Goal: Task Accomplishment & Management: Manage account settings

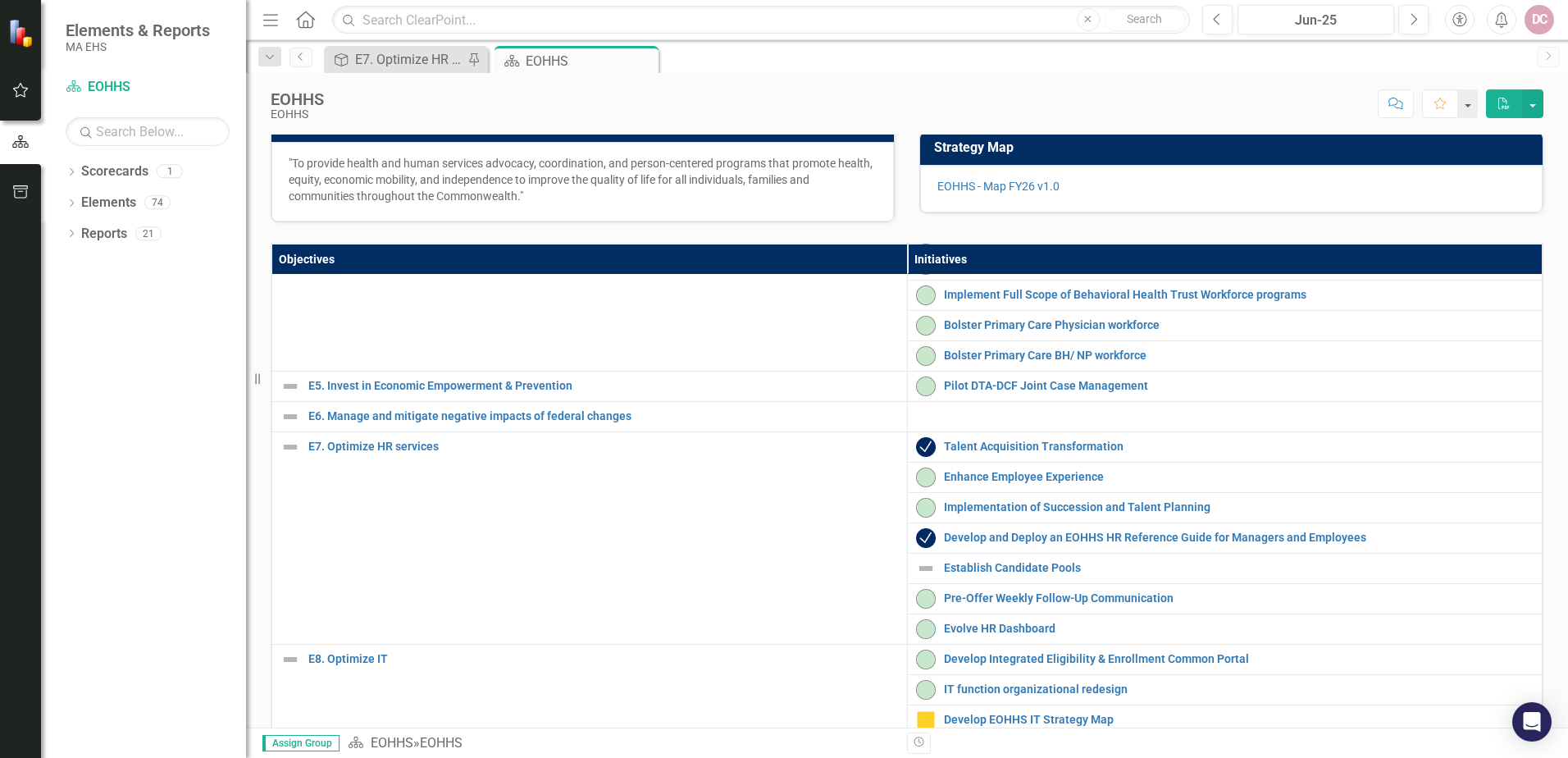
scroll to position [410, 0]
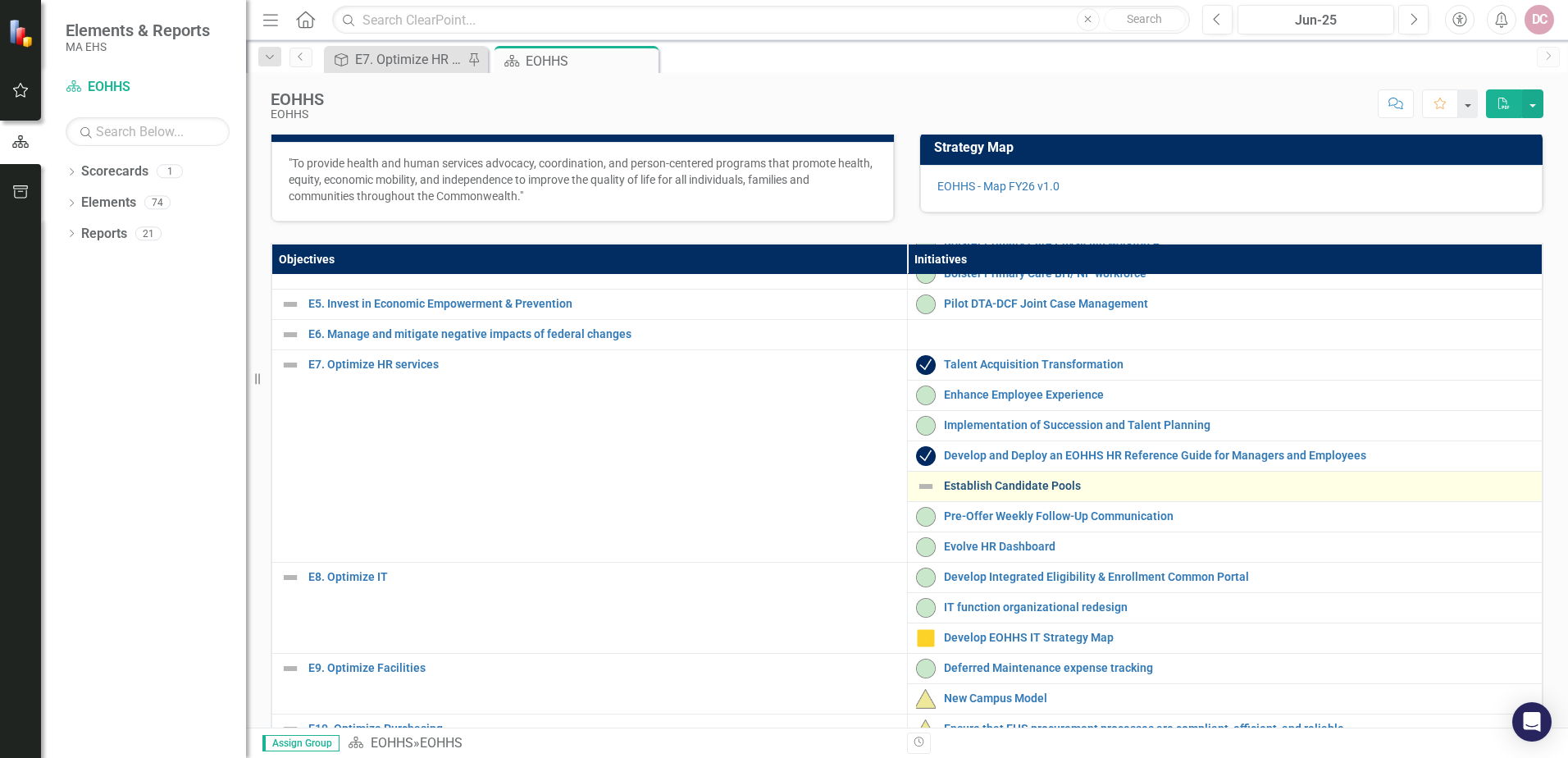
click at [1008, 492] on link "Establish Candidate Pools" at bounding box center [1238, 485] width 590 height 12
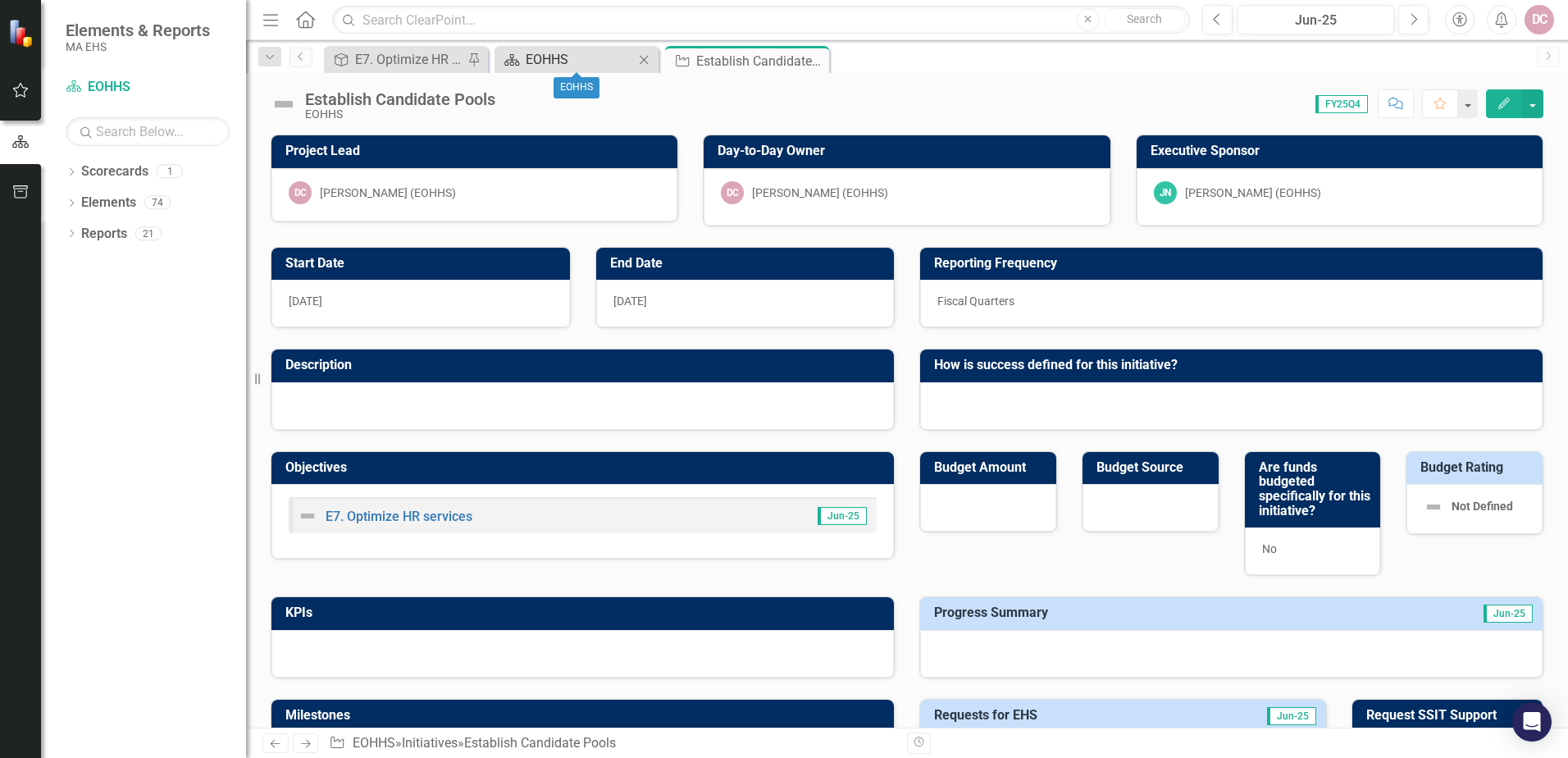
click at [553, 58] on div "EOHHS" at bounding box center [579, 60] width 108 height 20
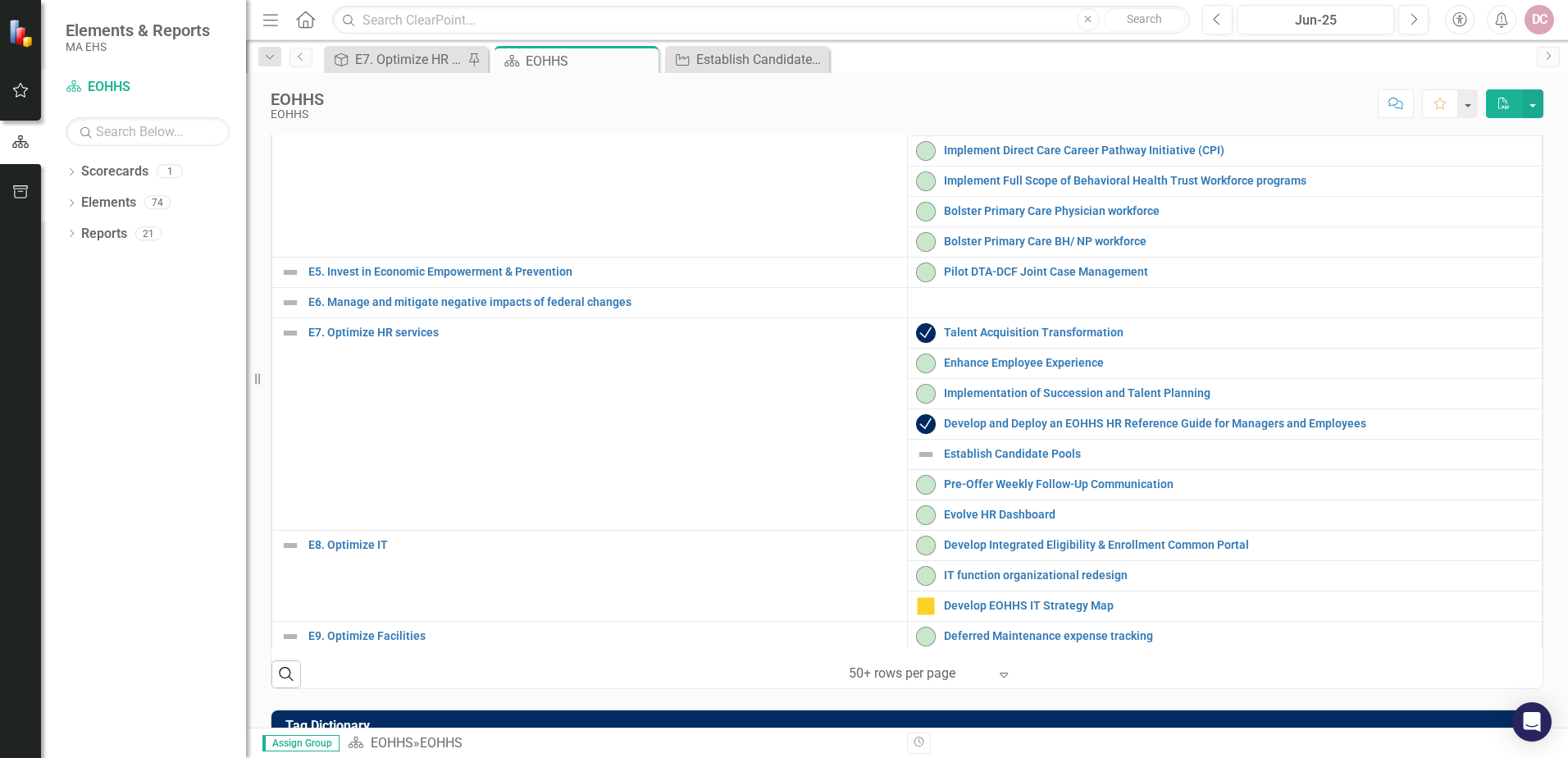
scroll to position [328, 0]
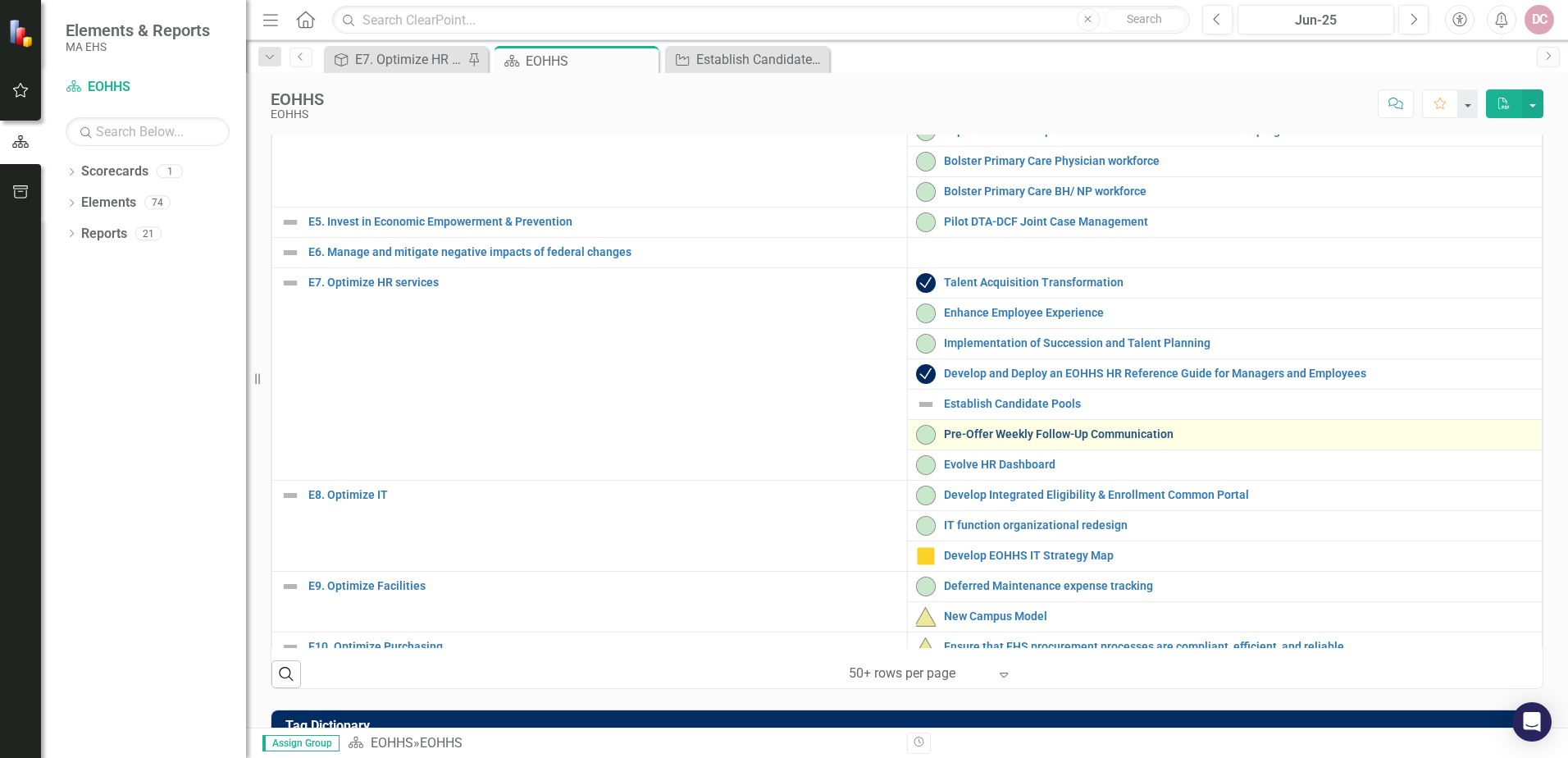
click at [1013, 440] on link "Pre-Offer Weekly Follow-Up Communication" at bounding box center [1238, 434] width 590 height 12
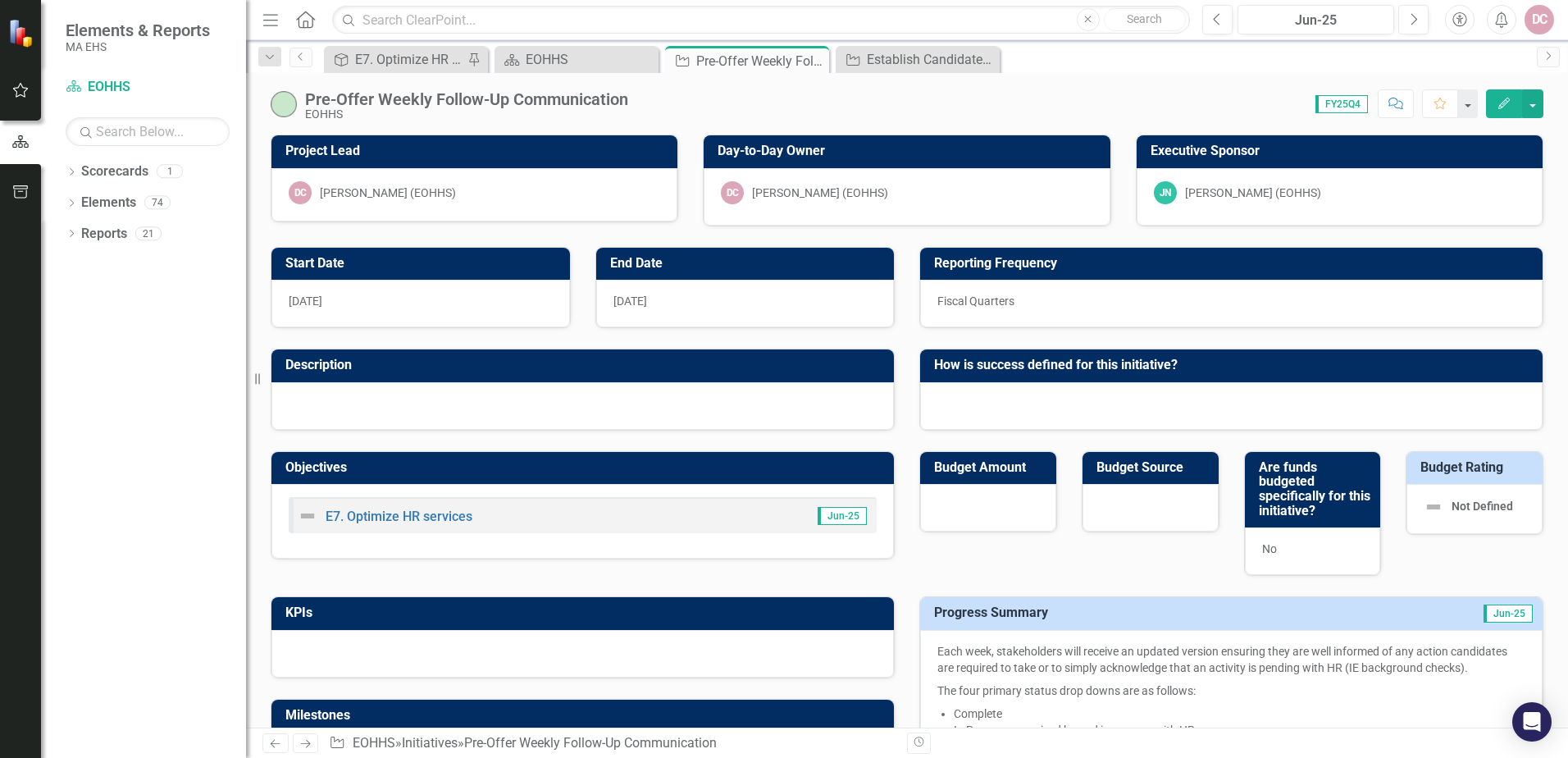
click at [647, 302] on span "[DATE]" at bounding box center [629, 301] width 33 height 13
click at [1530, 98] on button "button" at bounding box center [1532, 104] width 21 height 29
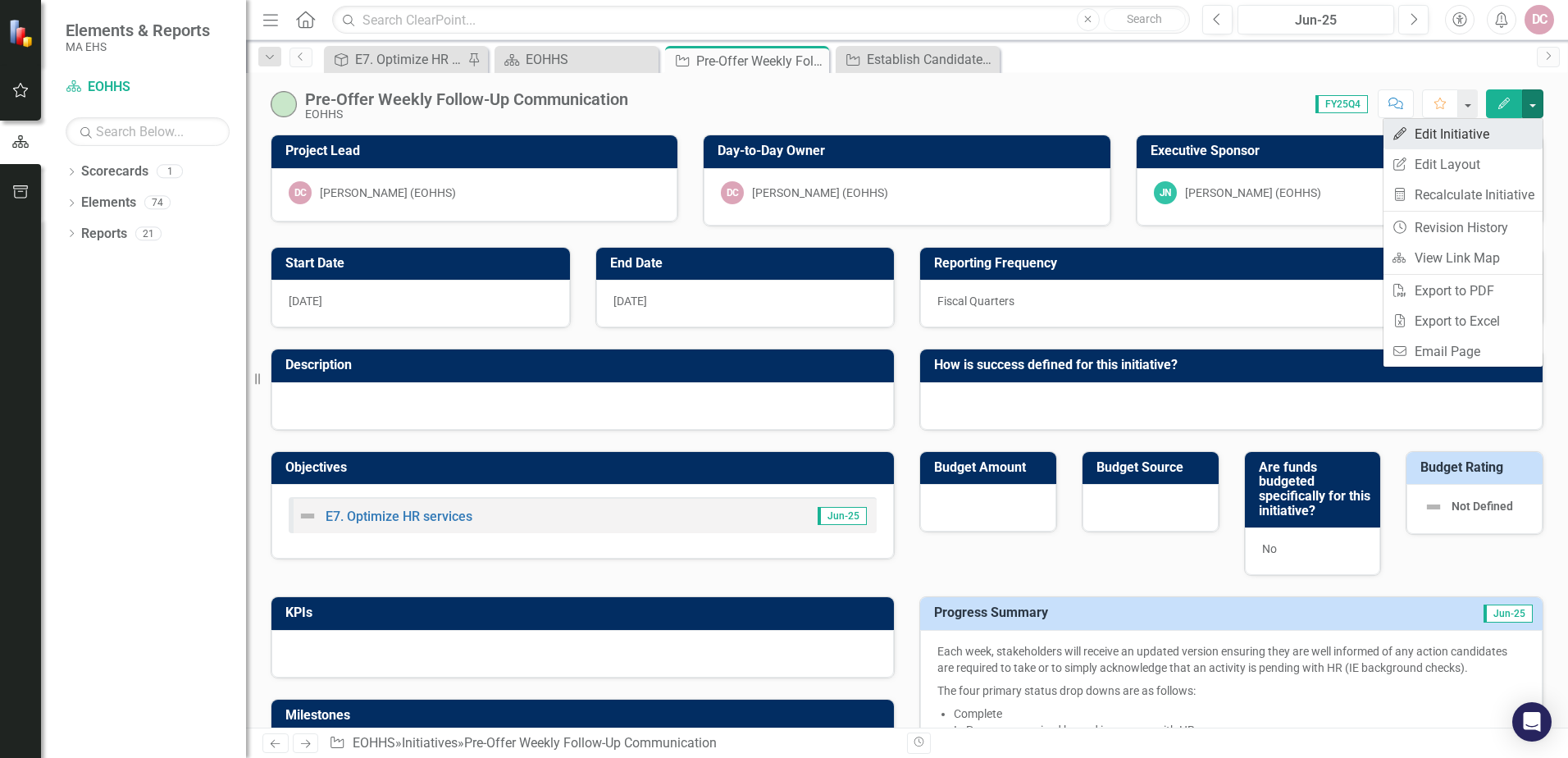
click at [1461, 132] on link "Edit Edit Initiative" at bounding box center [1462, 135] width 159 height 31
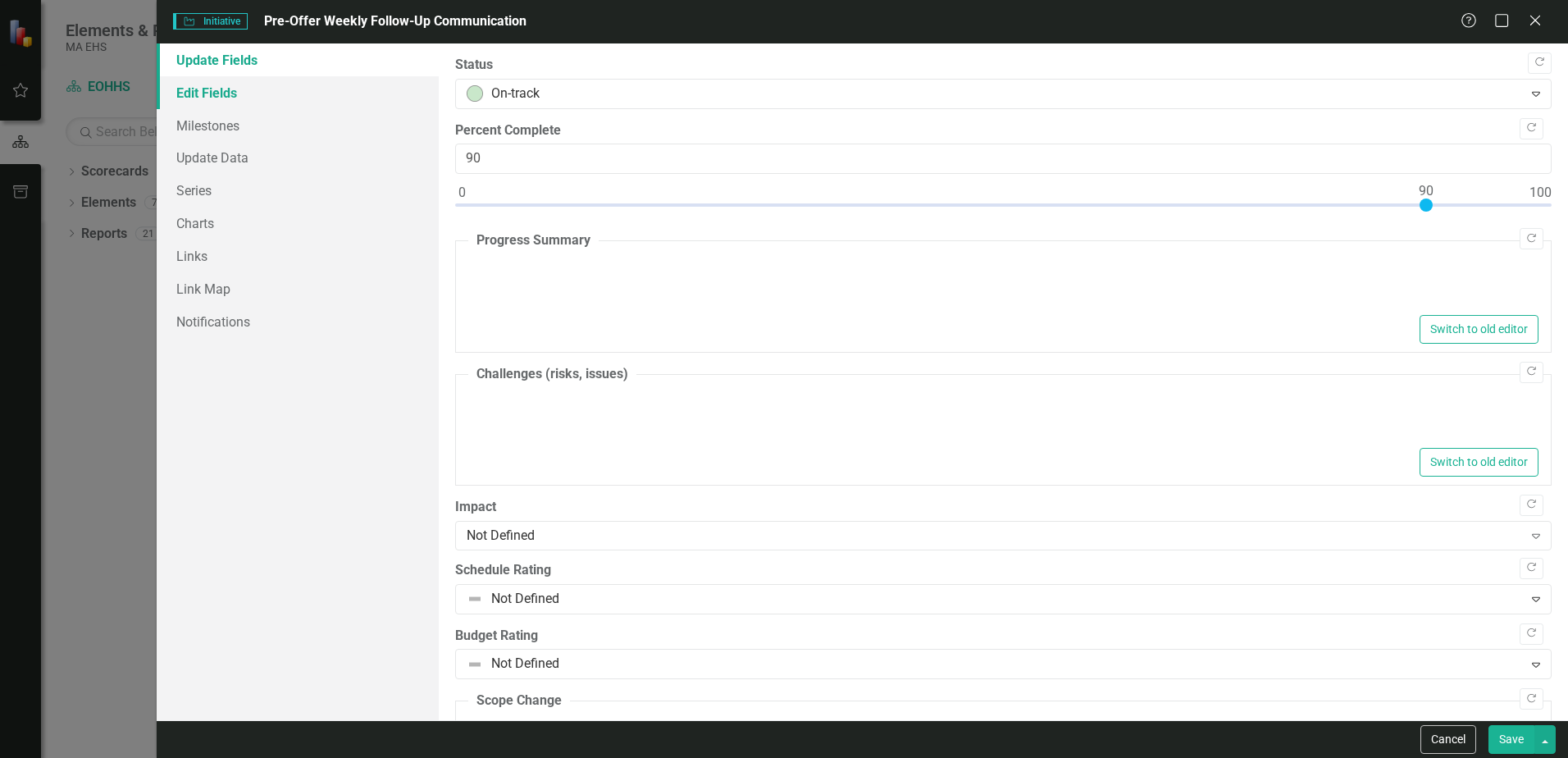
type textarea "<p>Each week, stakeholders will receive an updated version ensuring they are we…"
click at [231, 93] on link "Edit Fields" at bounding box center [297, 93] width 282 height 33
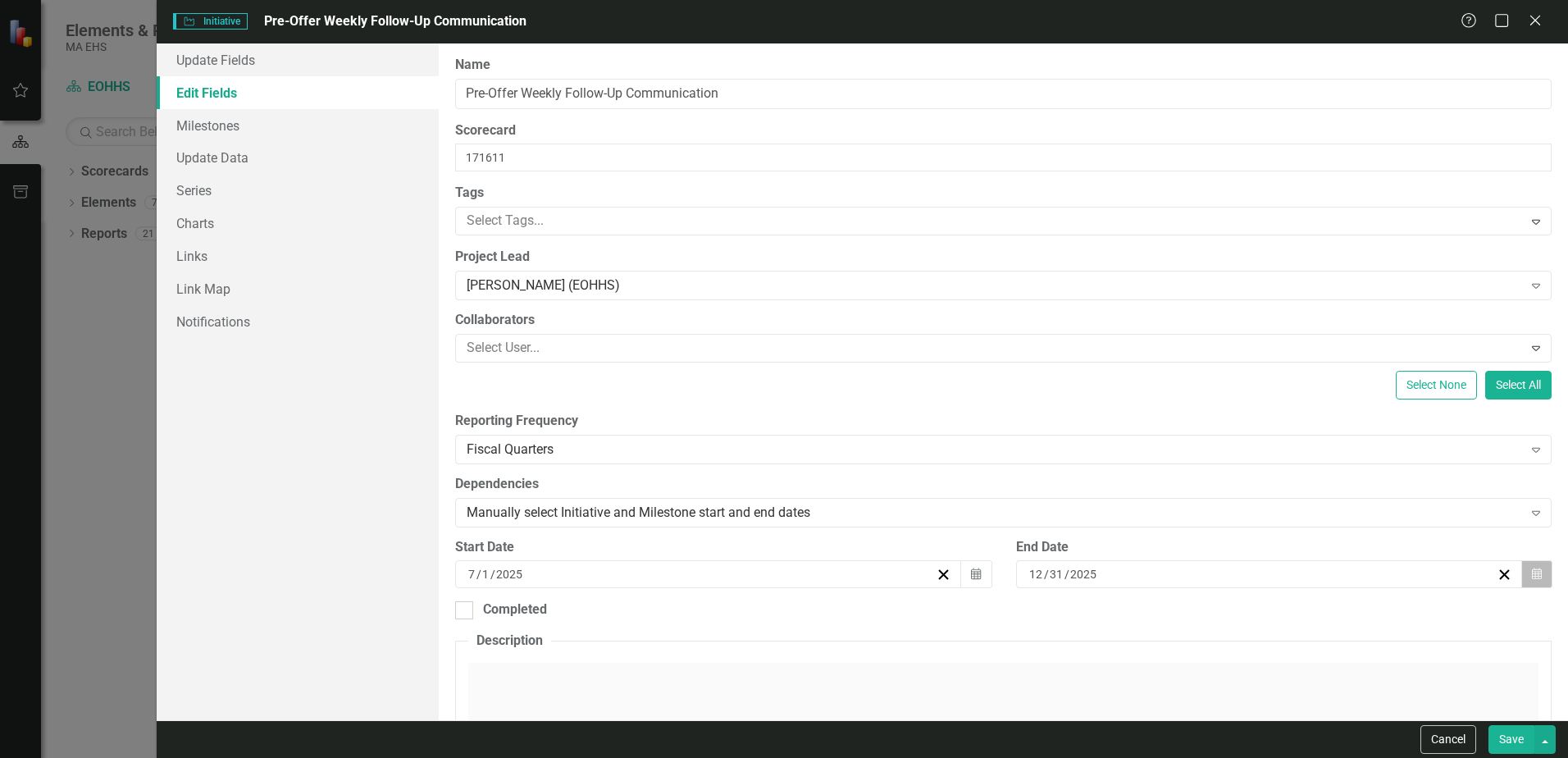
click at [1531, 577] on icon "Calendar" at bounding box center [1536, 573] width 10 height 11
click at [1171, 363] on button "‹" at bounding box center [1171, 364] width 36 height 36
click at [1180, 418] on abbr "1" at bounding box center [1179, 417] width 7 height 13
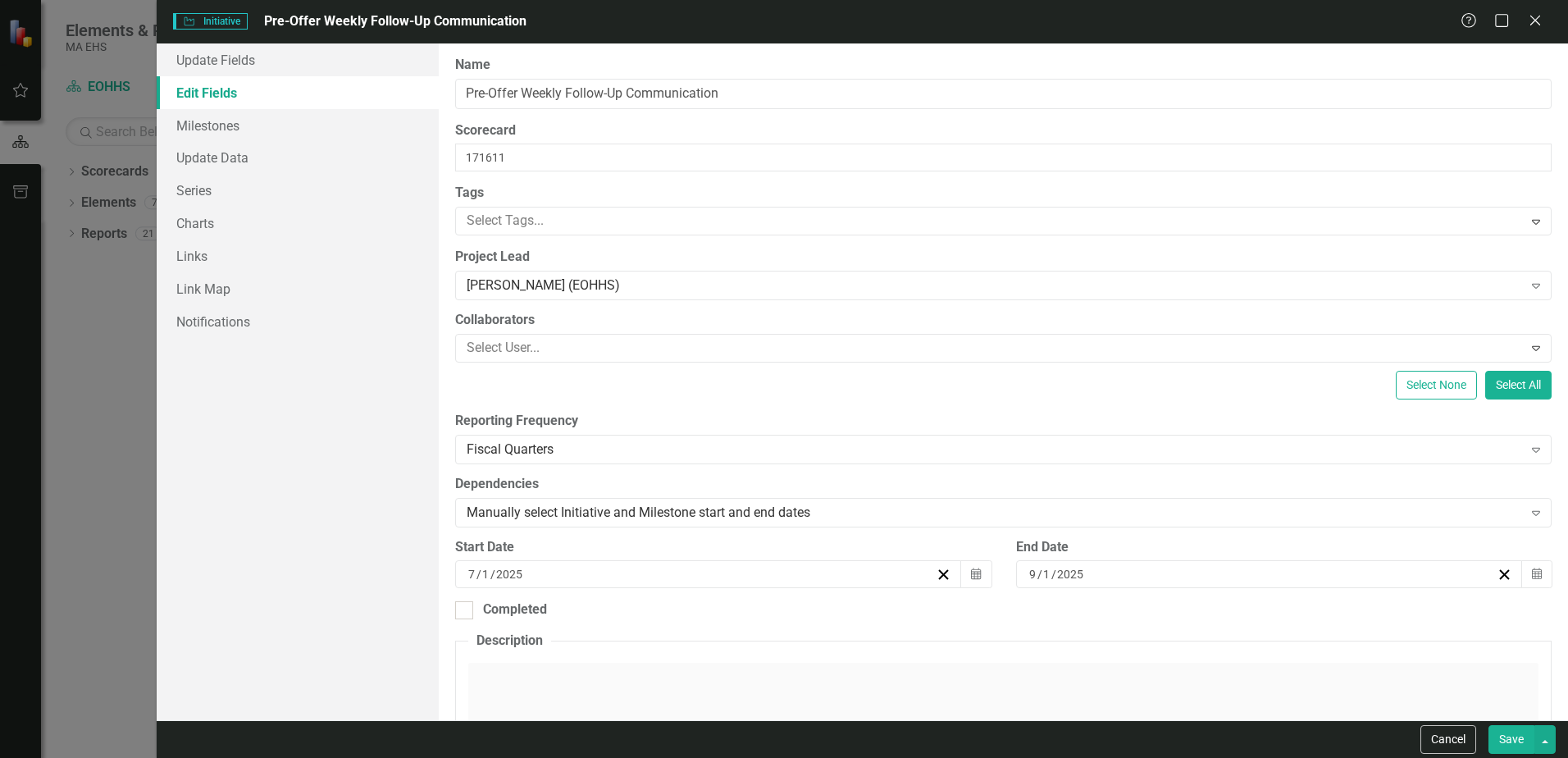
click at [1500, 737] on button "Save" at bounding box center [1511, 739] width 46 height 29
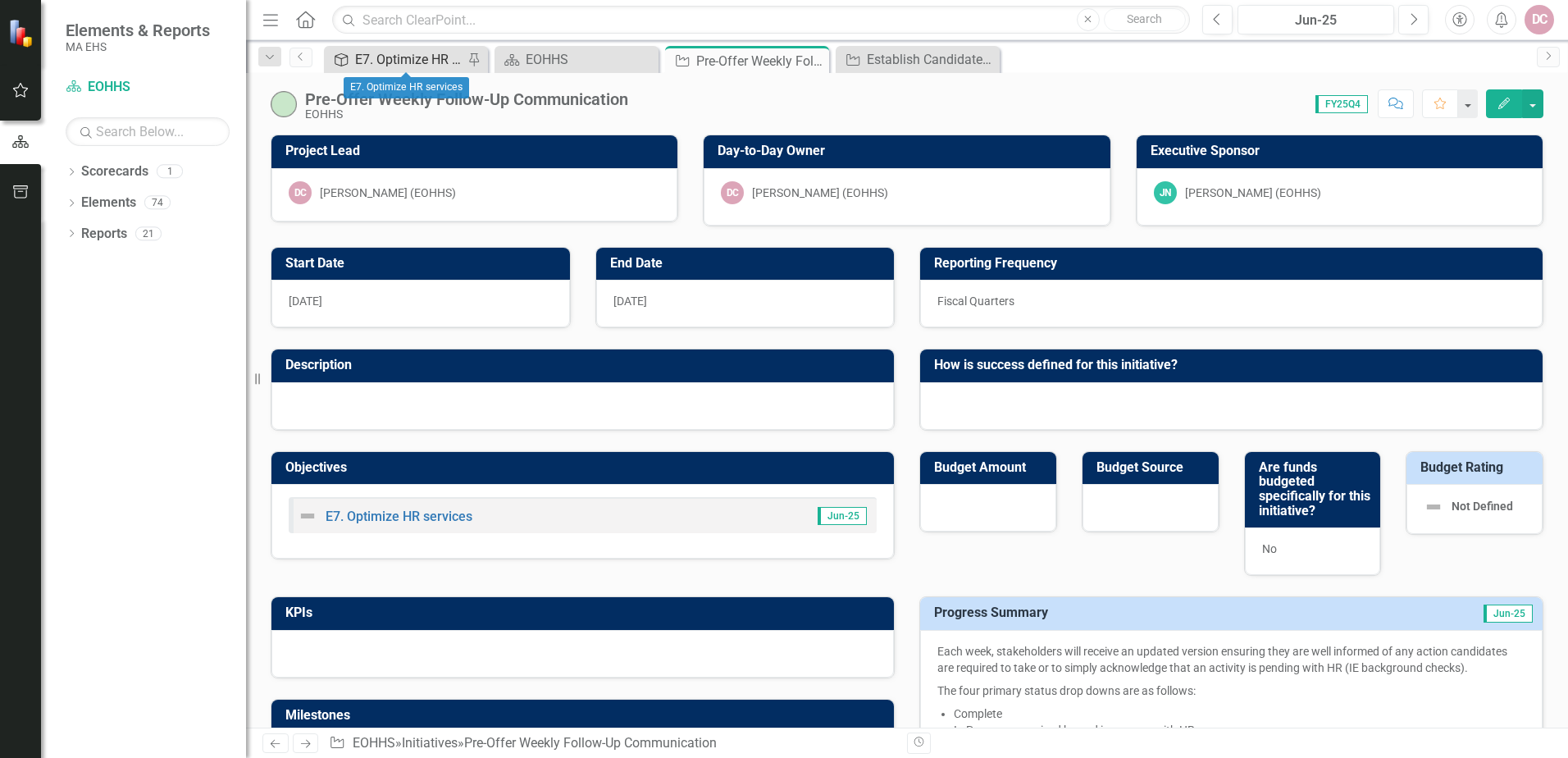
click at [411, 55] on div "E7. Optimize HR services" at bounding box center [409, 60] width 108 height 20
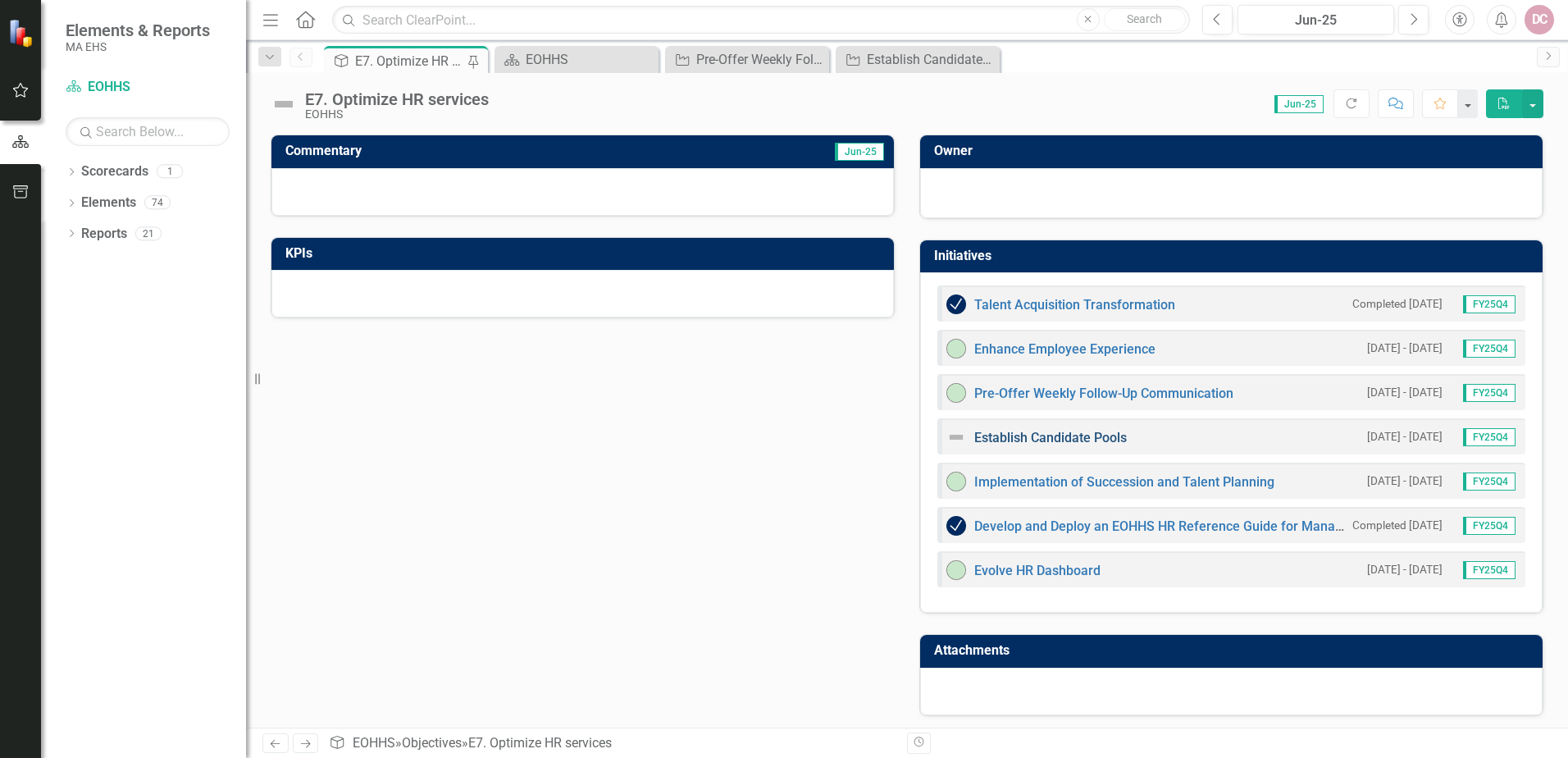
click at [1020, 441] on link "Establish Candidate Pools" at bounding box center [1050, 437] width 152 height 15
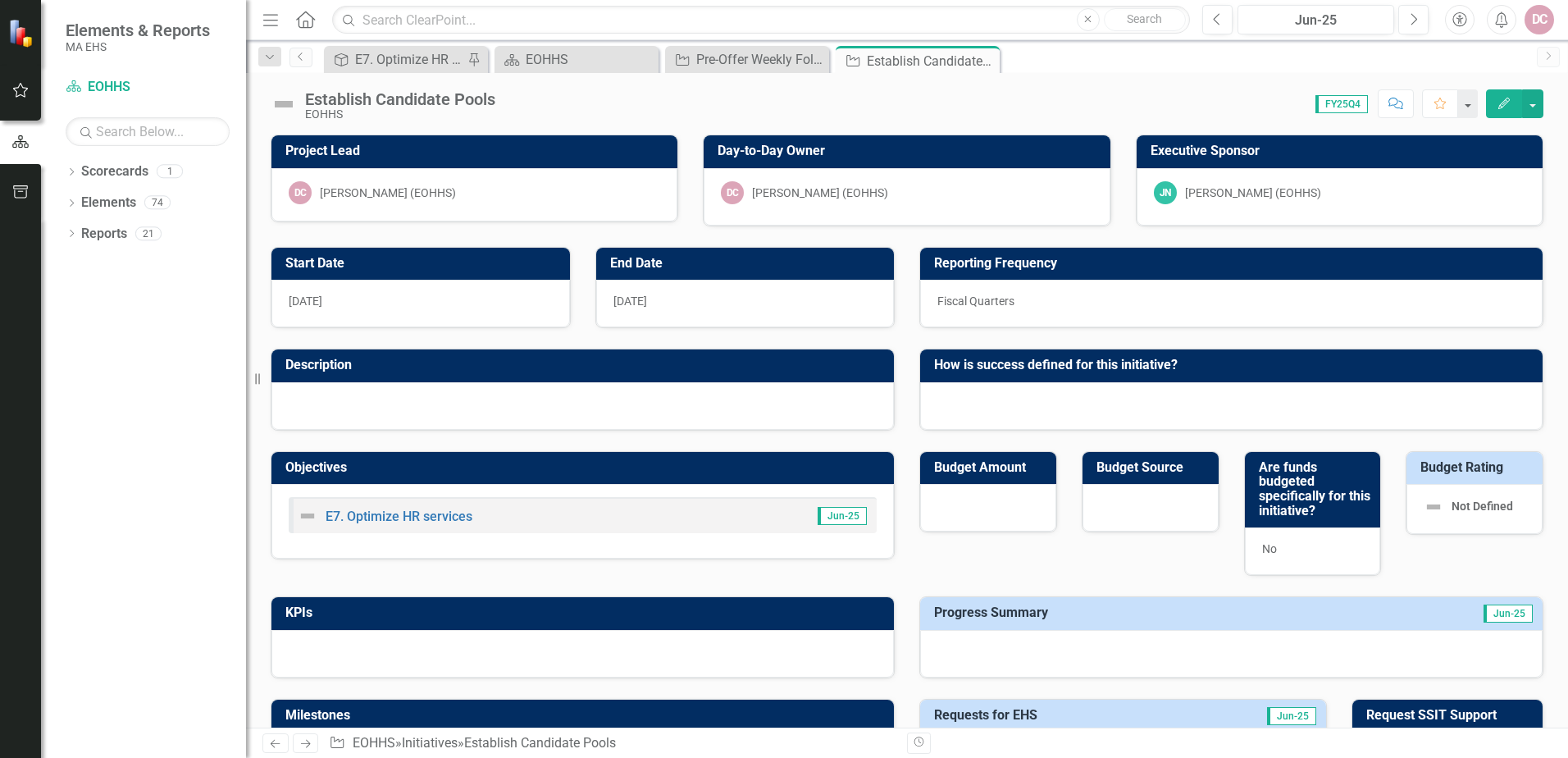
click at [1503, 99] on icon "Edit" at bounding box center [1503, 103] width 14 height 11
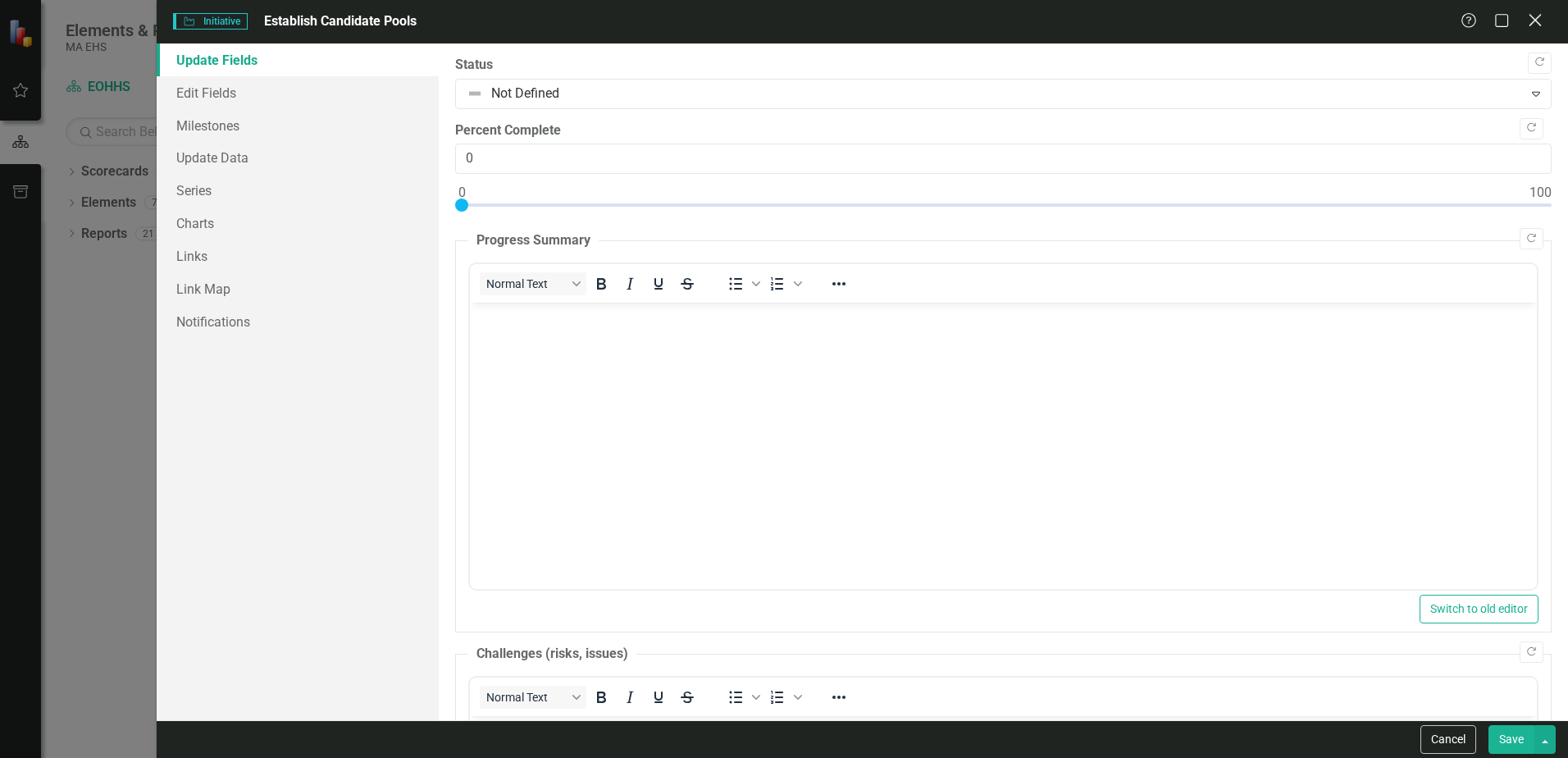
click at [1527, 16] on icon "Close" at bounding box center [1535, 20] width 20 height 15
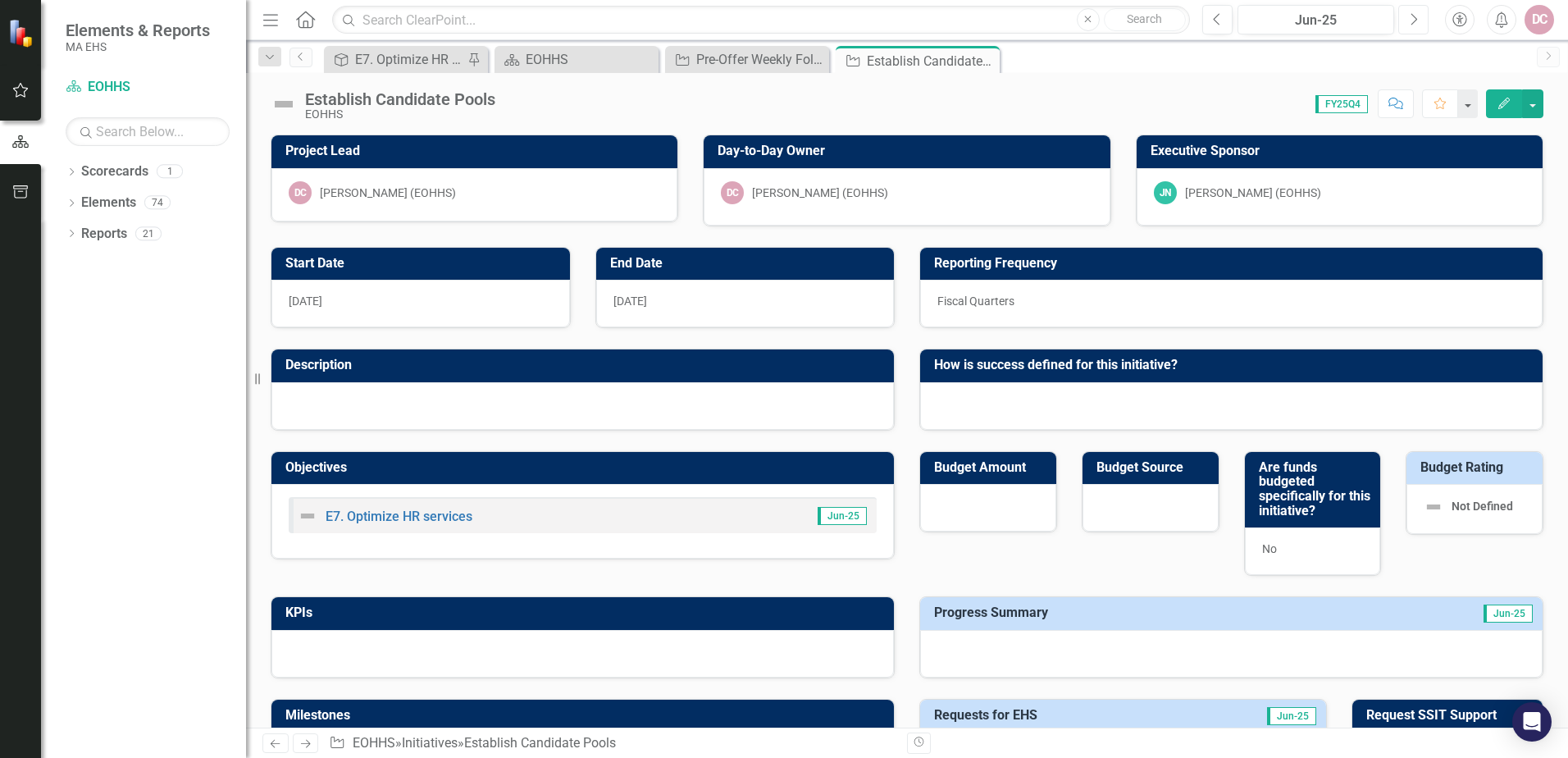
click at [1413, 20] on icon "Next" at bounding box center [1413, 19] width 9 height 14
click at [284, 102] on img at bounding box center [284, 104] width 26 height 26
click at [353, 100] on div "Establish Candidate Pools" at bounding box center [399, 99] width 190 height 18
click at [1508, 109] on button "Edit" at bounding box center [1503, 104] width 36 height 29
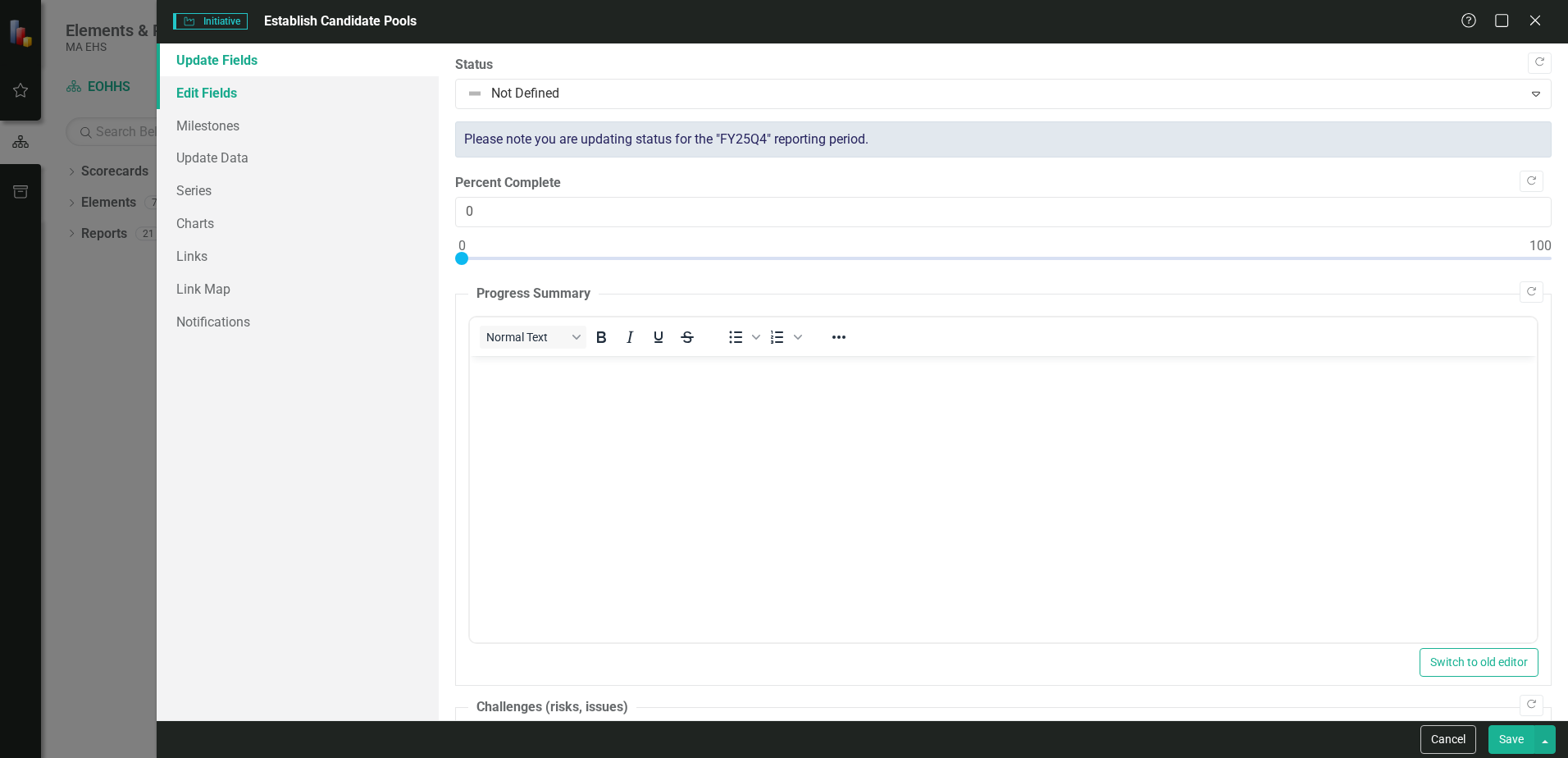
click at [249, 95] on link "Edit Fields" at bounding box center [297, 93] width 282 height 33
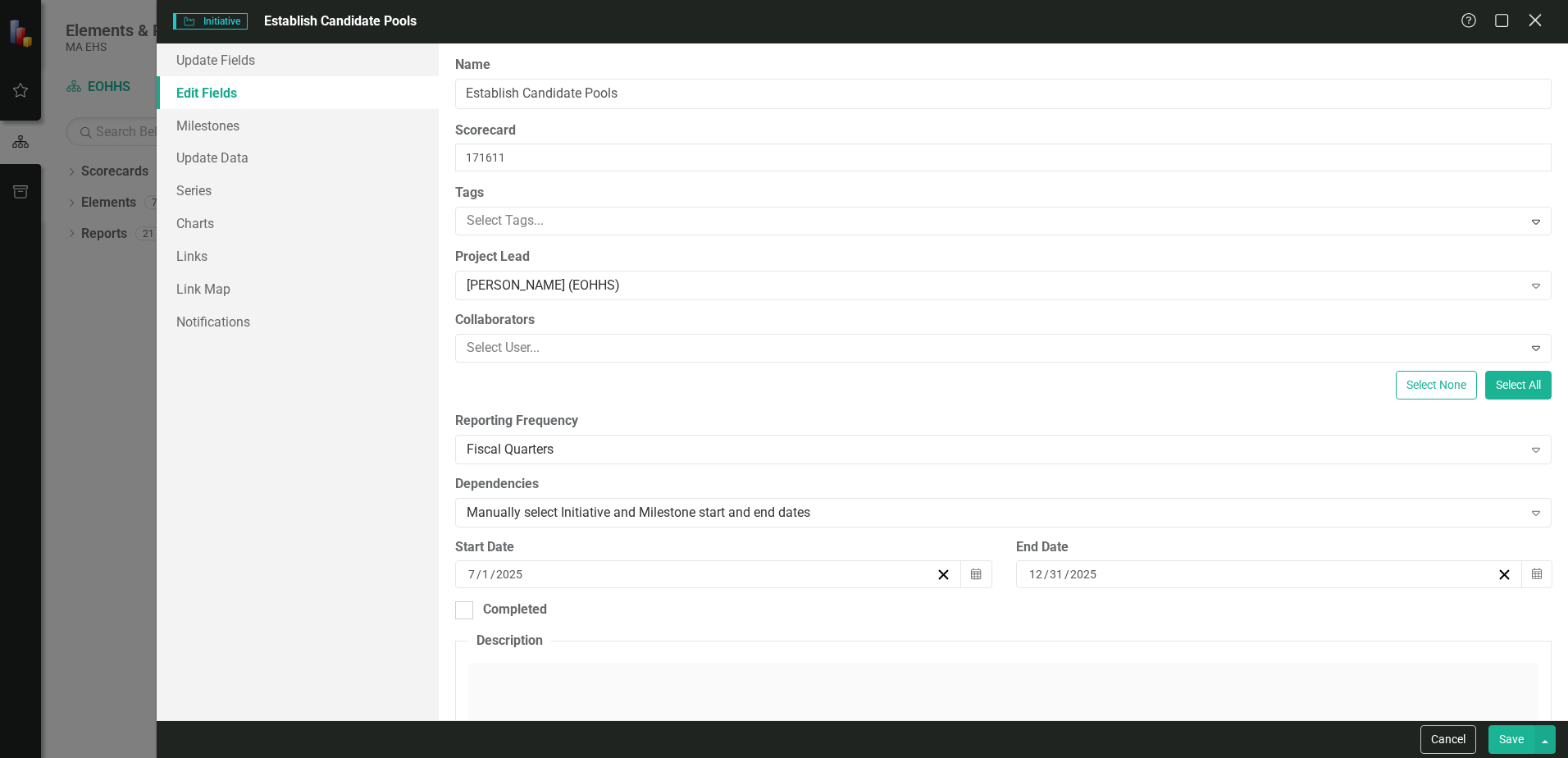
click at [1536, 24] on icon "Close" at bounding box center [1535, 20] width 20 height 15
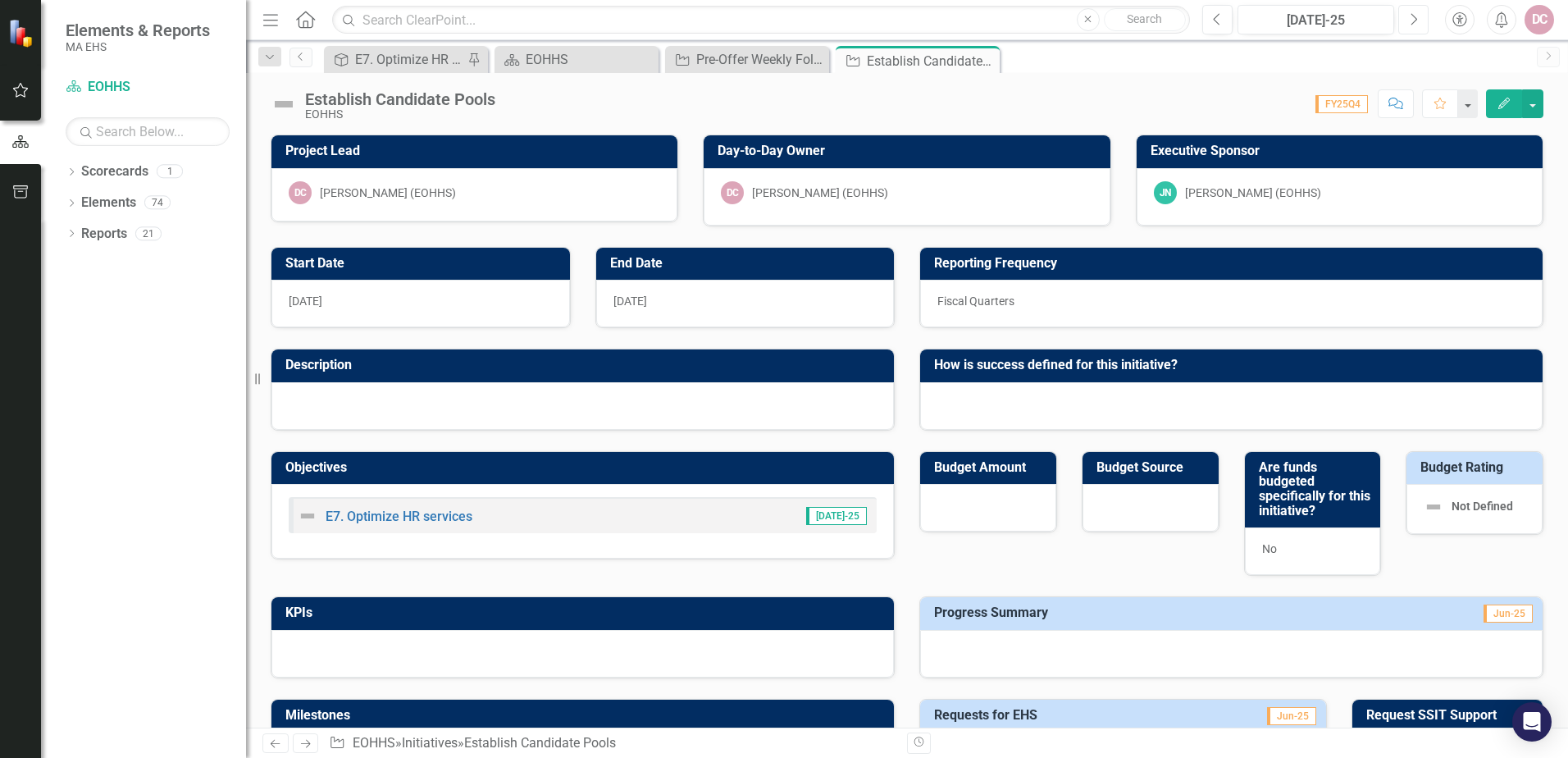
click at [1416, 16] on icon "Next" at bounding box center [1413, 19] width 9 height 14
drag, startPoint x: 422, startPoint y: 95, endPoint x: 356, endPoint y: 106, distance: 66.9
click at [421, 95] on div "Establish Candidate Pools" at bounding box center [399, 99] width 190 height 18
click at [289, 107] on img at bounding box center [284, 104] width 26 height 26
click at [1508, 105] on icon "Edit" at bounding box center [1503, 103] width 14 height 11
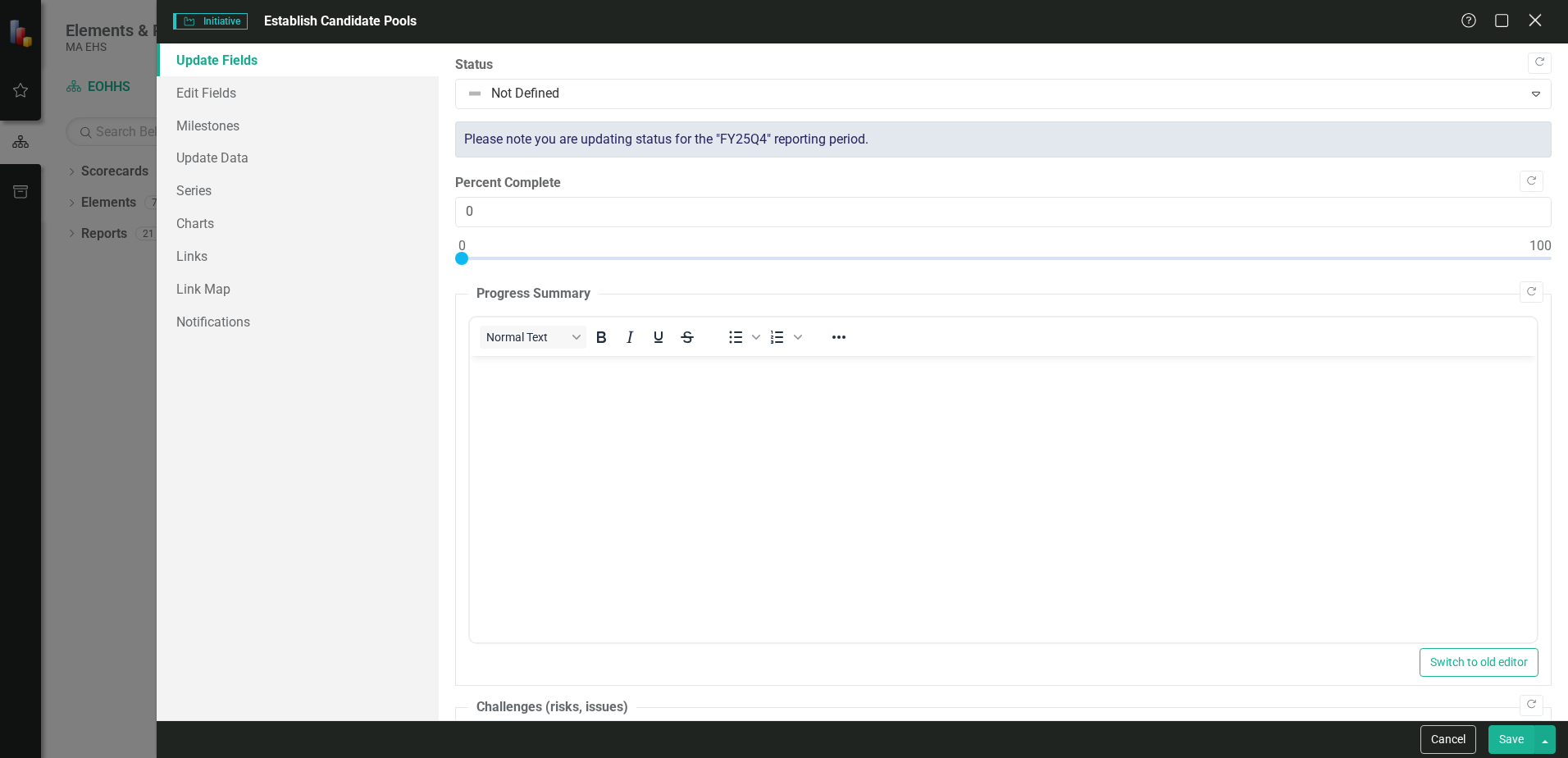
click at [1536, 22] on icon "Close" at bounding box center [1535, 20] width 20 height 15
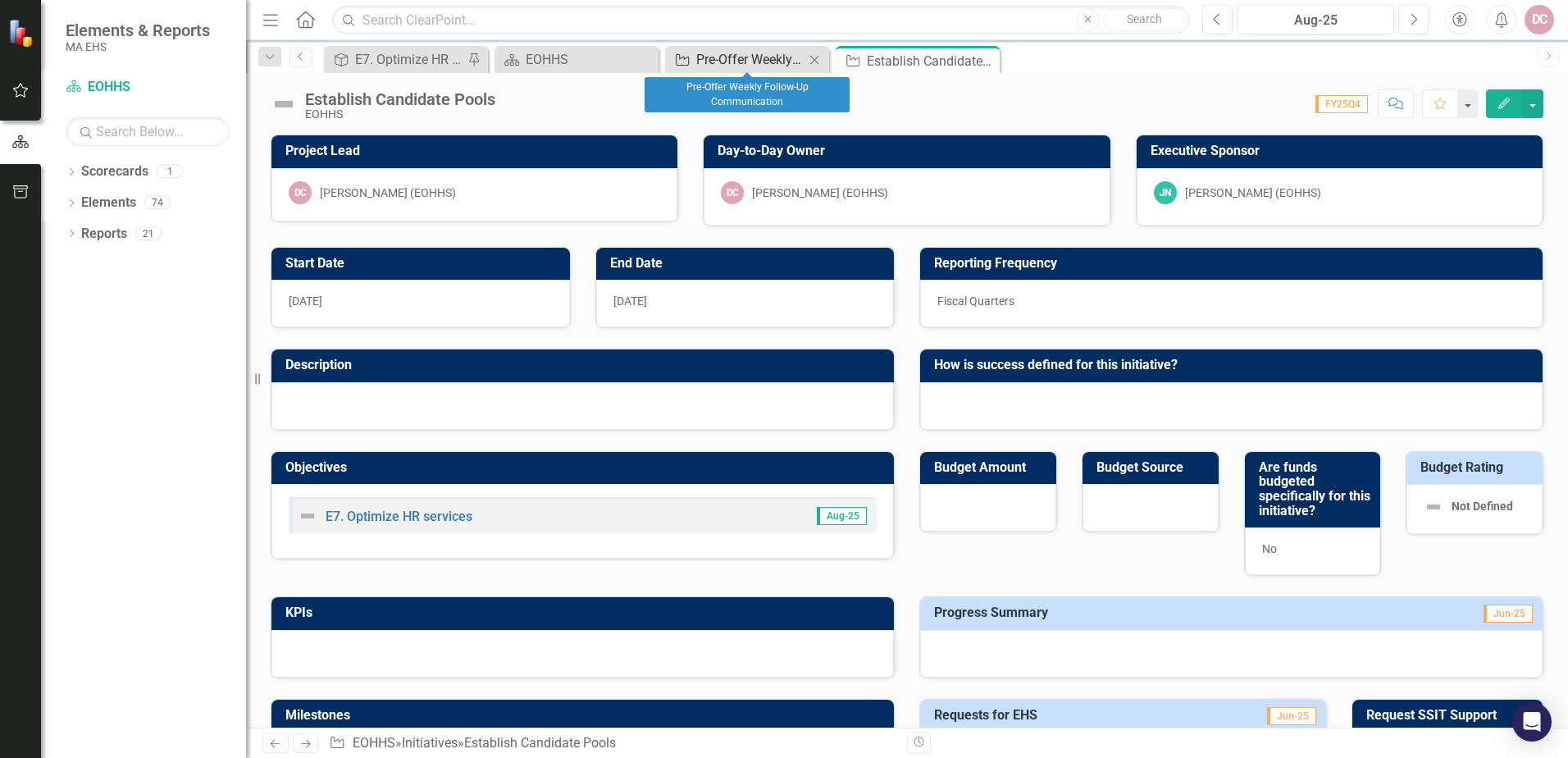
click at [751, 60] on div "Pre-Offer Weekly Follow-Up Communication" at bounding box center [750, 60] width 108 height 20
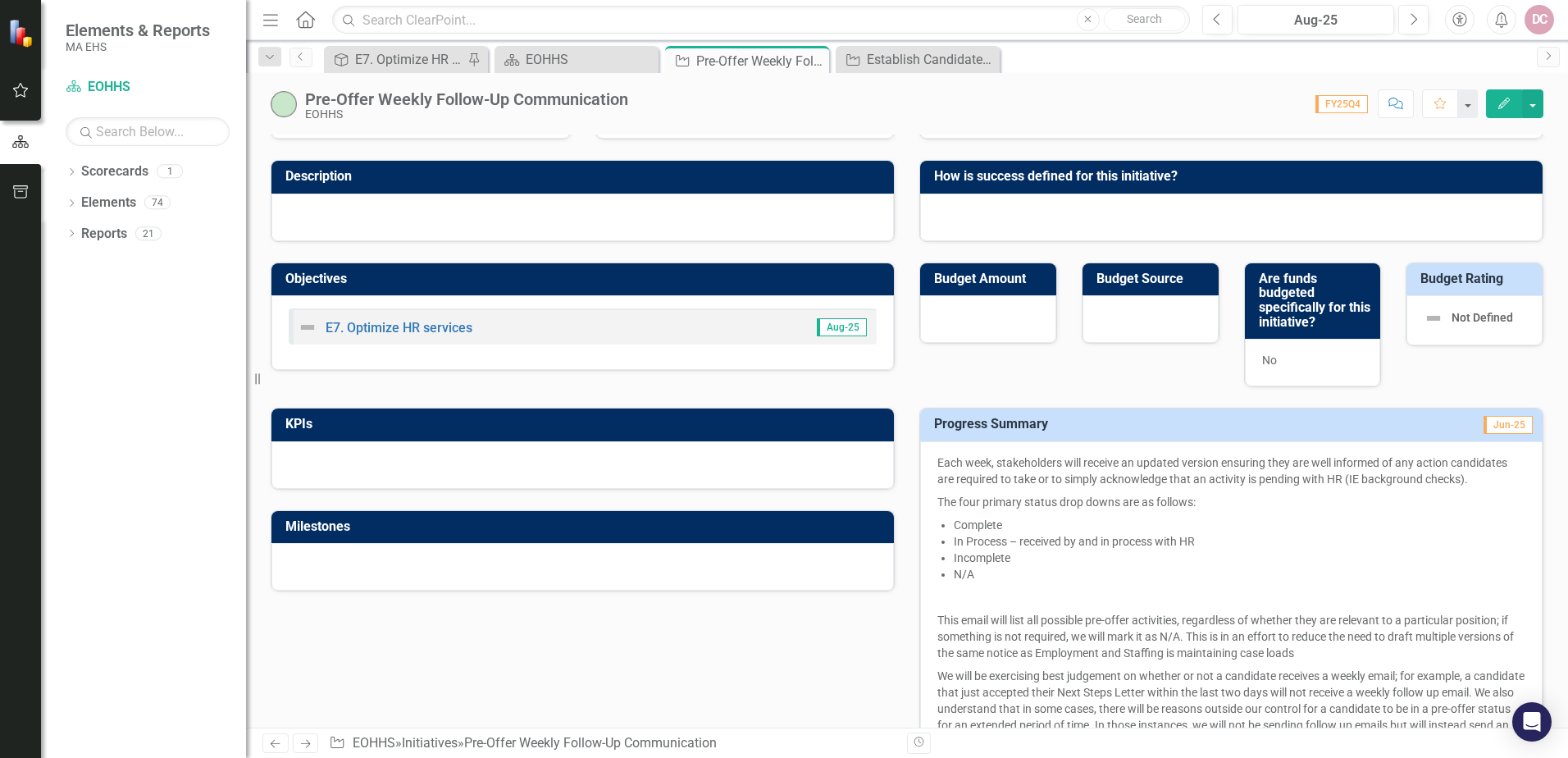
scroll to position [164, 0]
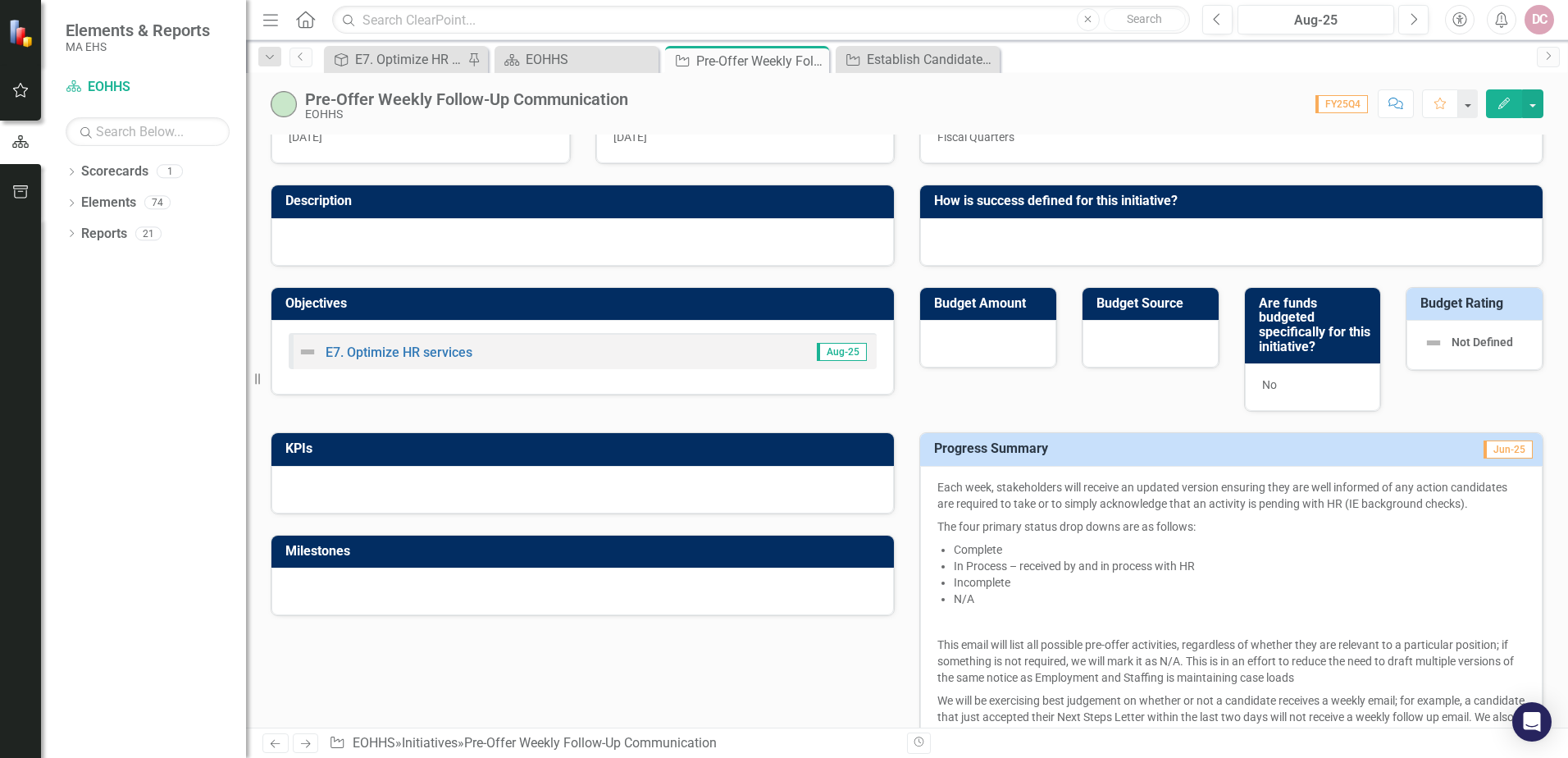
click at [937, 485] on p "Each week, stakeholders will receive an updated version ensuring they are well …" at bounding box center [1231, 497] width 588 height 36
click at [937, 488] on p "Each week, stakeholders will receive an updated version ensuring they are well …" at bounding box center [1231, 497] width 588 height 36
click at [1502, 103] on icon "Edit" at bounding box center [1503, 103] width 14 height 11
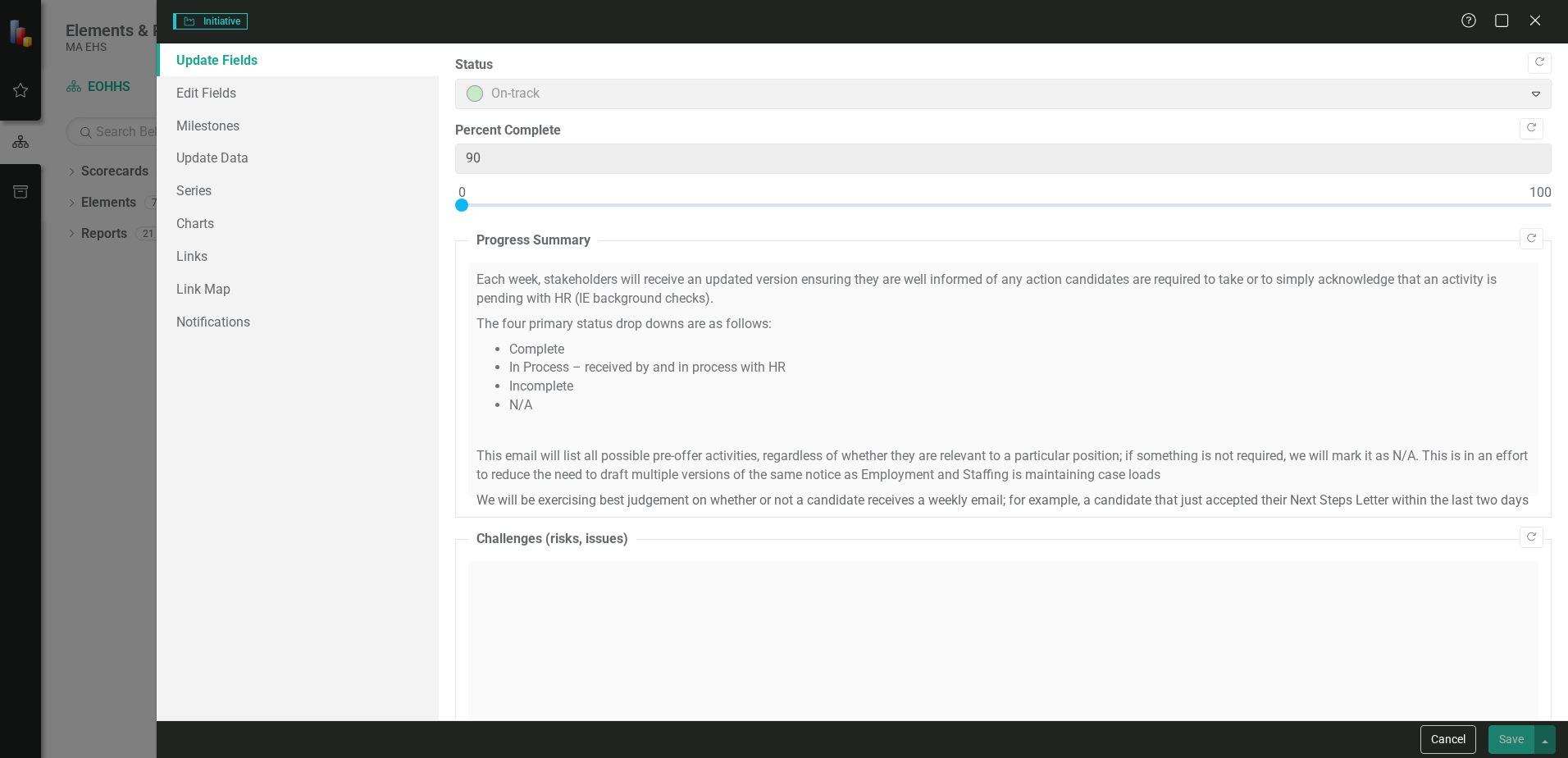
type input "90"
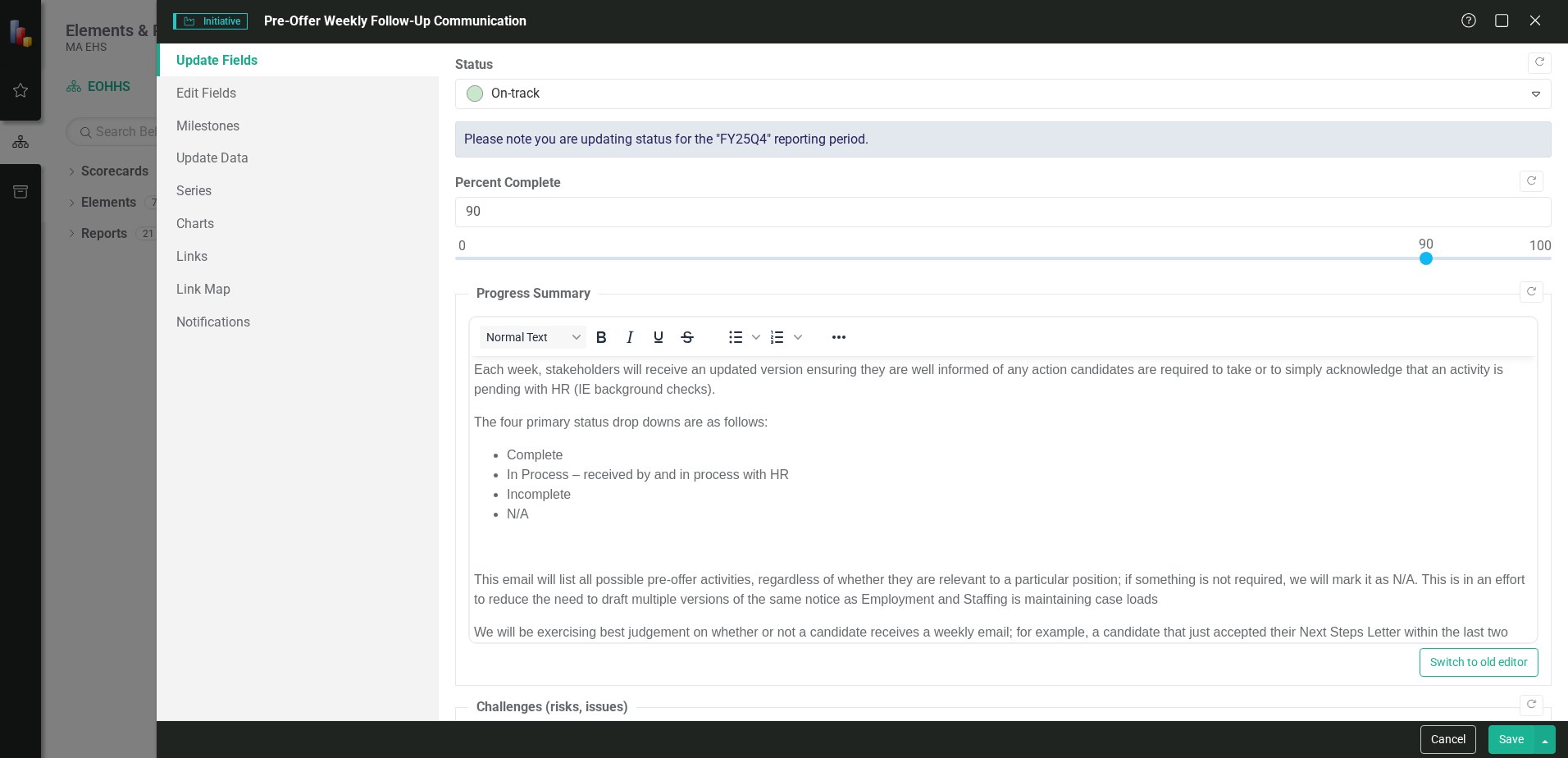
scroll to position [0, 0]
drag, startPoint x: 594, startPoint y: 463, endPoint x: 583, endPoint y: 453, distance: 14.9
click at [594, 464] on li "In Process – received by and in process with HR" at bounding box center [1019, 474] width 1025 height 20
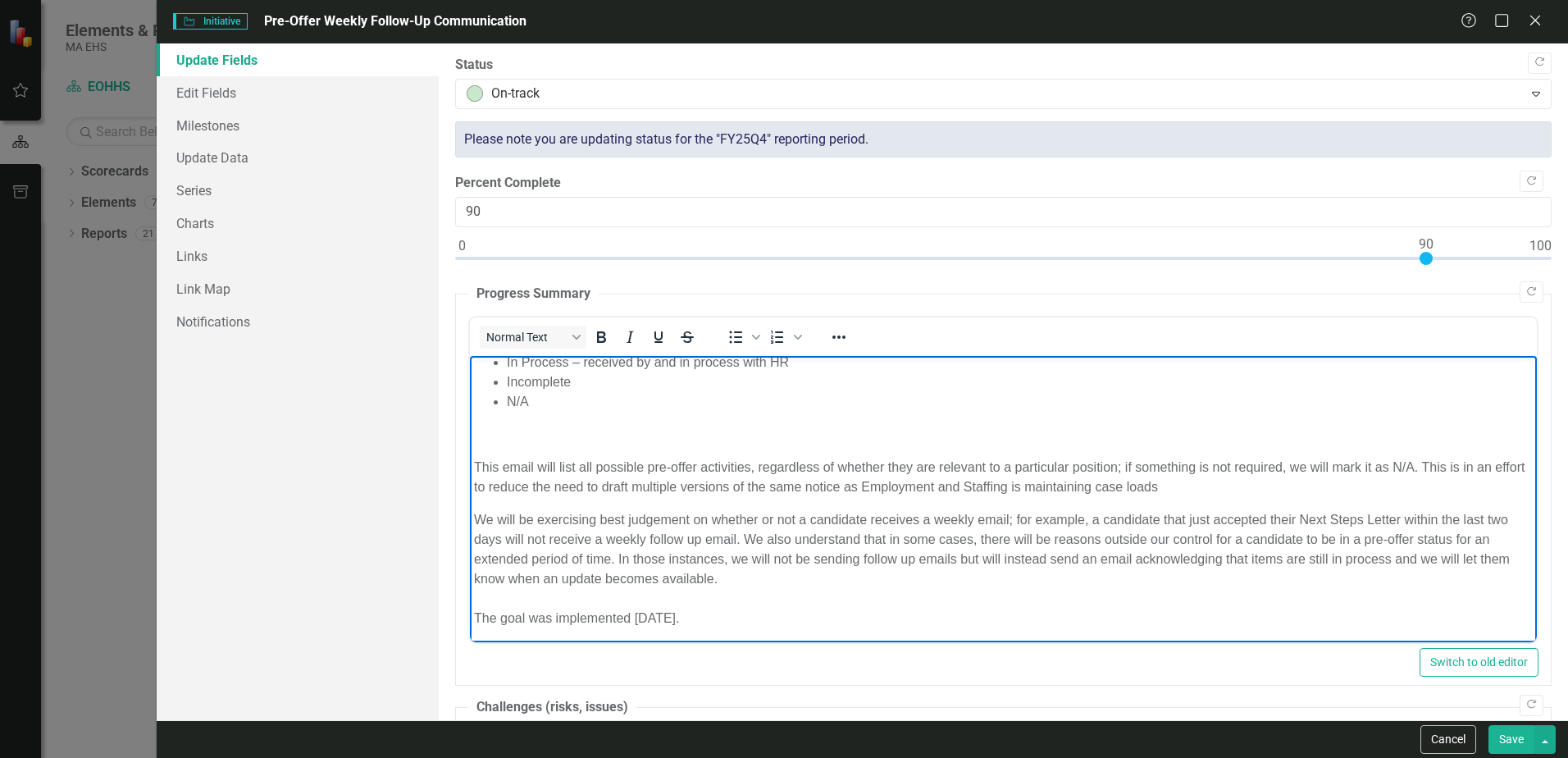
scroll to position [148, 0]
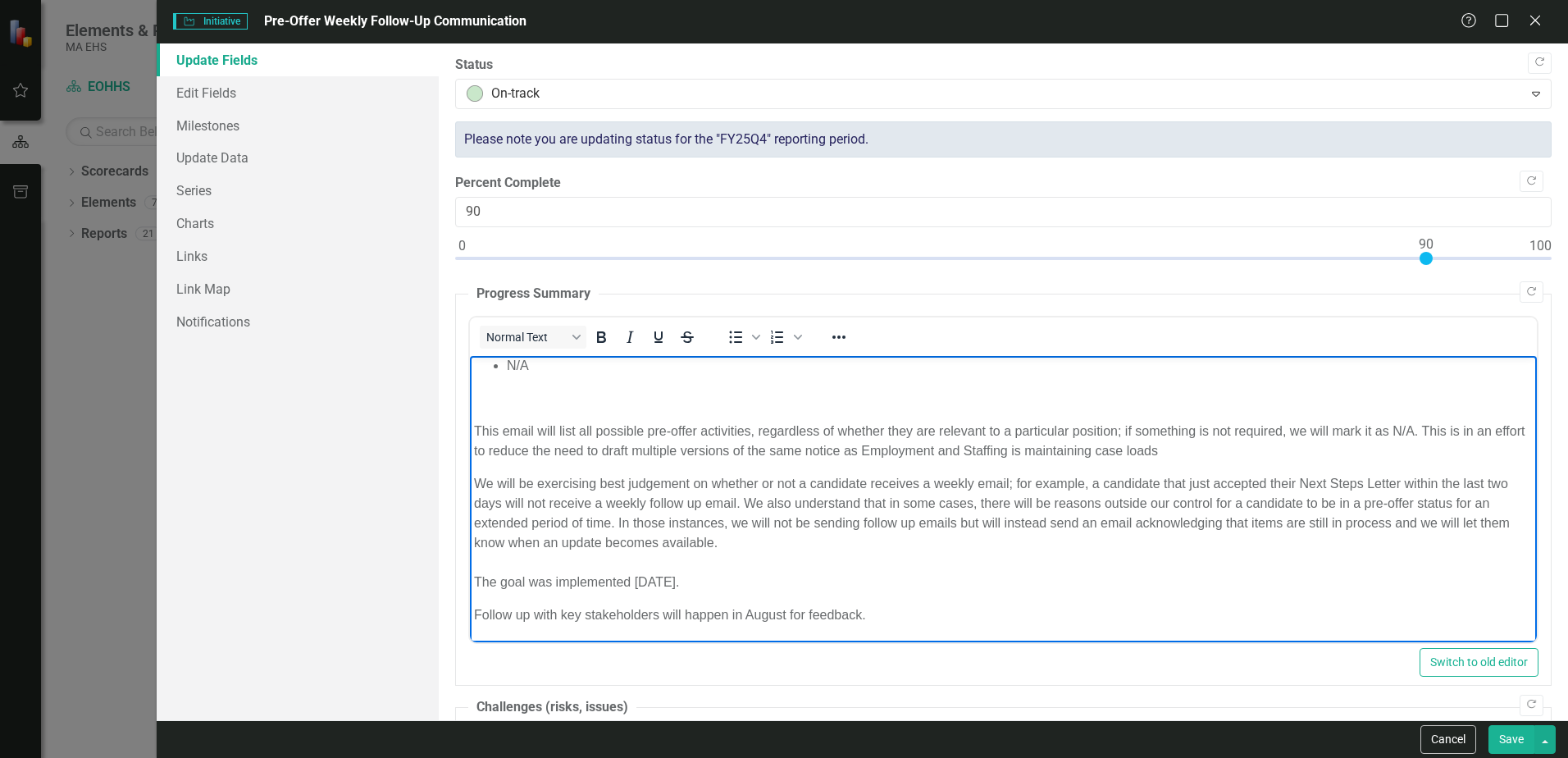
drag, startPoint x: 473, startPoint y: 367, endPoint x: 927, endPoint y: 635, distance: 527.2
click at [927, 635] on body "Each week, stakeholders will receive an updated version ensuring they are well …" at bounding box center [1003, 424] width 1066 height 434
paste body "Rich Text Area. Press ALT-0 for help."
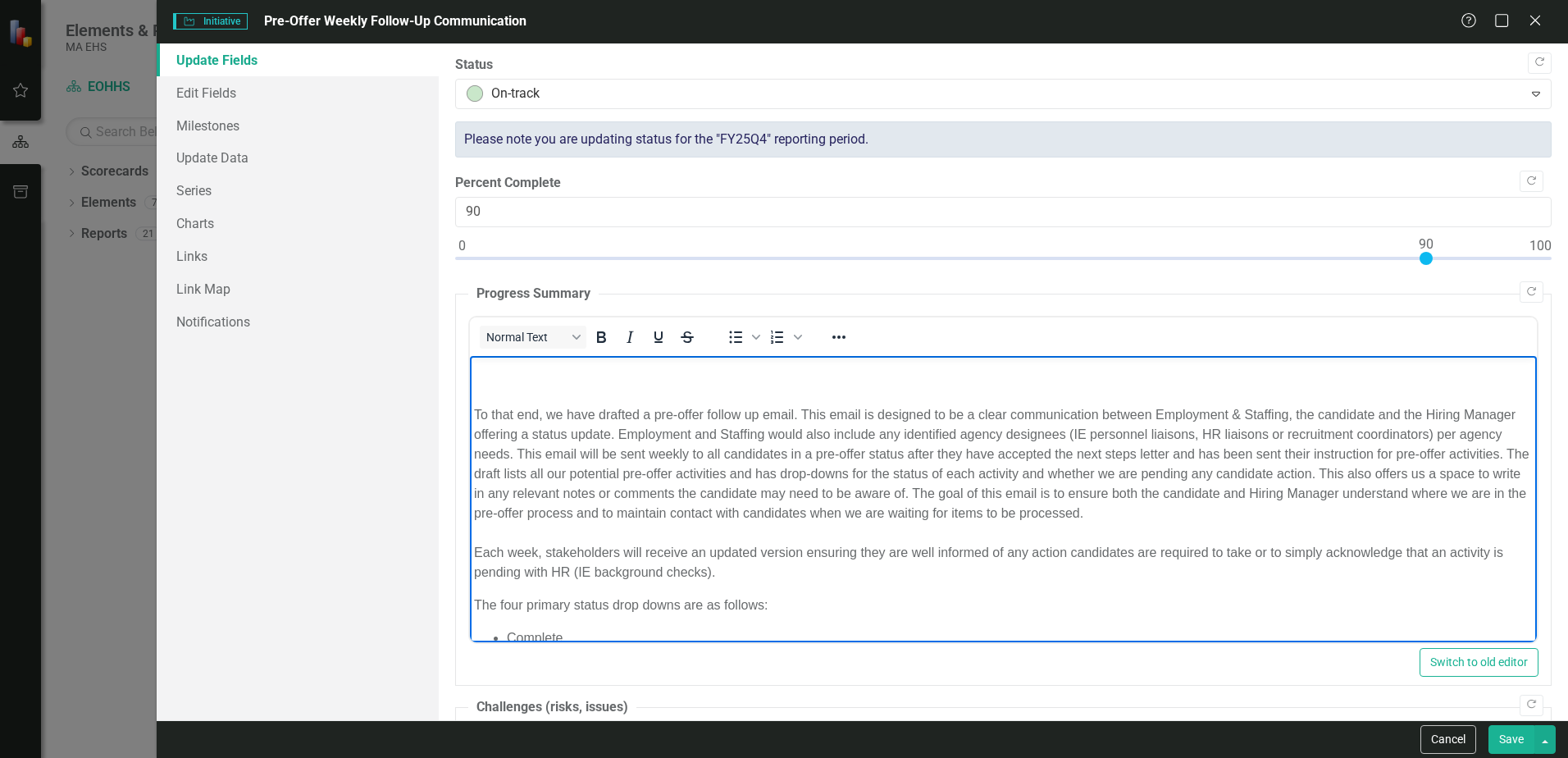
scroll to position [66, 0]
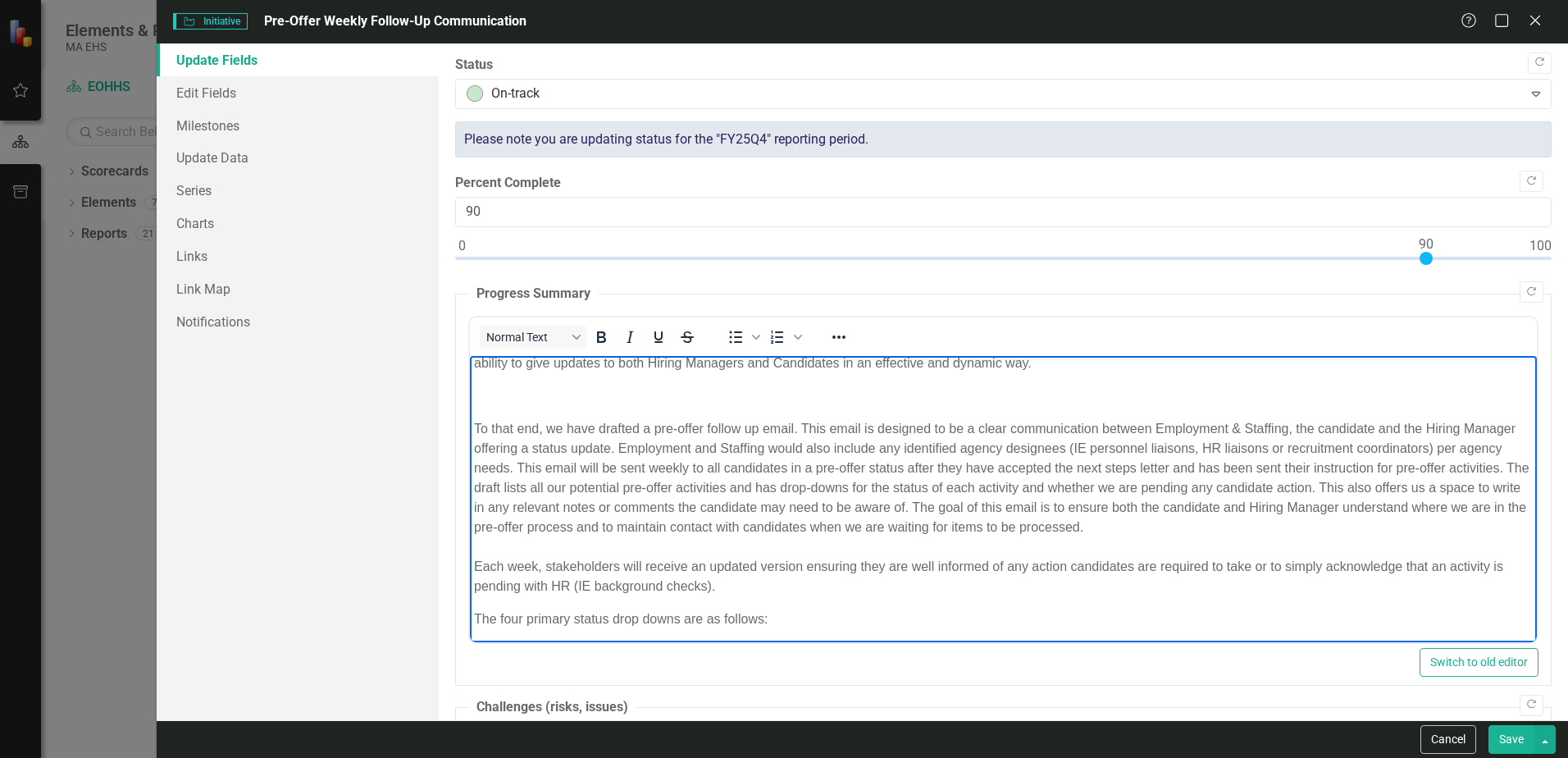
click at [1519, 742] on button "Save" at bounding box center [1511, 739] width 46 height 29
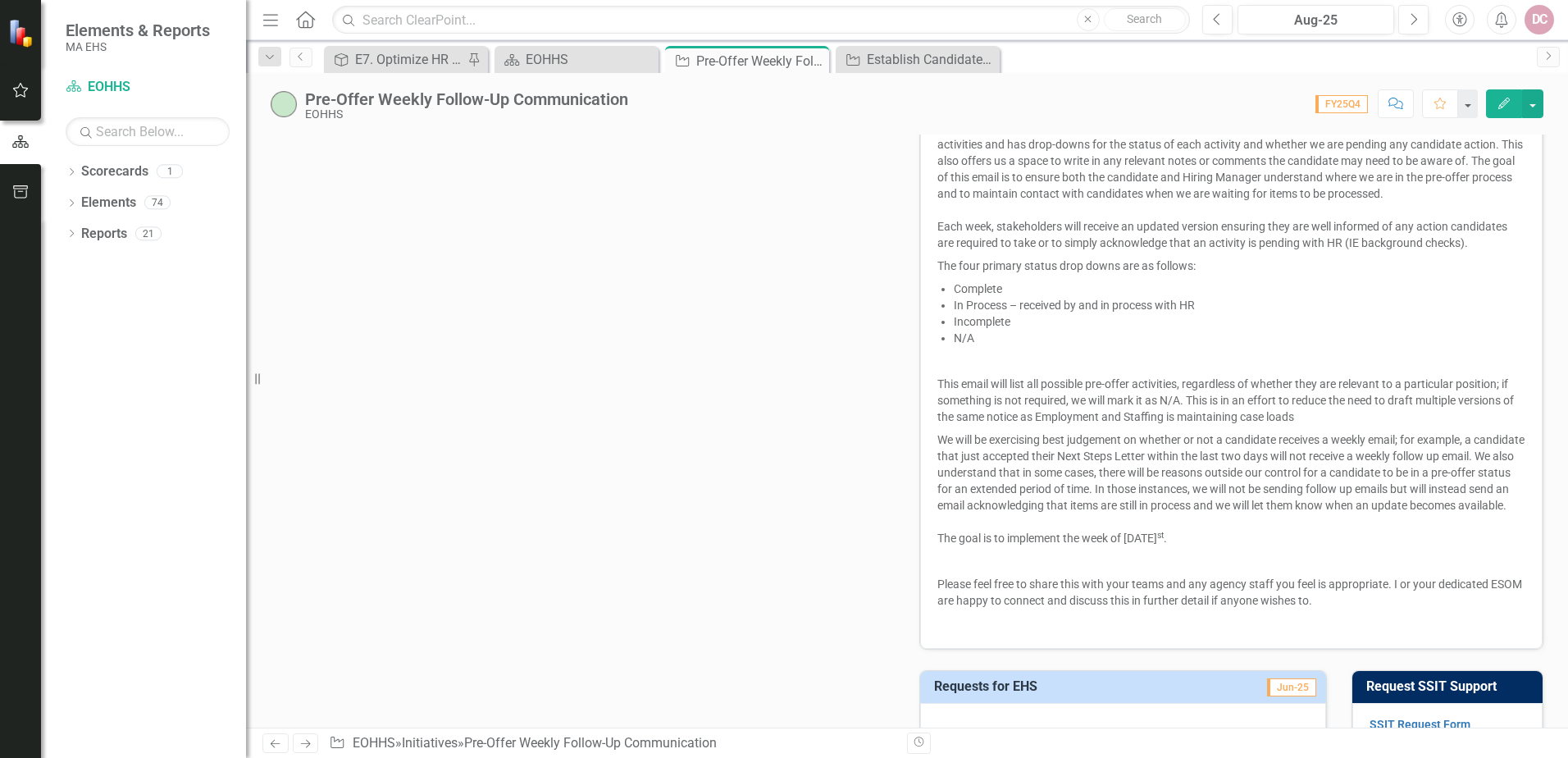
scroll to position [820, 0]
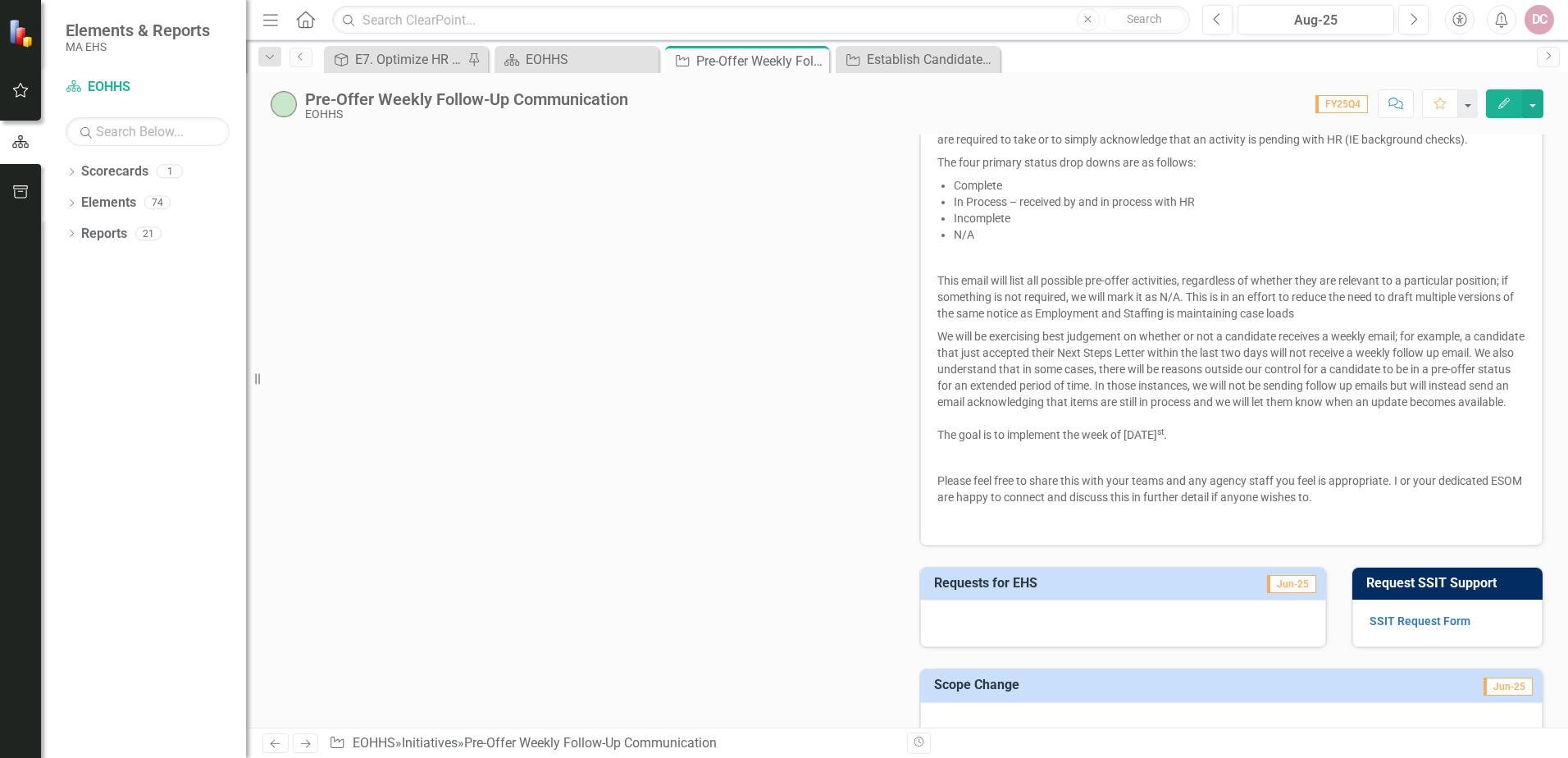
click at [1509, 101] on icon "Edit" at bounding box center [1503, 103] width 14 height 11
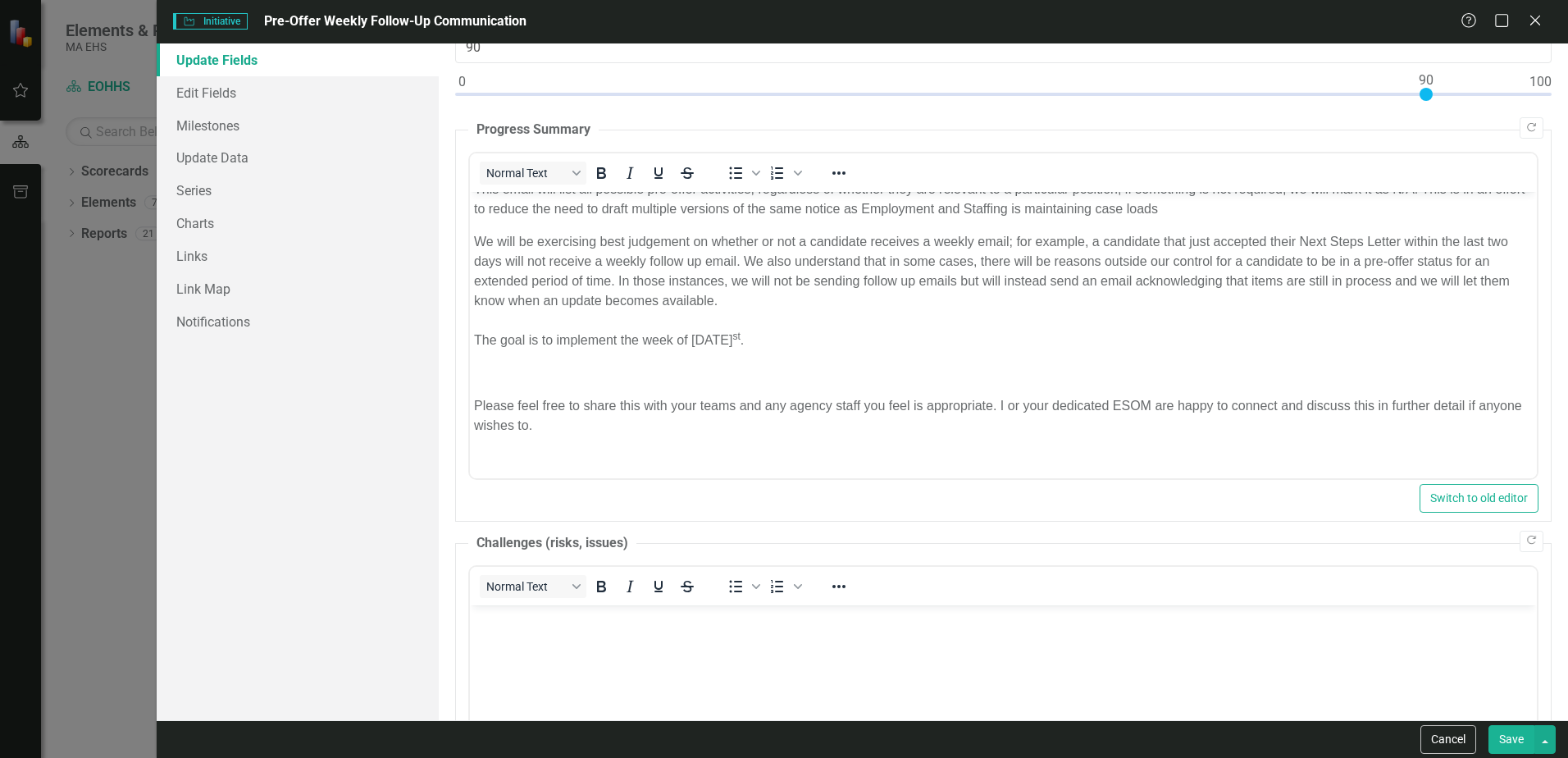
scroll to position [496, 0]
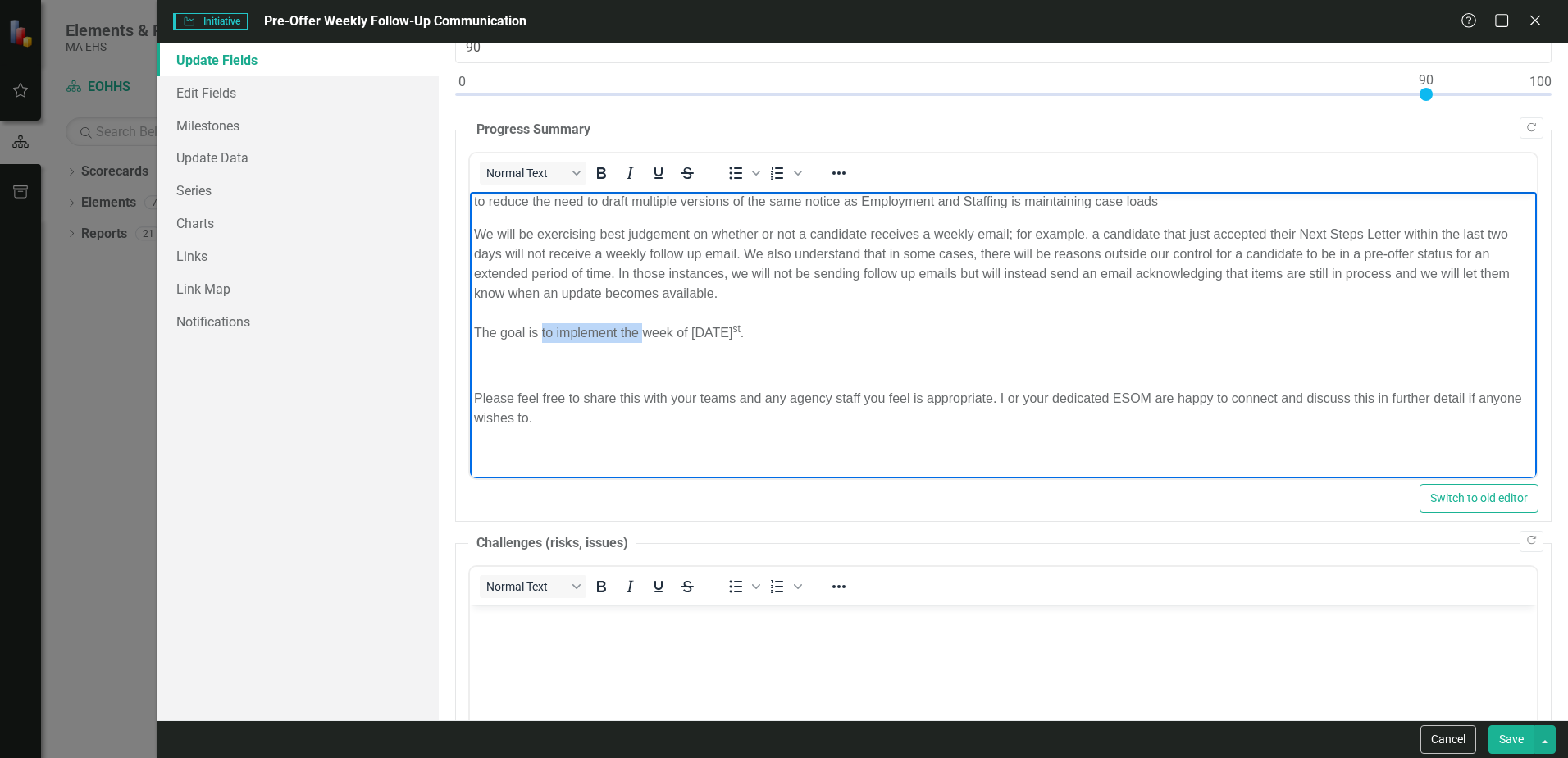
drag, startPoint x: 540, startPoint y: 330, endPoint x: 641, endPoint y: 335, distance: 101.1
click at [641, 335] on p "We will be exercising best judgement on whether or not a candidate receives a w…" at bounding box center [1002, 283] width 1059 height 118
click at [624, 331] on p "We will be exercising best judgement on whether or not a candidate receives a w…" at bounding box center [1002, 283] width 1059 height 118
click at [614, 330] on p "We will be exercising best judgement on whether or not a candidate receives a w…" at bounding box center [1002, 283] width 1059 height 118
drag, startPoint x: 617, startPoint y: 330, endPoint x: 469, endPoint y: 324, distance: 148.1
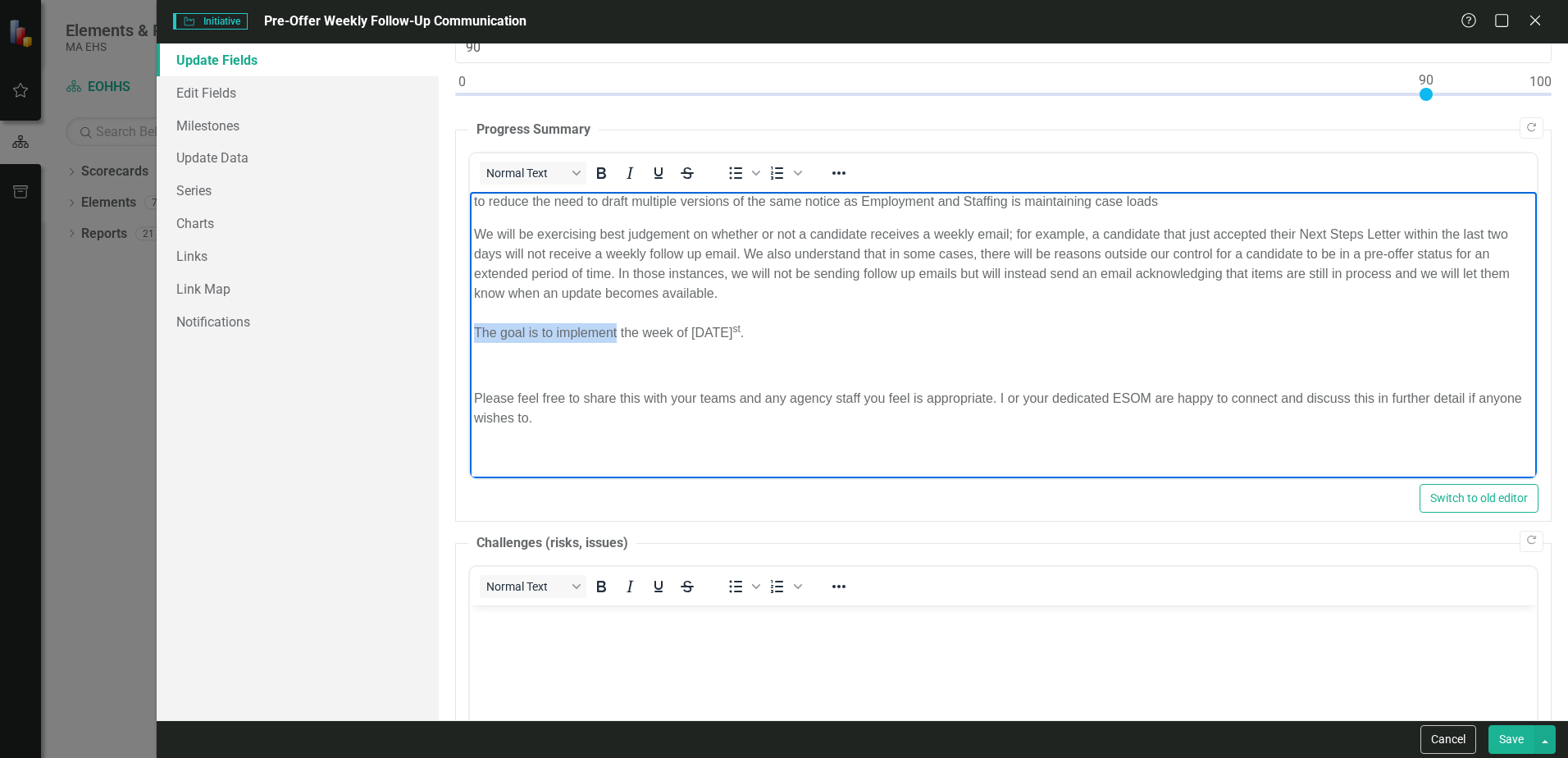
click at [470, 324] on body "Employment and Staffing has been working together to continue to make progress …" at bounding box center [1003, 86] width 1066 height 782
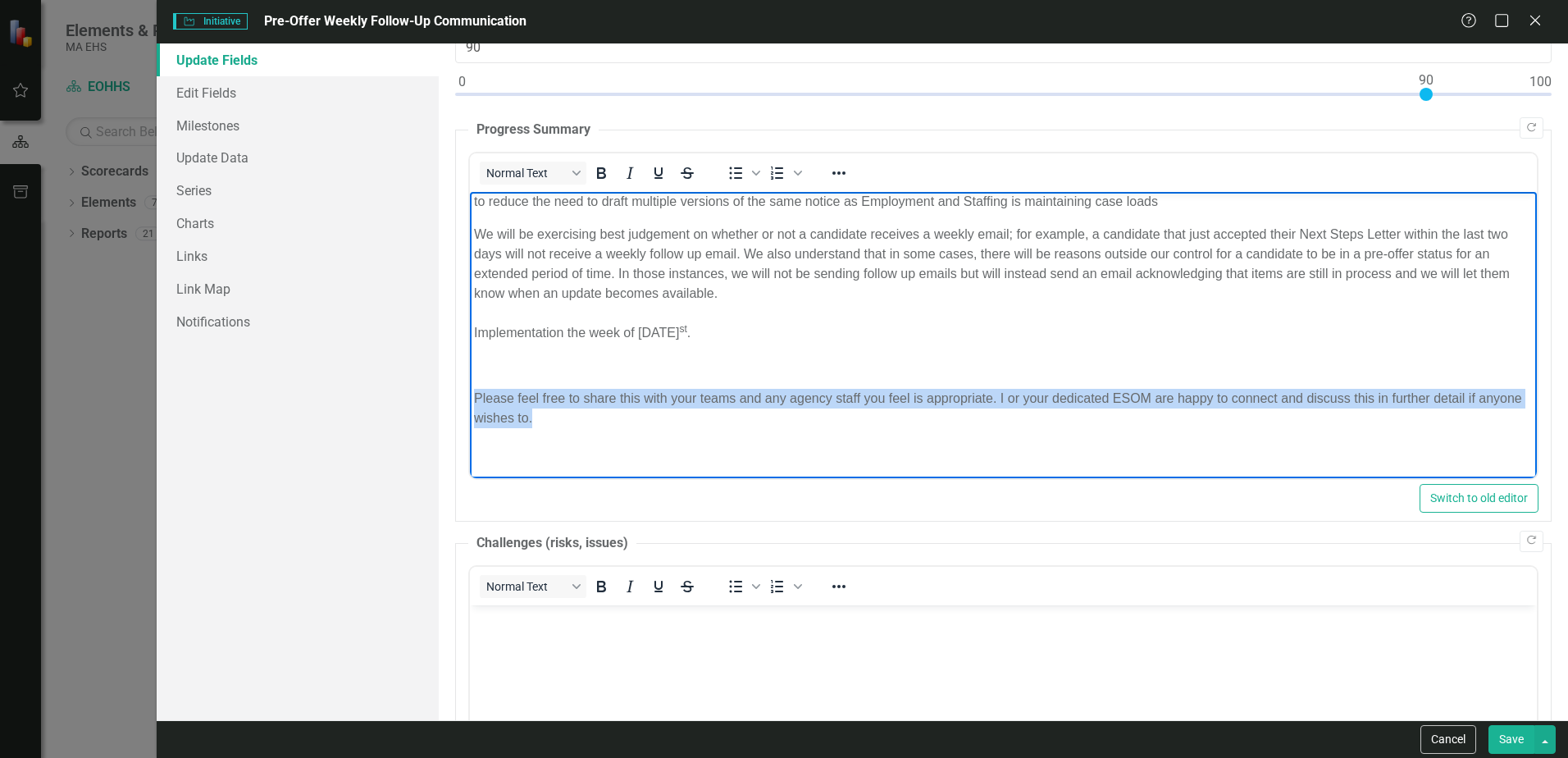
drag, startPoint x: 472, startPoint y: 393, endPoint x: 583, endPoint y: 422, distance: 114.7
click at [583, 422] on body "Employment and Staffing has been working together to continue to make progress …" at bounding box center [1003, 86] width 1066 height 782
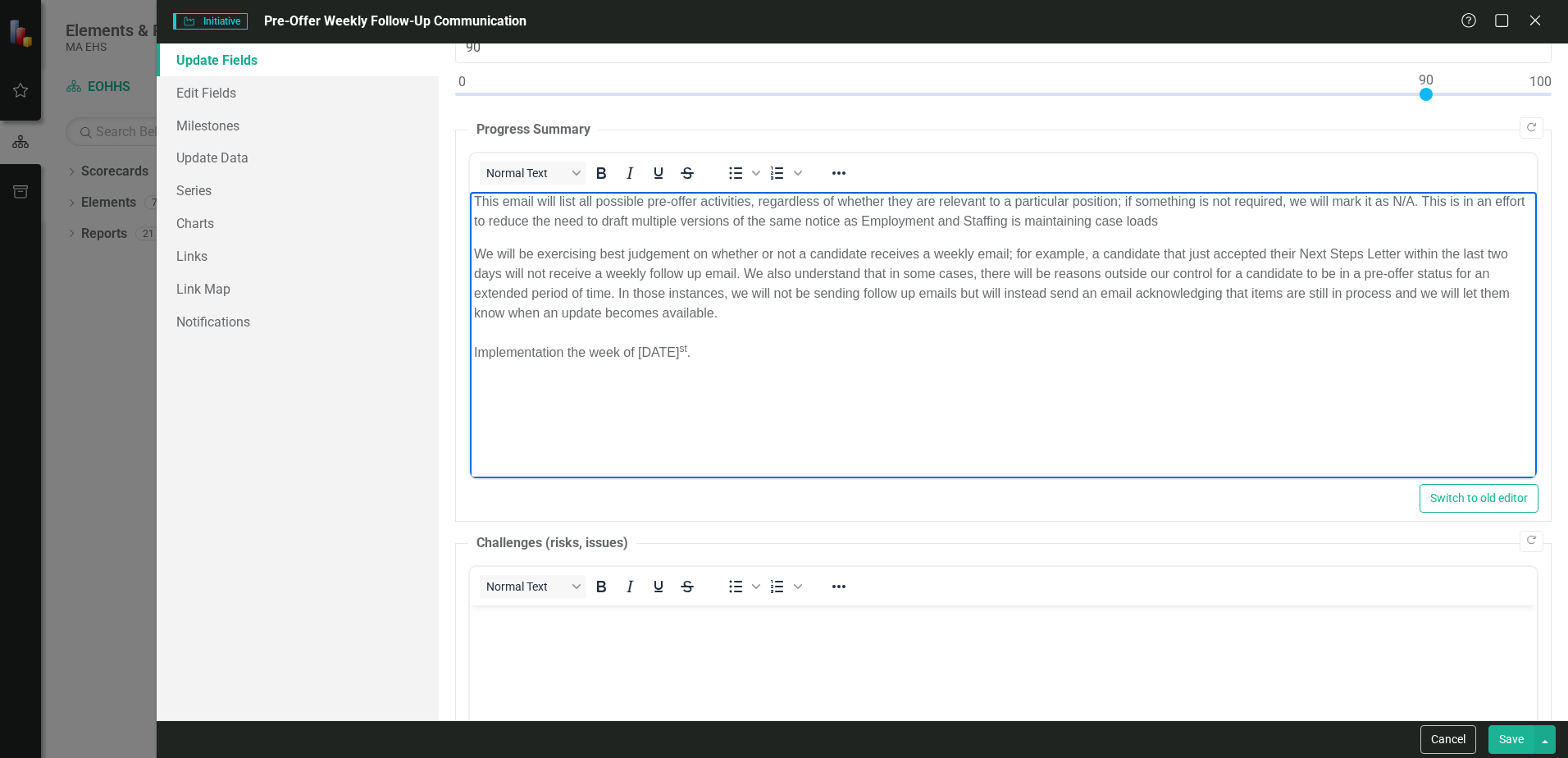
scroll to position [476, 0]
click at [945, 379] on p "Follow up with key stakeholders for feedback on this new process will happen" at bounding box center [1002, 384] width 1059 height 20
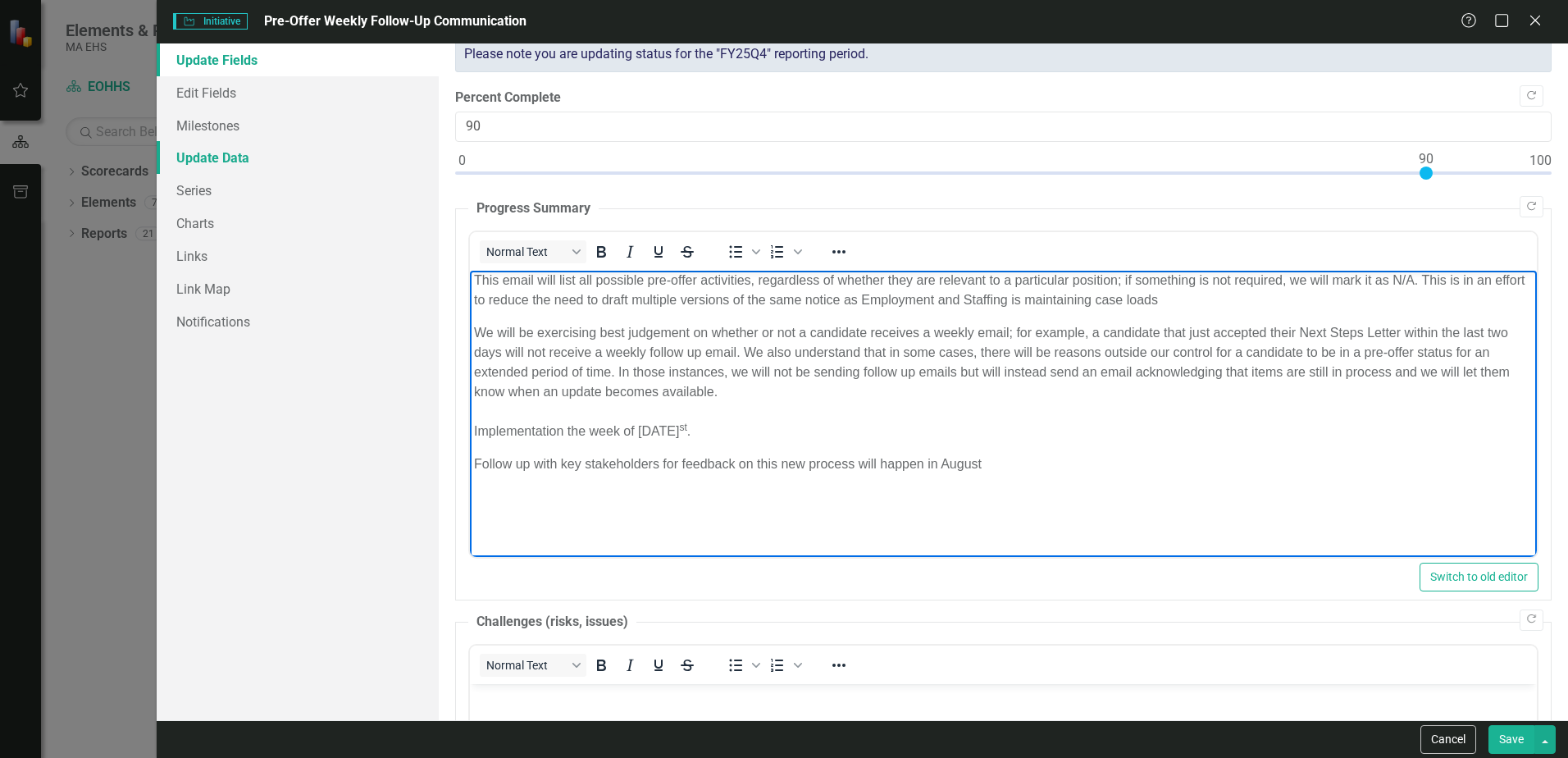
scroll to position [82, 0]
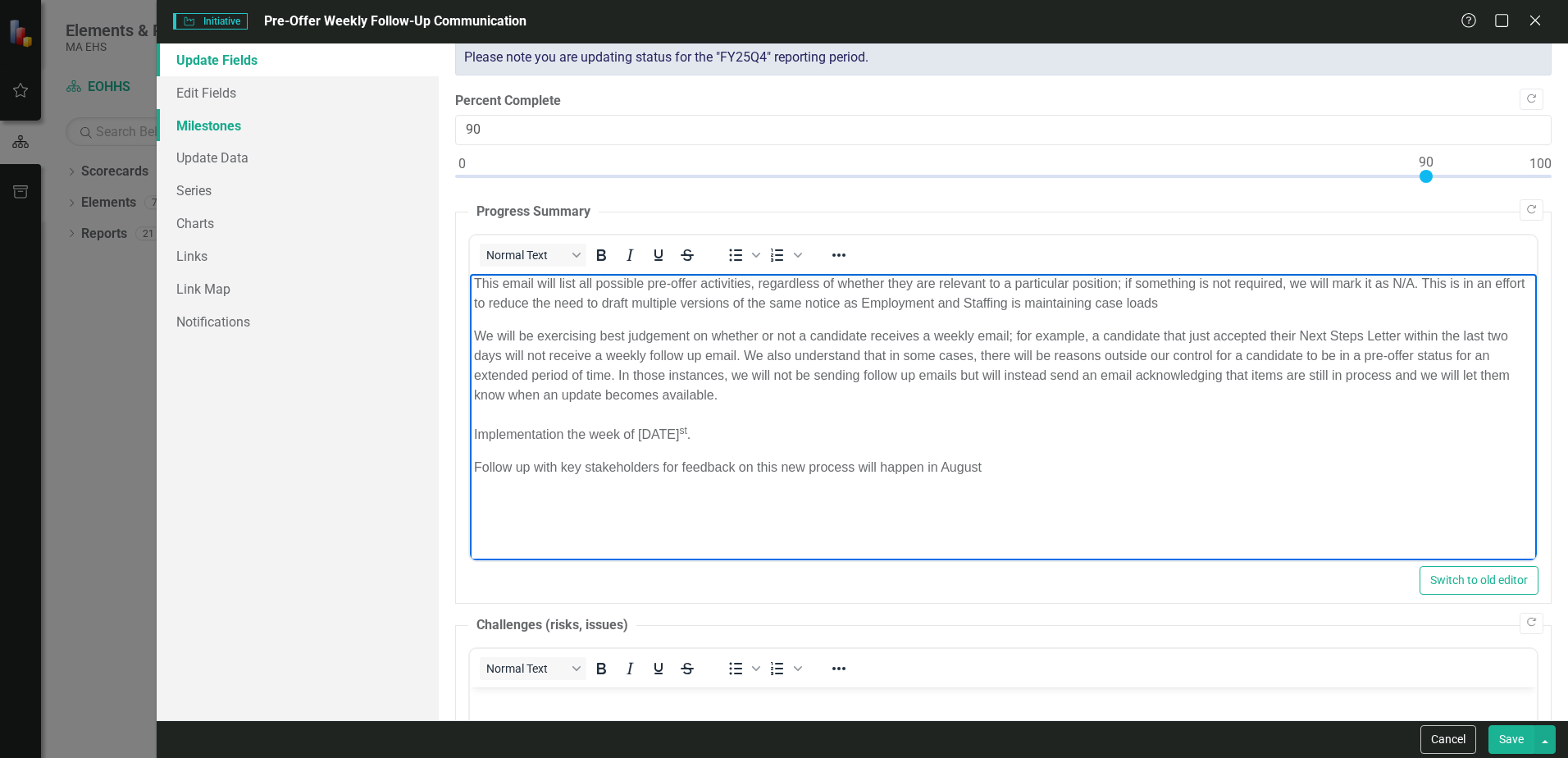
click at [224, 120] on link "Milestones" at bounding box center [297, 125] width 282 height 33
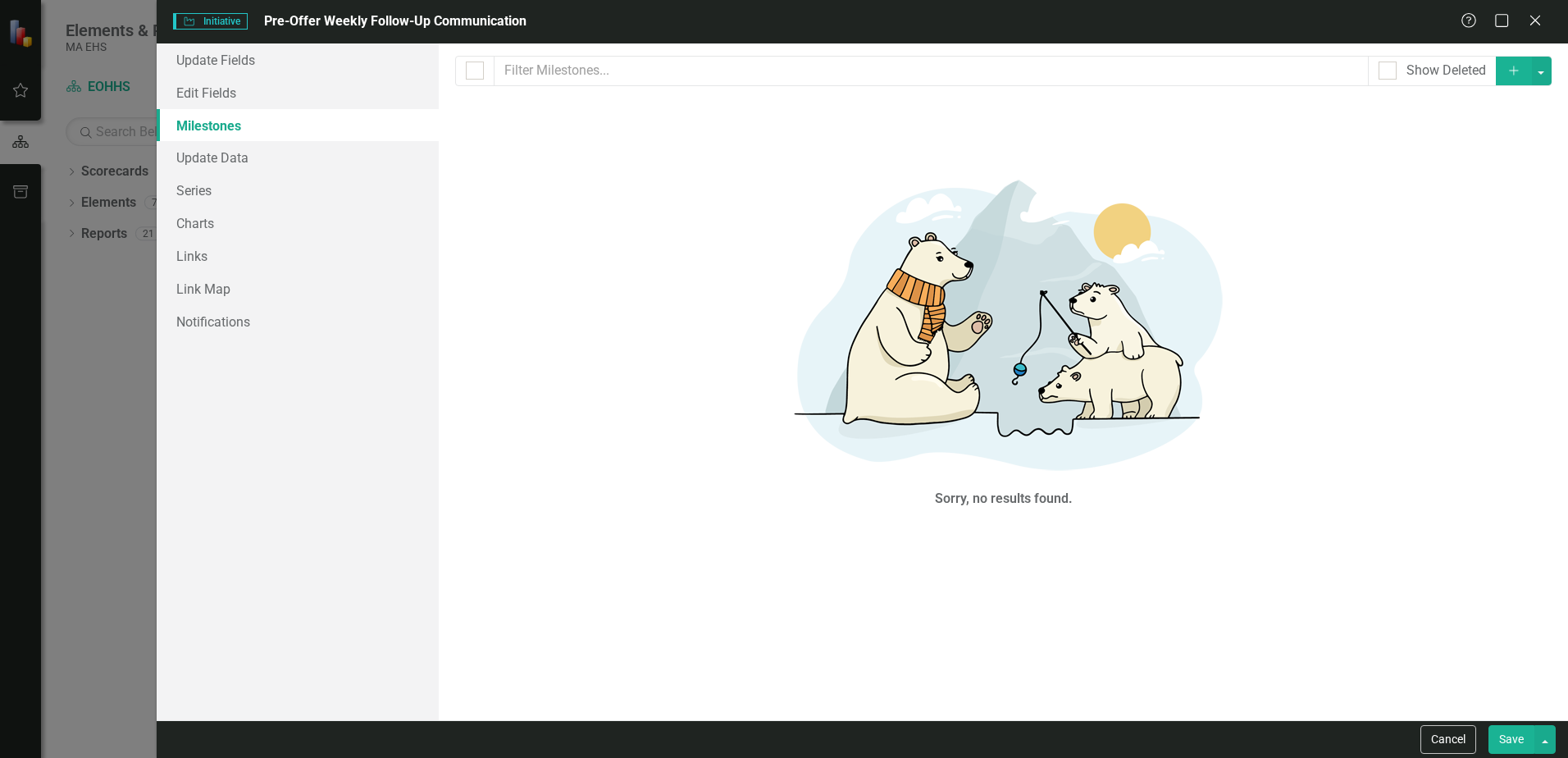
click at [1517, 74] on icon "Add" at bounding box center [1513, 70] width 14 height 11
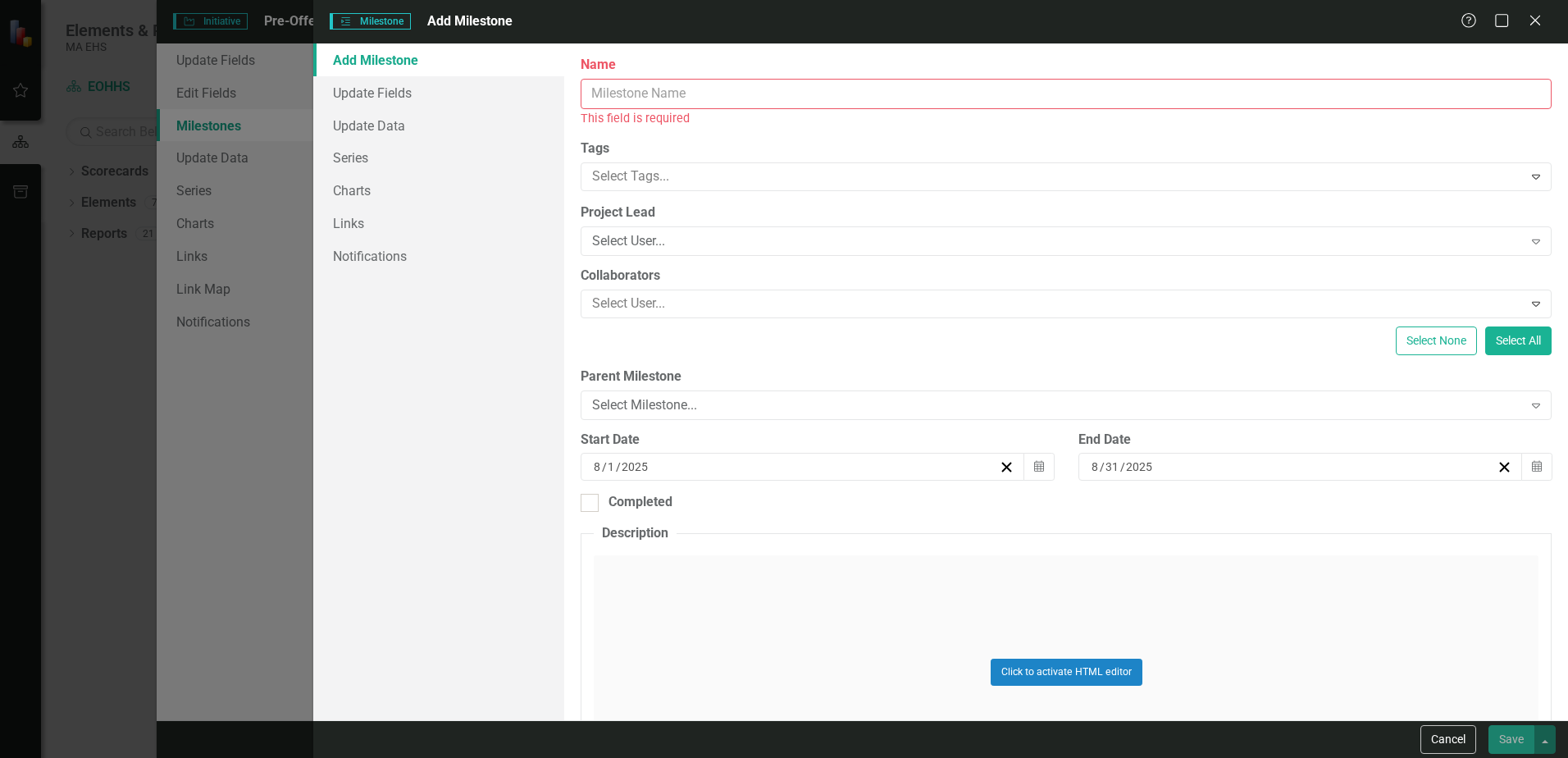
drag, startPoint x: 702, startPoint y: 84, endPoint x: 694, endPoint y: 94, distance: 12.8
click at [694, 94] on input "Name" at bounding box center [1066, 94] width 971 height 31
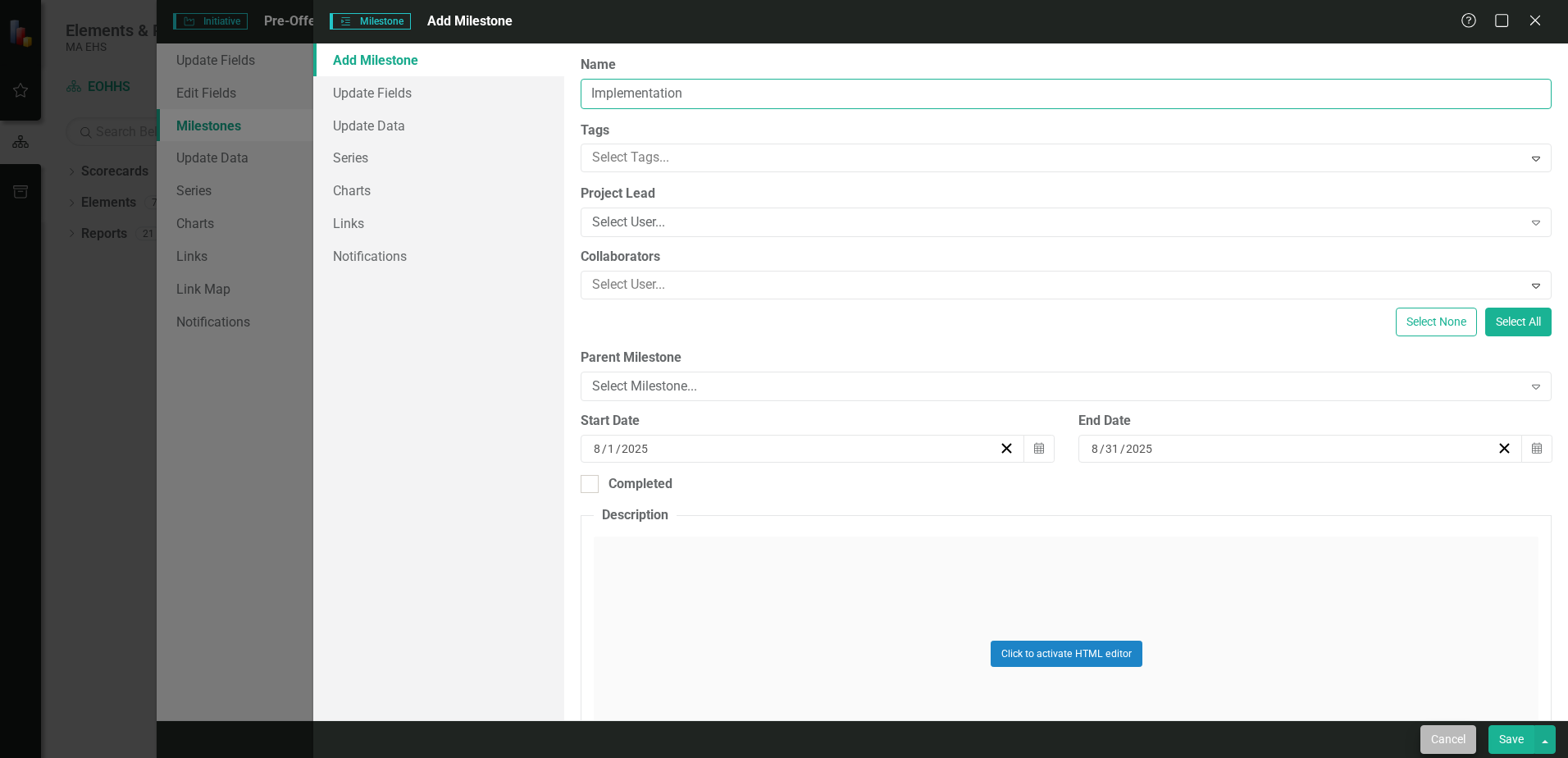
type input "Implementation"
click at [1449, 743] on button "Cancel" at bounding box center [1447, 739] width 55 height 29
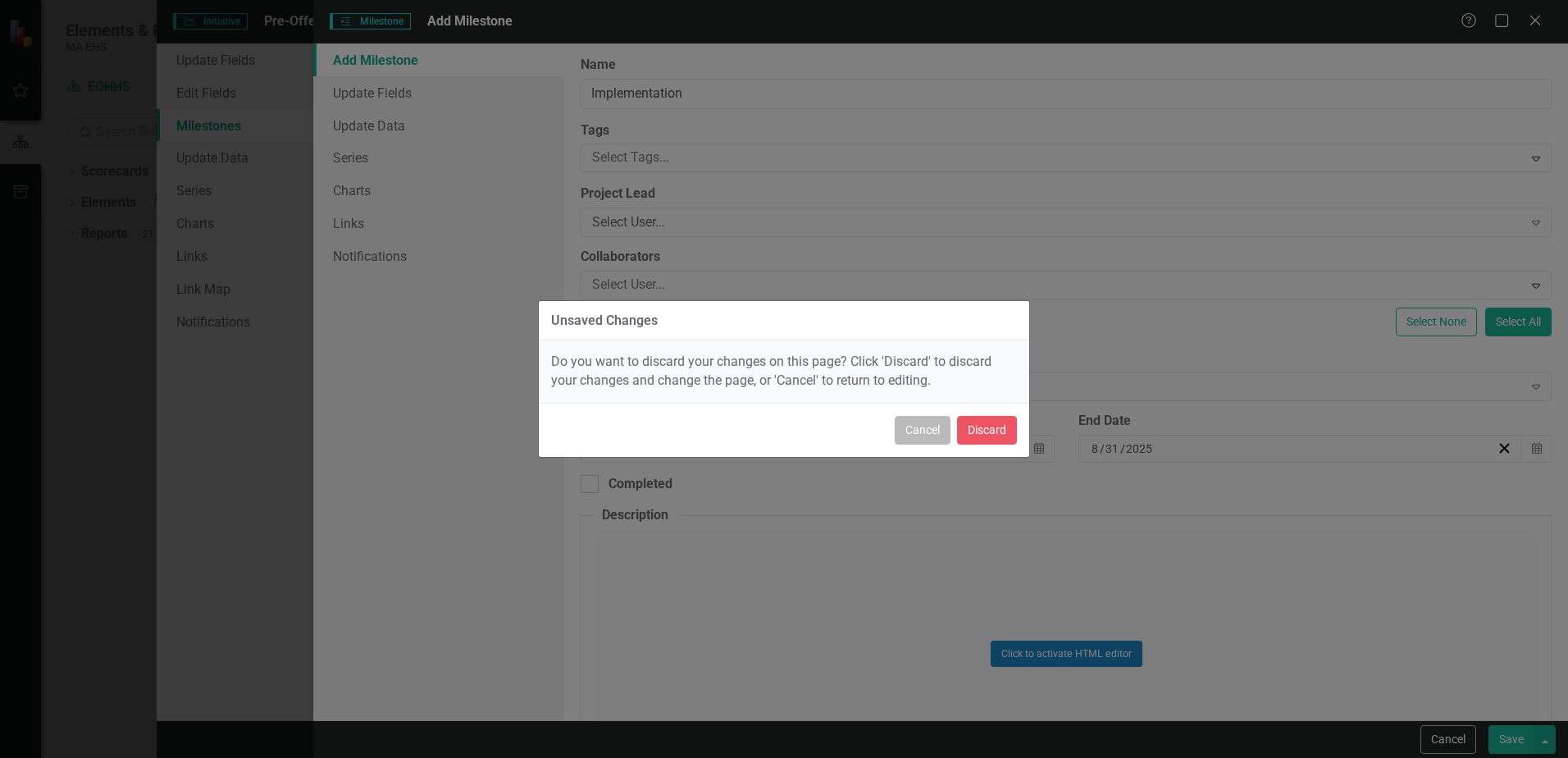
click at [921, 428] on button "Cancel" at bounding box center [922, 430] width 55 height 29
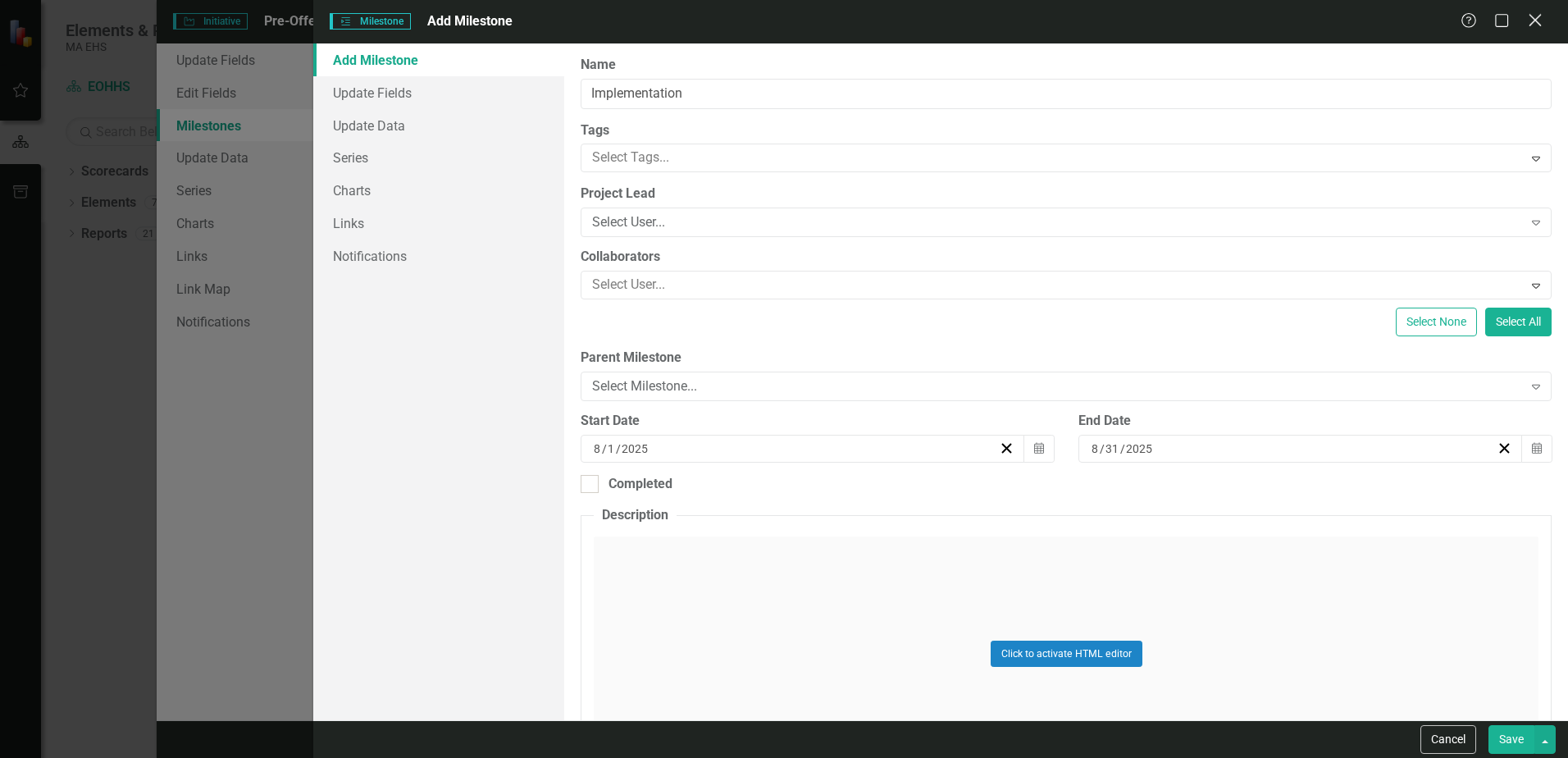
click at [1531, 26] on icon at bounding box center [1534, 20] width 12 height 12
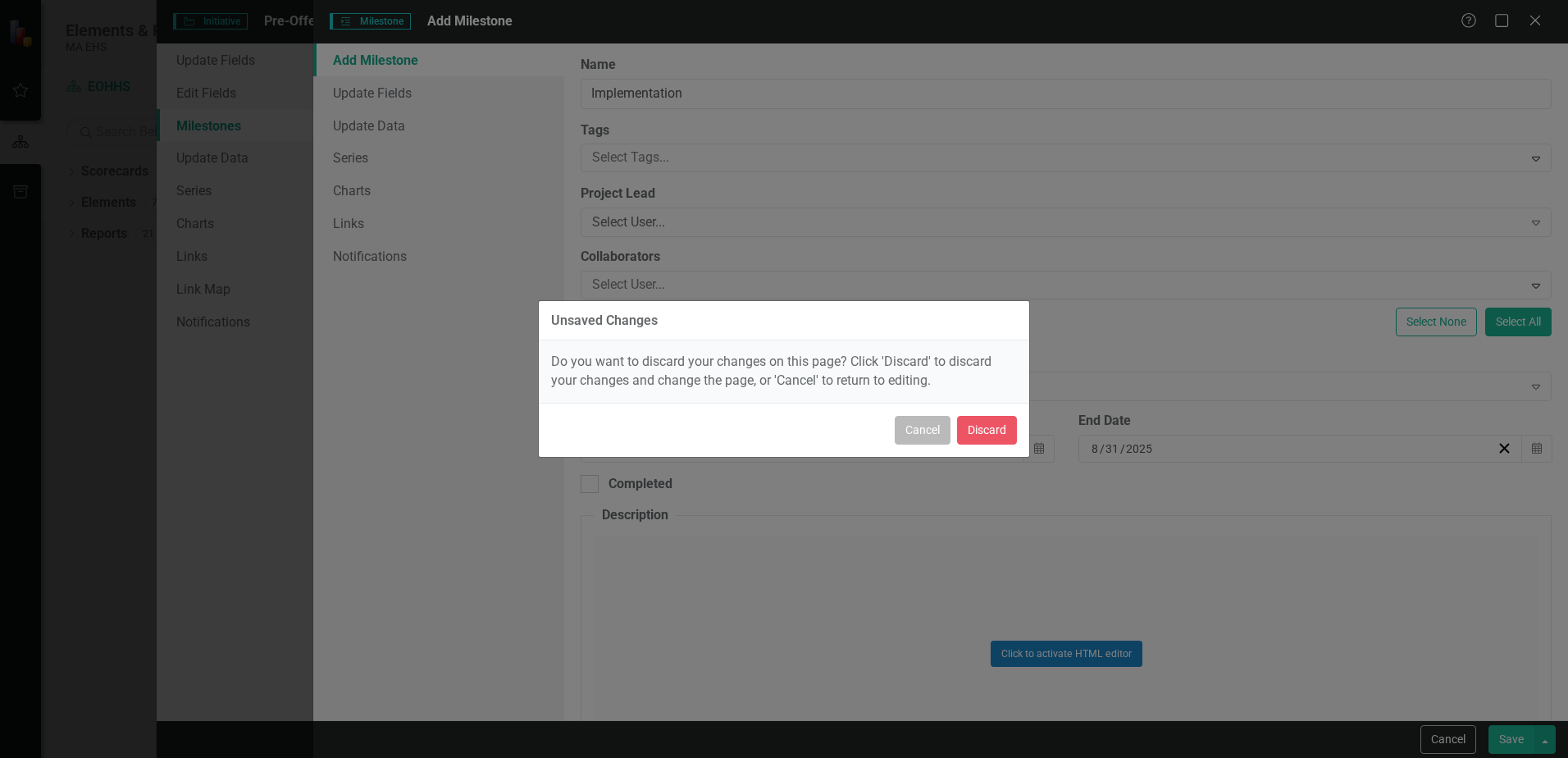
click at [925, 433] on button "Cancel" at bounding box center [922, 430] width 55 height 29
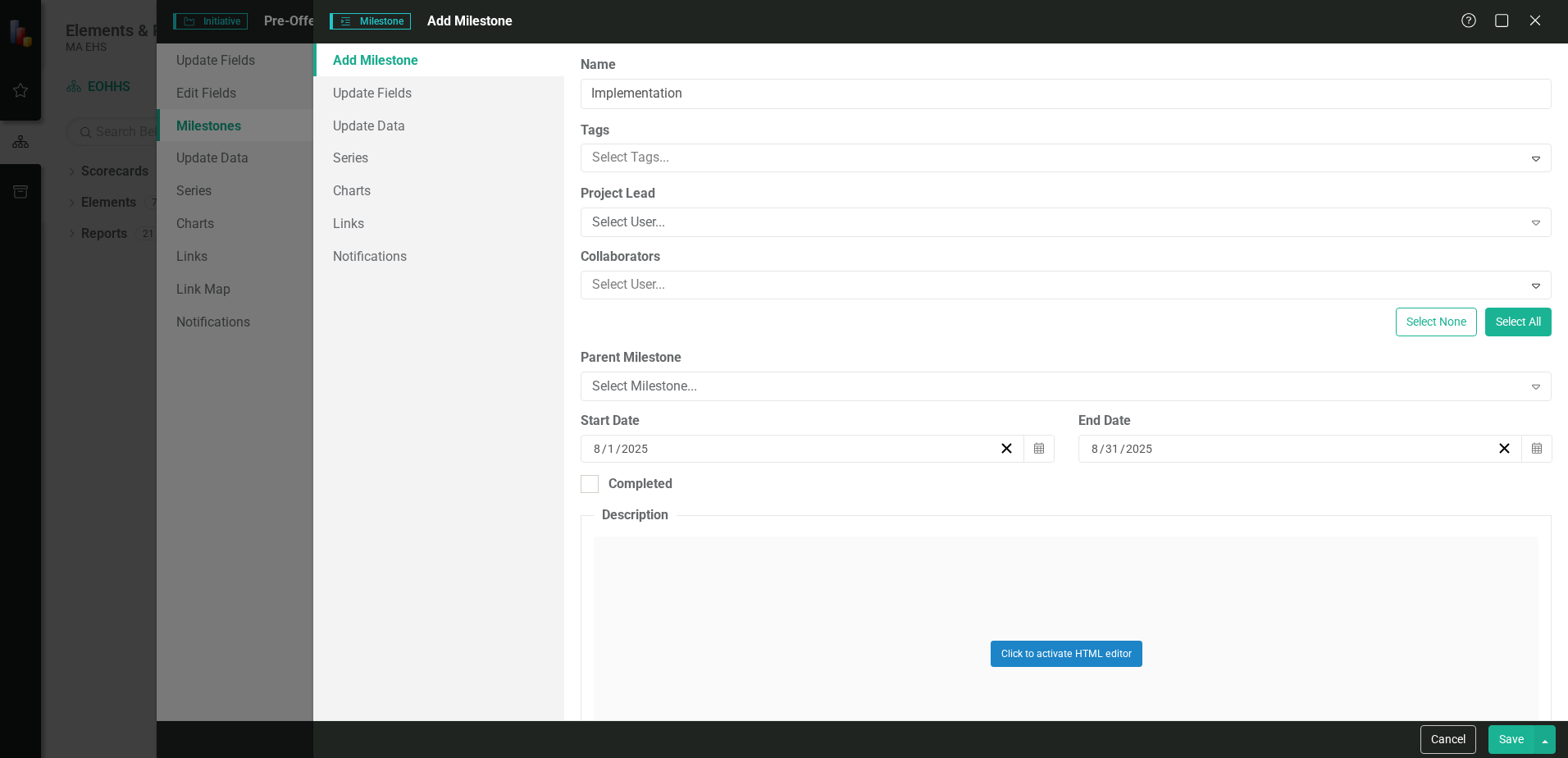
click at [285, 26] on div "Milestones Milestone Add Milestone Help Maximize Close Add Milestone Update Fie…" at bounding box center [784, 379] width 1568 height 758
click at [1432, 735] on button "Cancel" at bounding box center [1447, 739] width 55 height 29
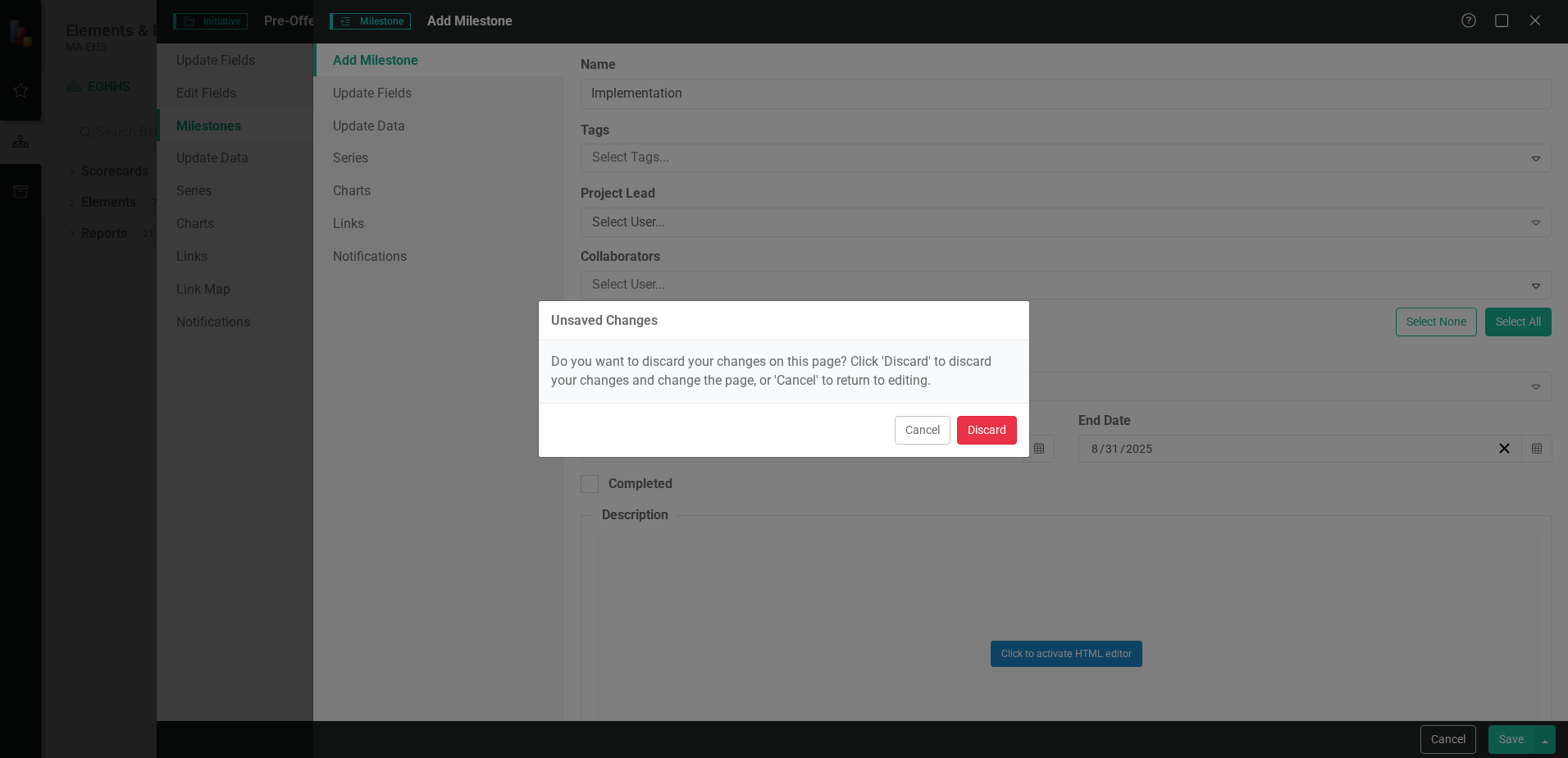
click at [989, 429] on button "Discard" at bounding box center [986, 430] width 60 height 29
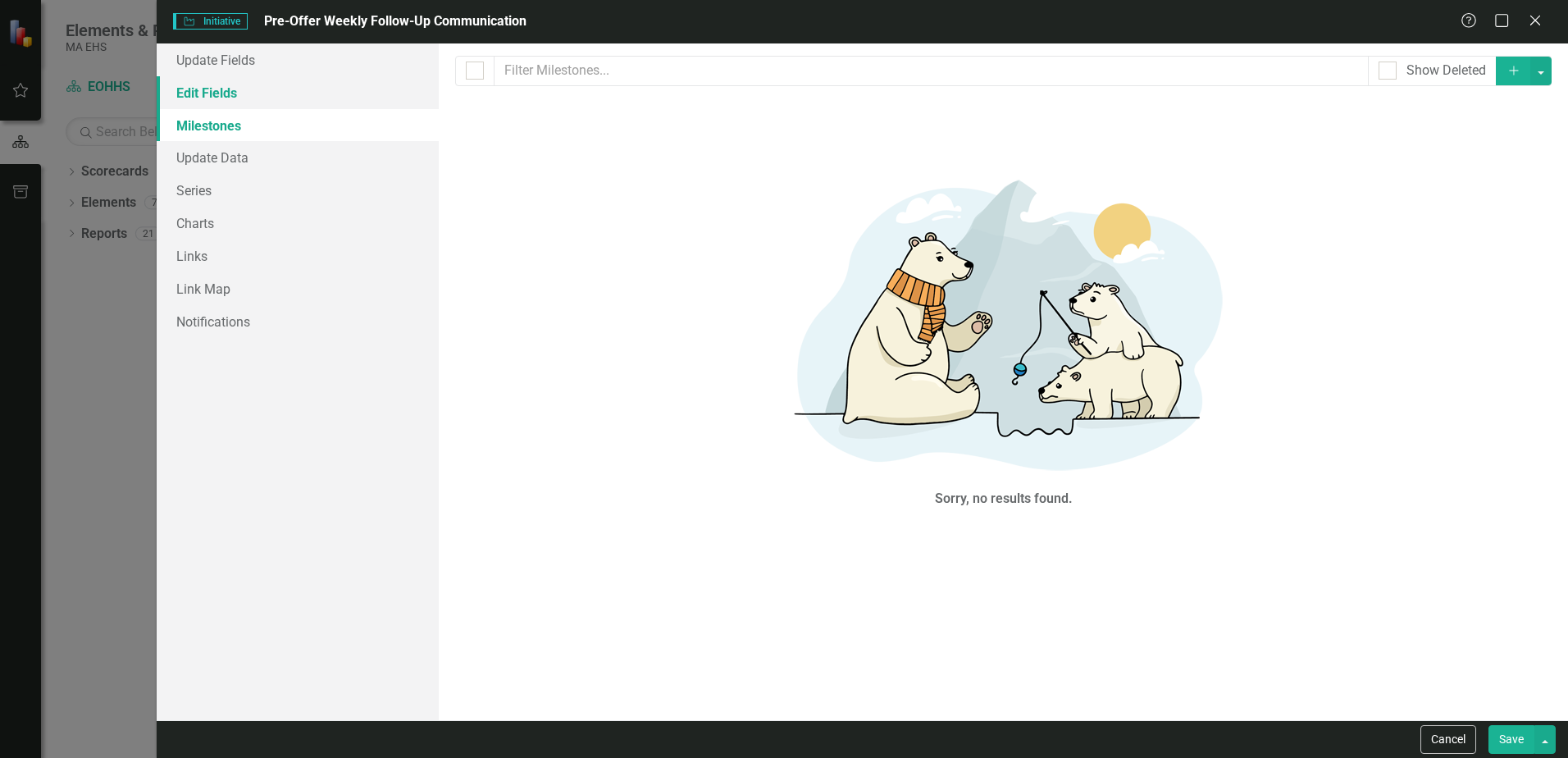
click at [215, 86] on link "Edit Fields" at bounding box center [297, 93] width 282 height 33
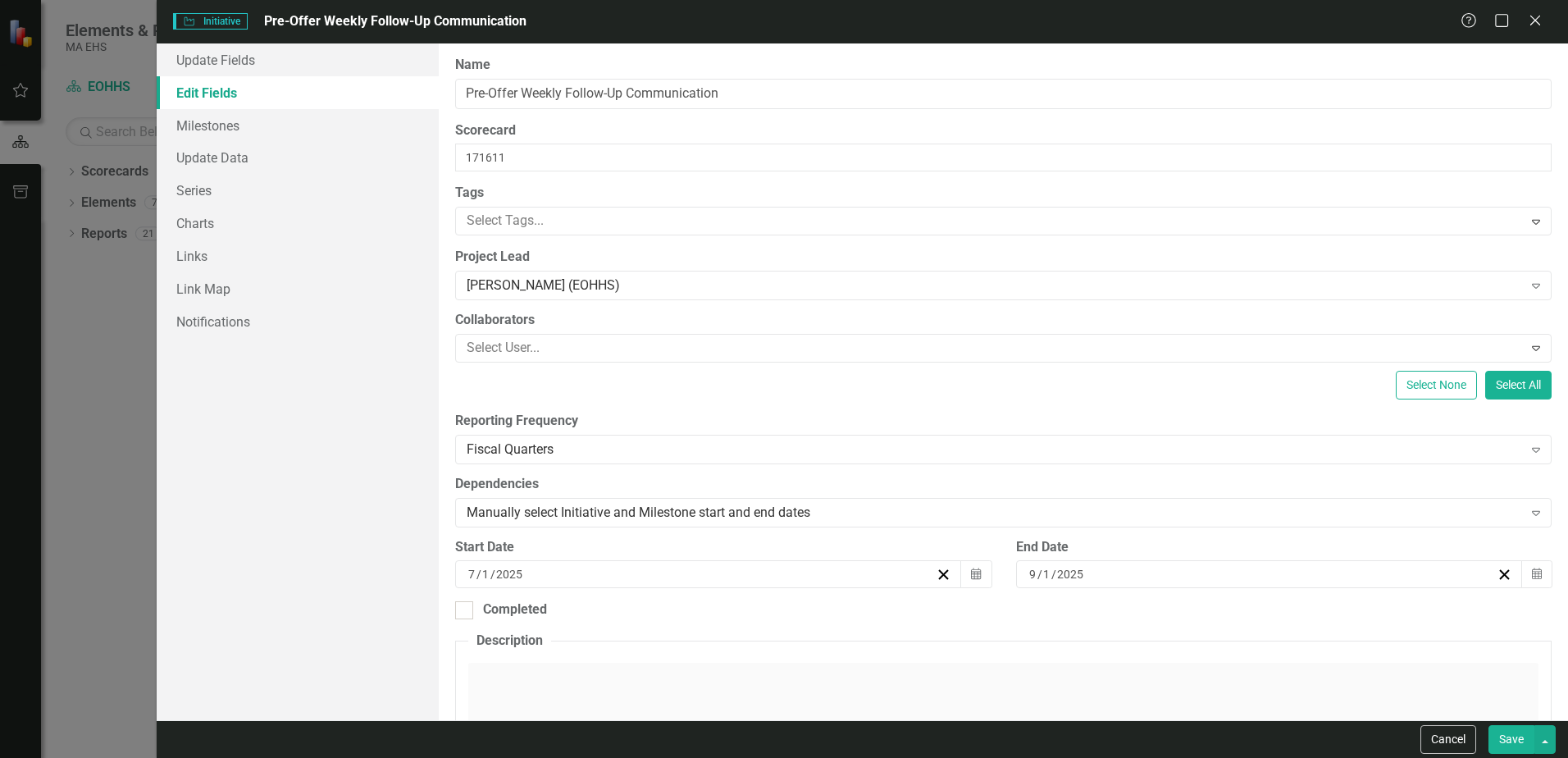
click at [1513, 740] on button "Save" at bounding box center [1511, 739] width 46 height 29
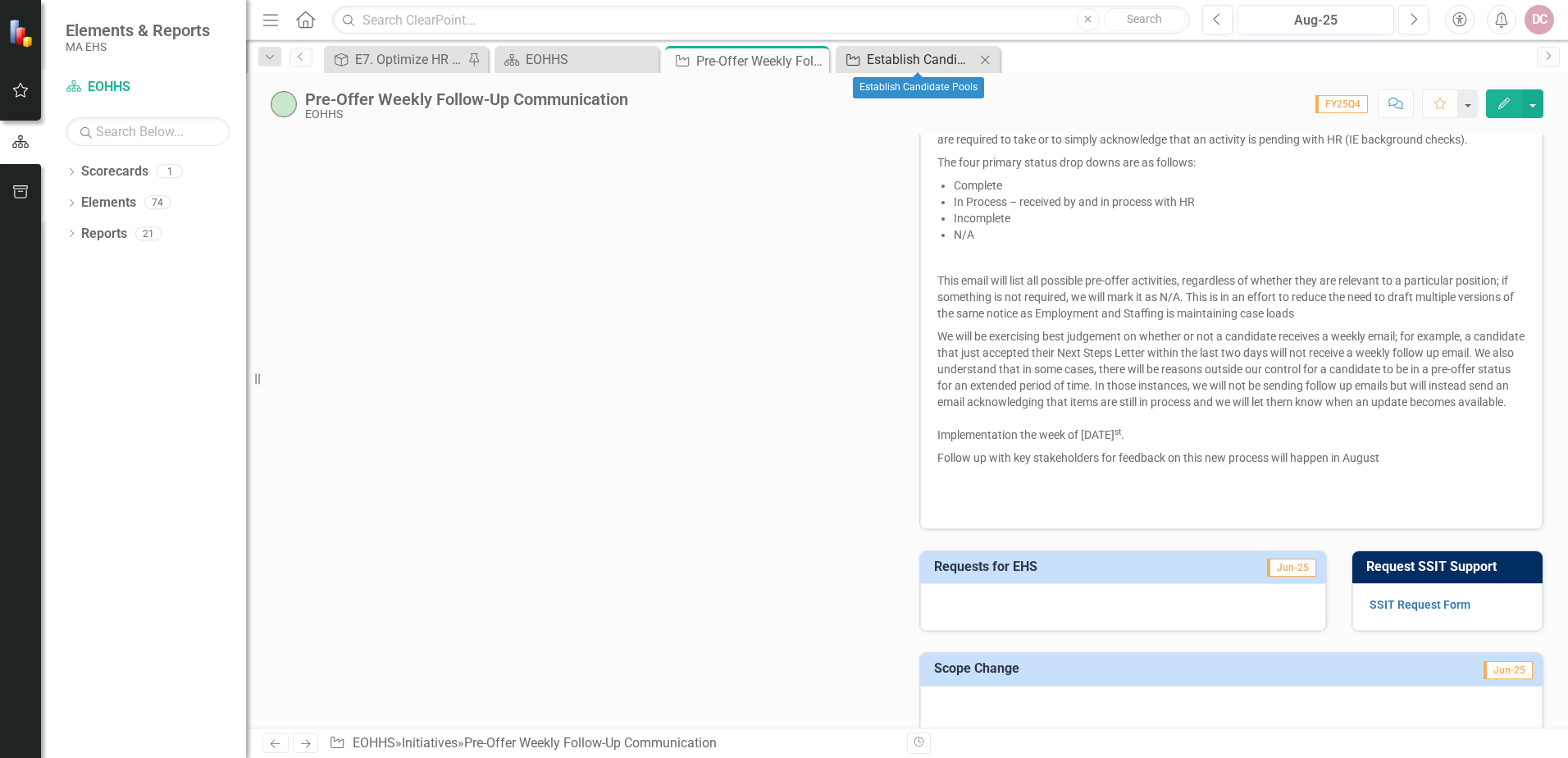
click at [906, 62] on div "Establish Candidate Pools" at bounding box center [921, 60] width 108 height 20
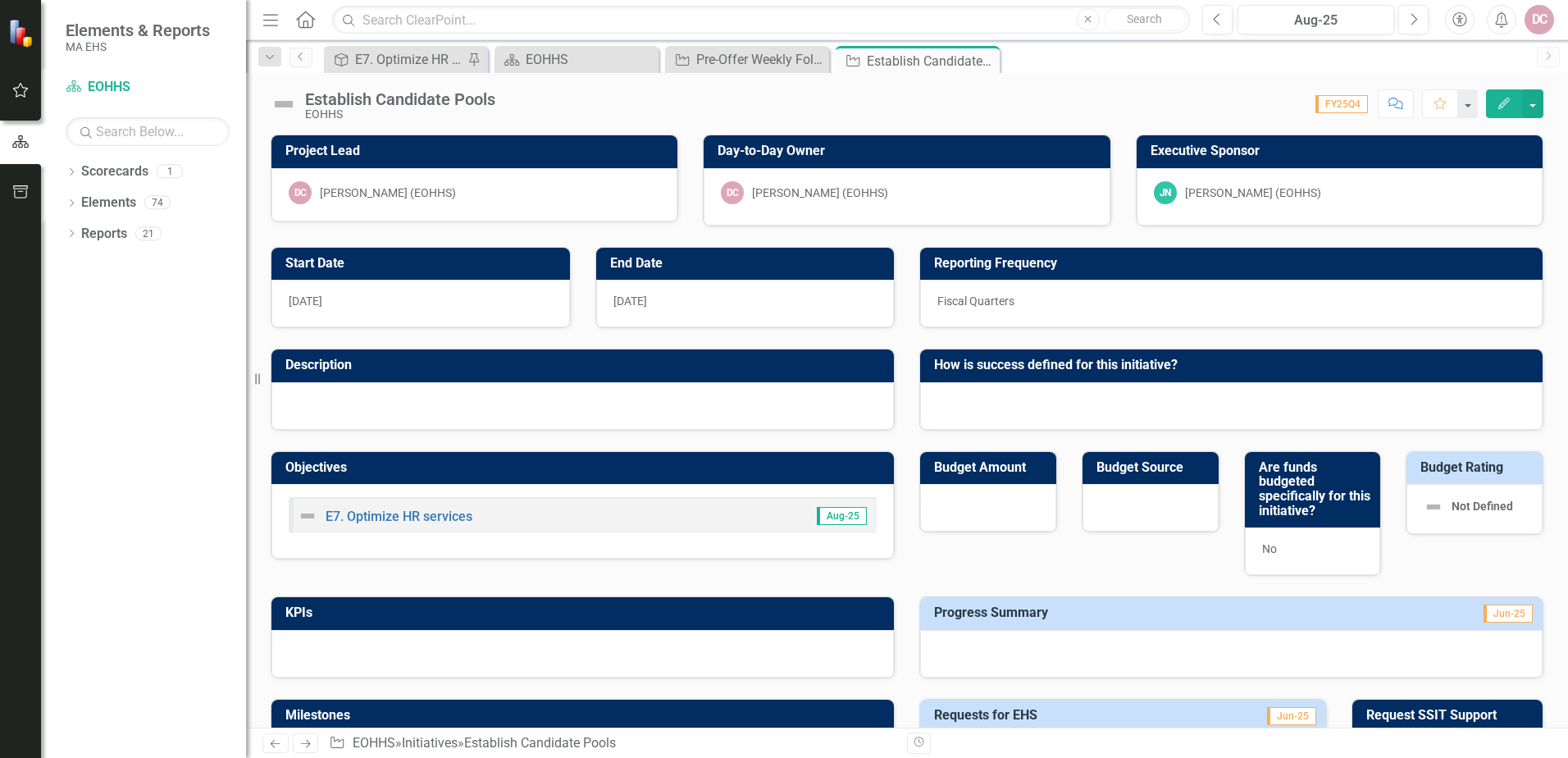
click at [1499, 104] on icon "Edit" at bounding box center [1503, 103] width 14 height 11
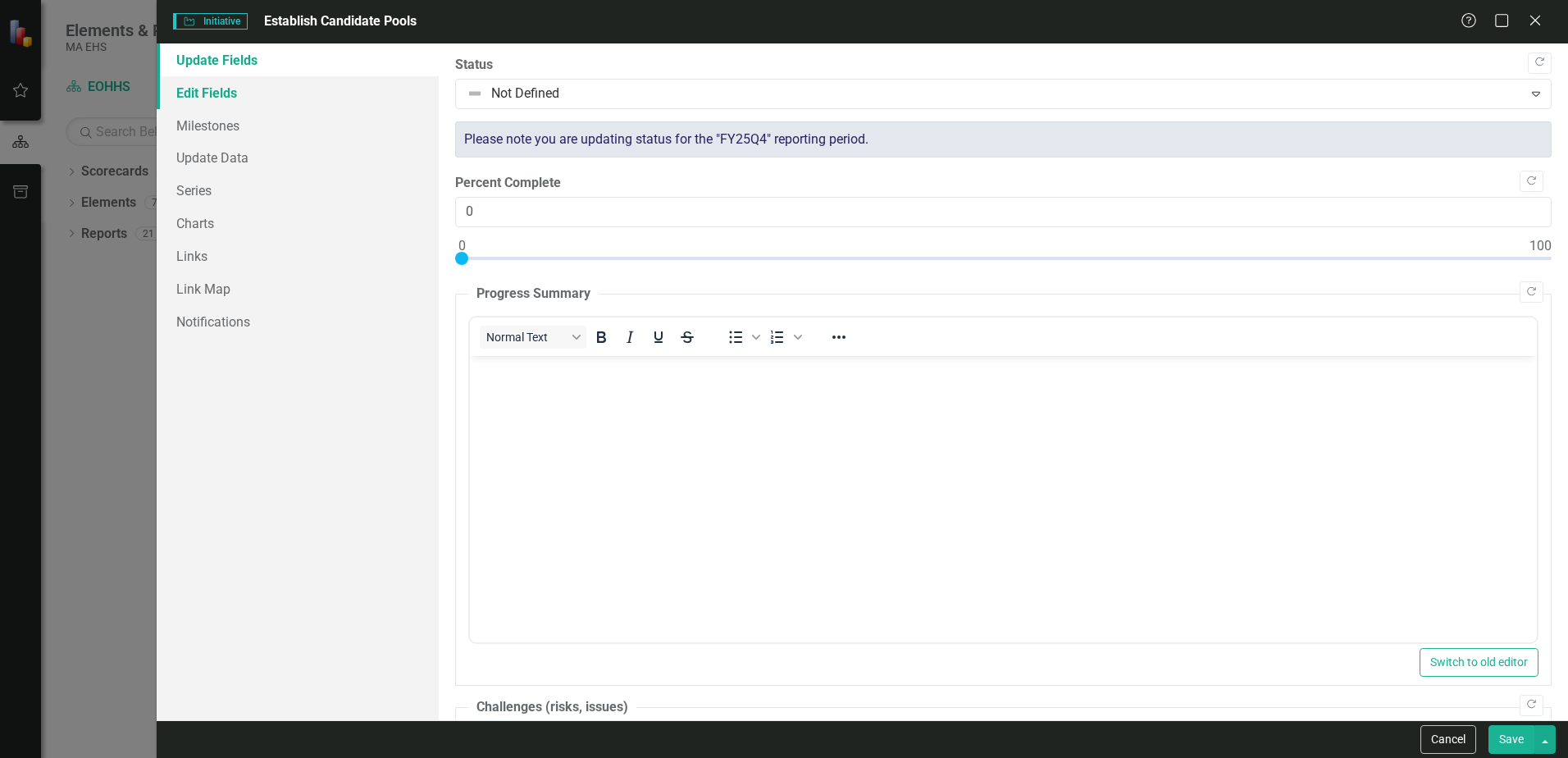
click at [257, 95] on link "Edit Fields" at bounding box center [297, 93] width 282 height 33
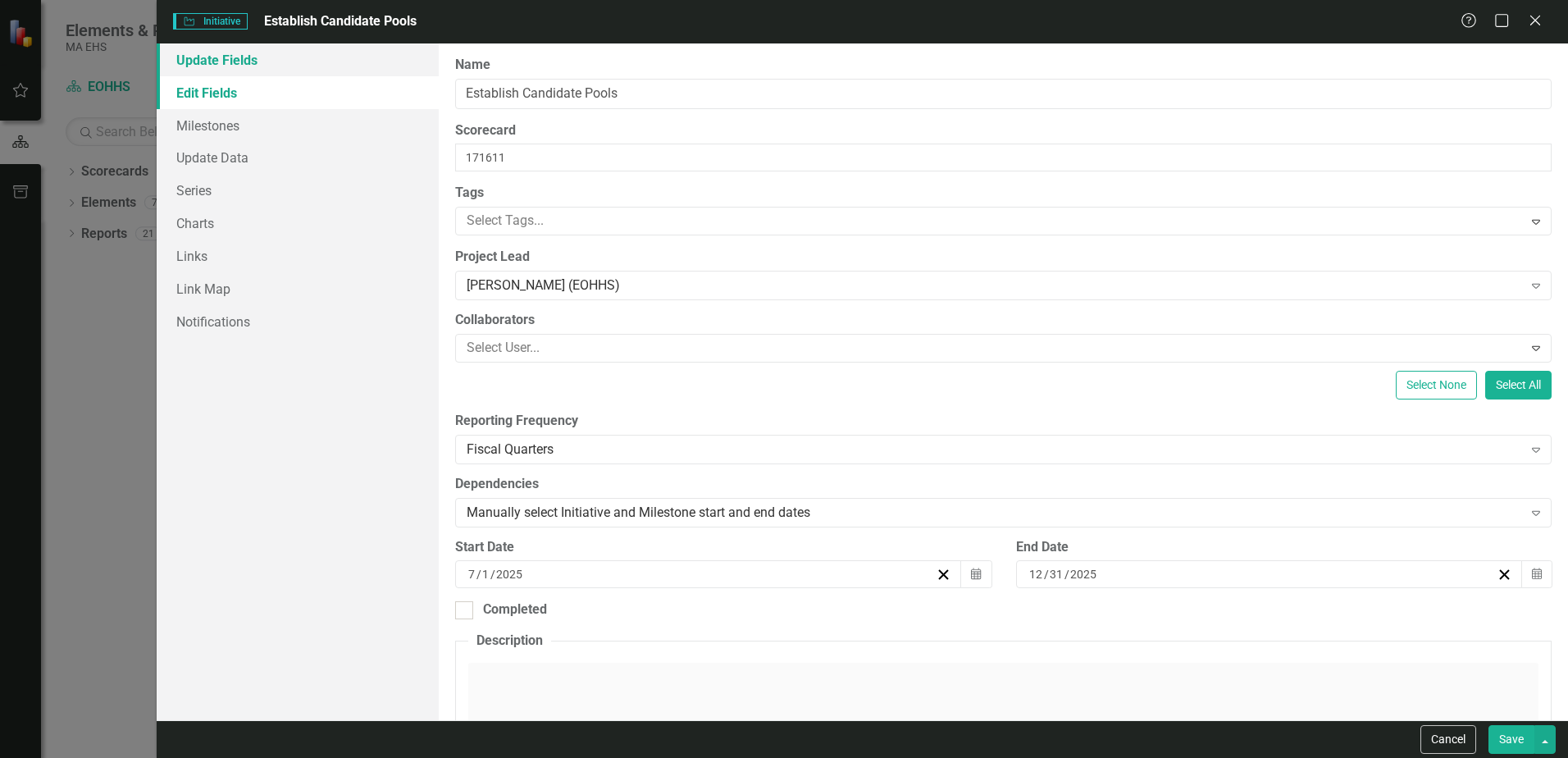
click at [295, 62] on link "Update Fields" at bounding box center [297, 60] width 282 height 33
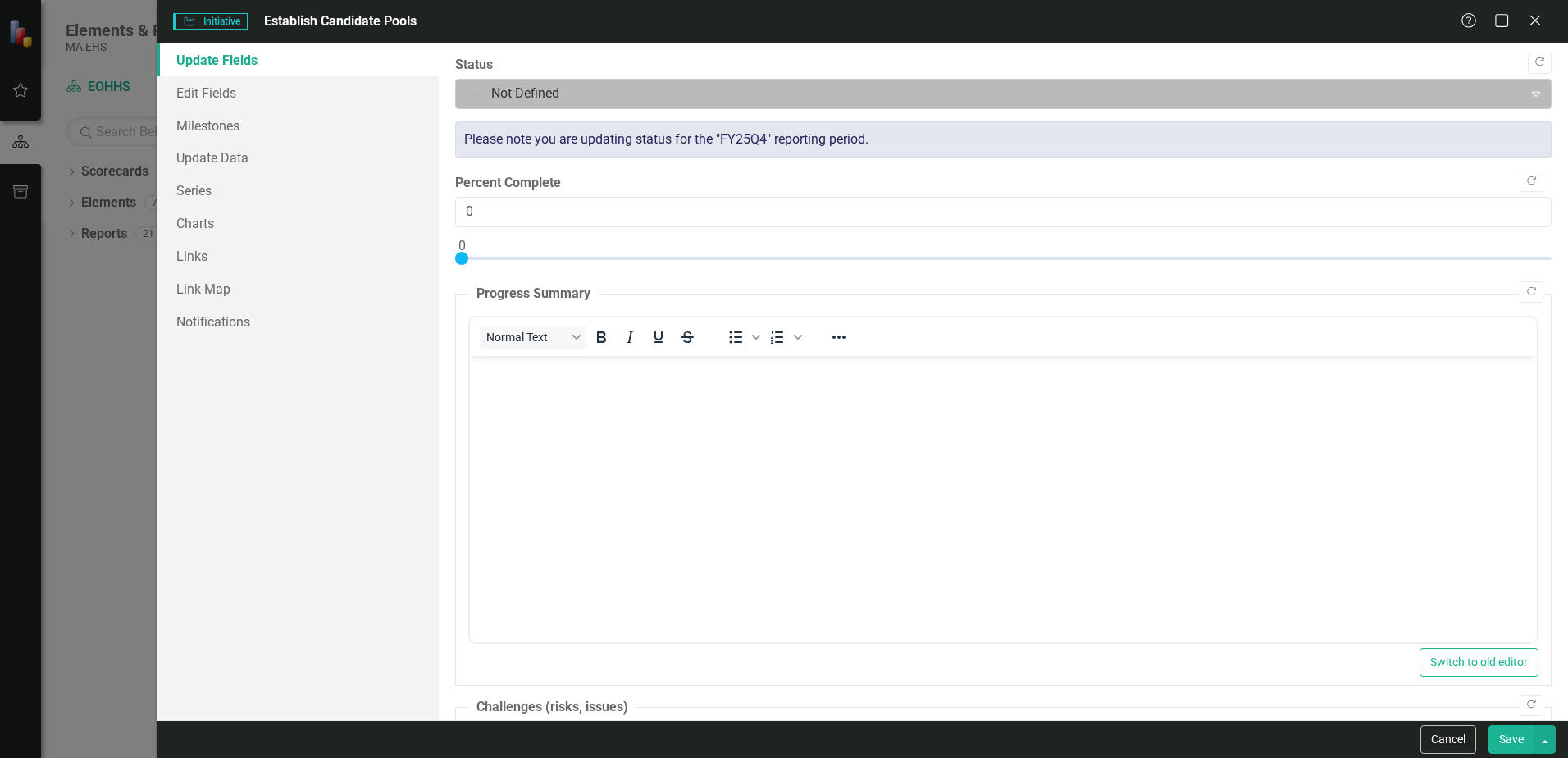
click at [1527, 95] on icon "Expand" at bounding box center [1535, 93] width 16 height 13
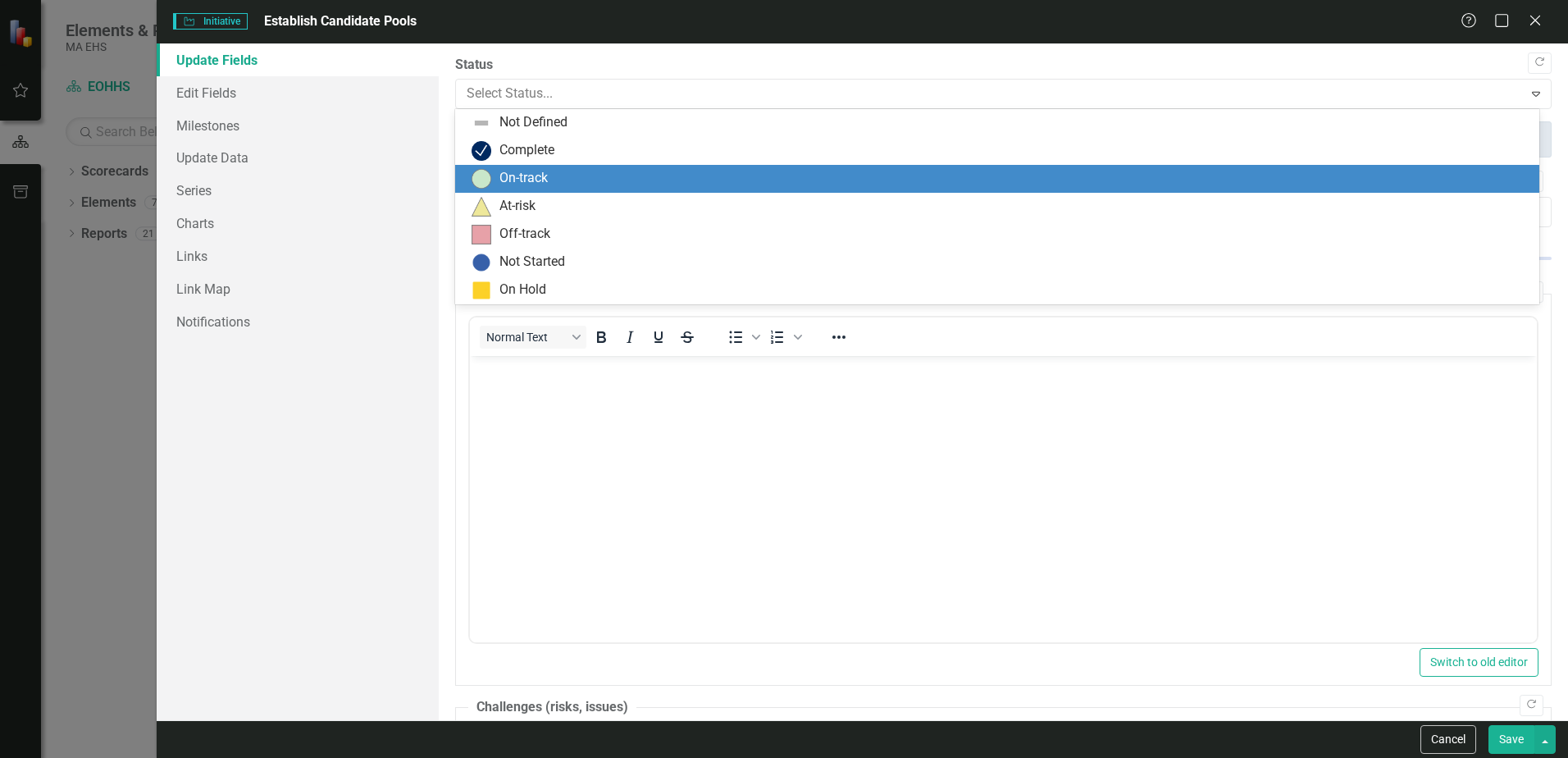
click at [558, 177] on div "On-track" at bounding box center [1001, 178] width 1058 height 20
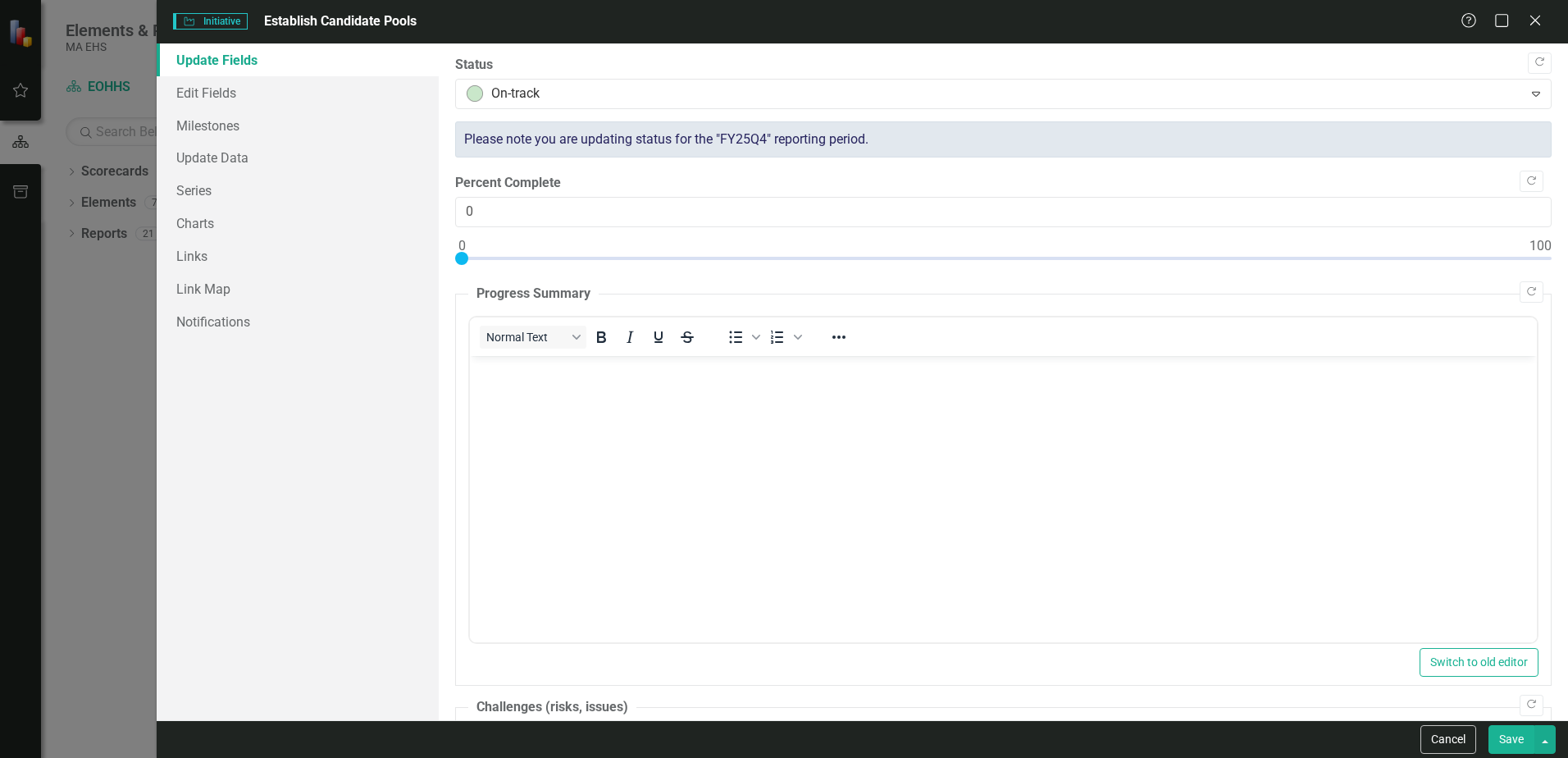
click at [522, 384] on body "Rich Text Area. Press ALT-0 for help." at bounding box center [1003, 478] width 1066 height 246
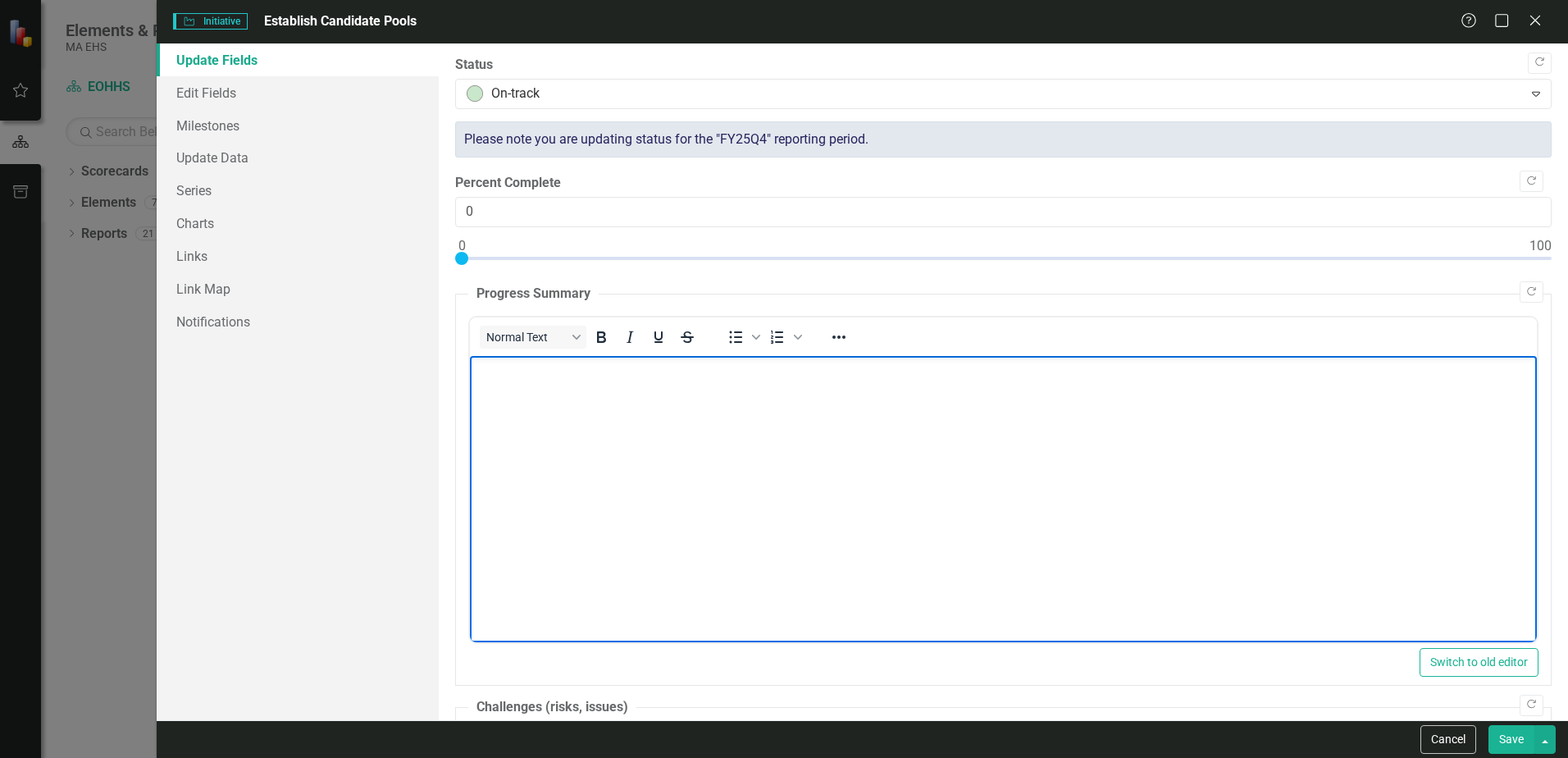
click at [517, 372] on p "Rich Text Area. Press ALT-0 for help." at bounding box center [1002, 369] width 1059 height 20
click at [966, 405] on p "Next steps to engage HR Business Partners and Key Agency partners to discuss" at bounding box center [1002, 401] width 1059 height 20
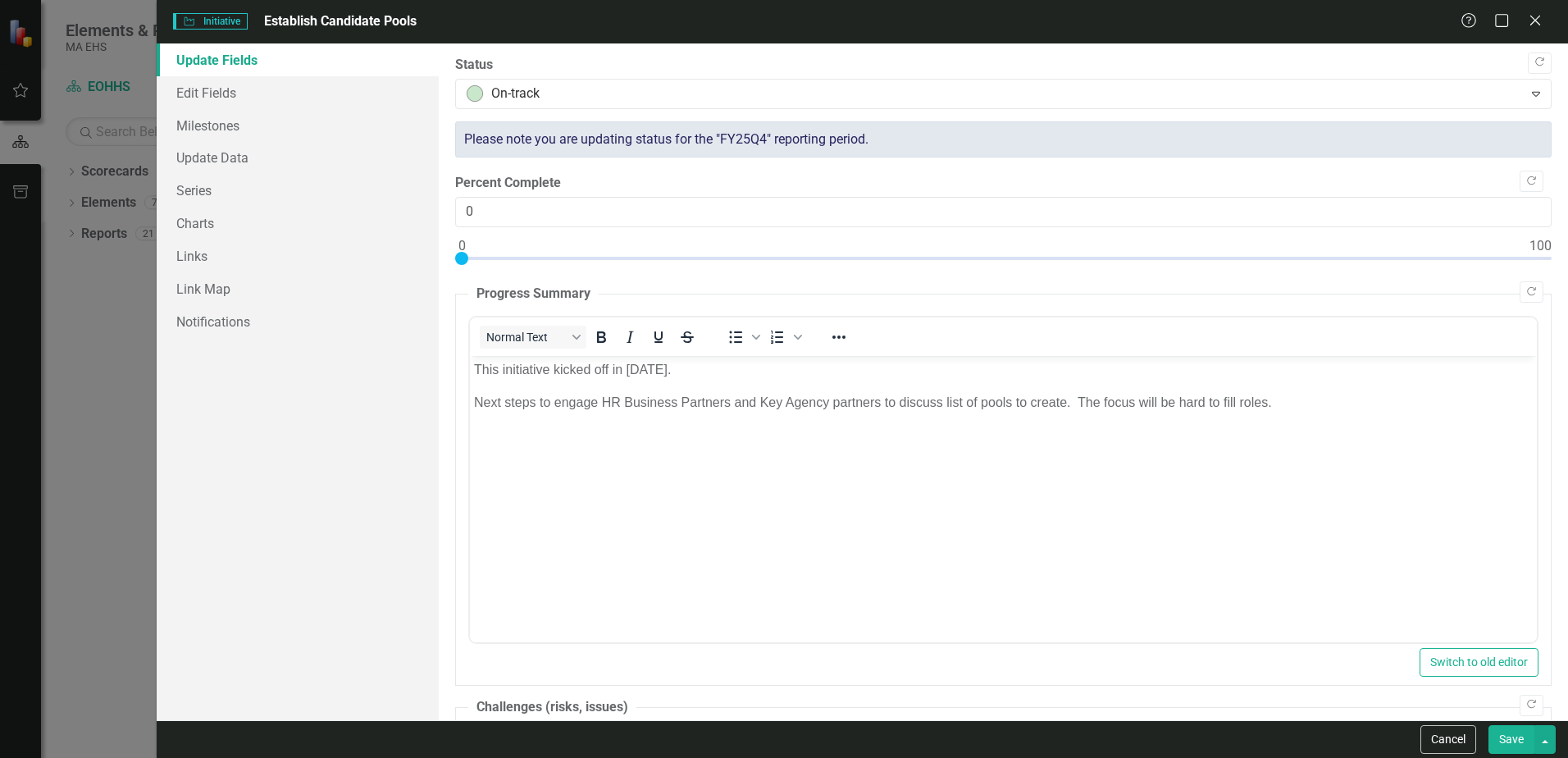
click at [1513, 740] on button "Save" at bounding box center [1511, 739] width 46 height 29
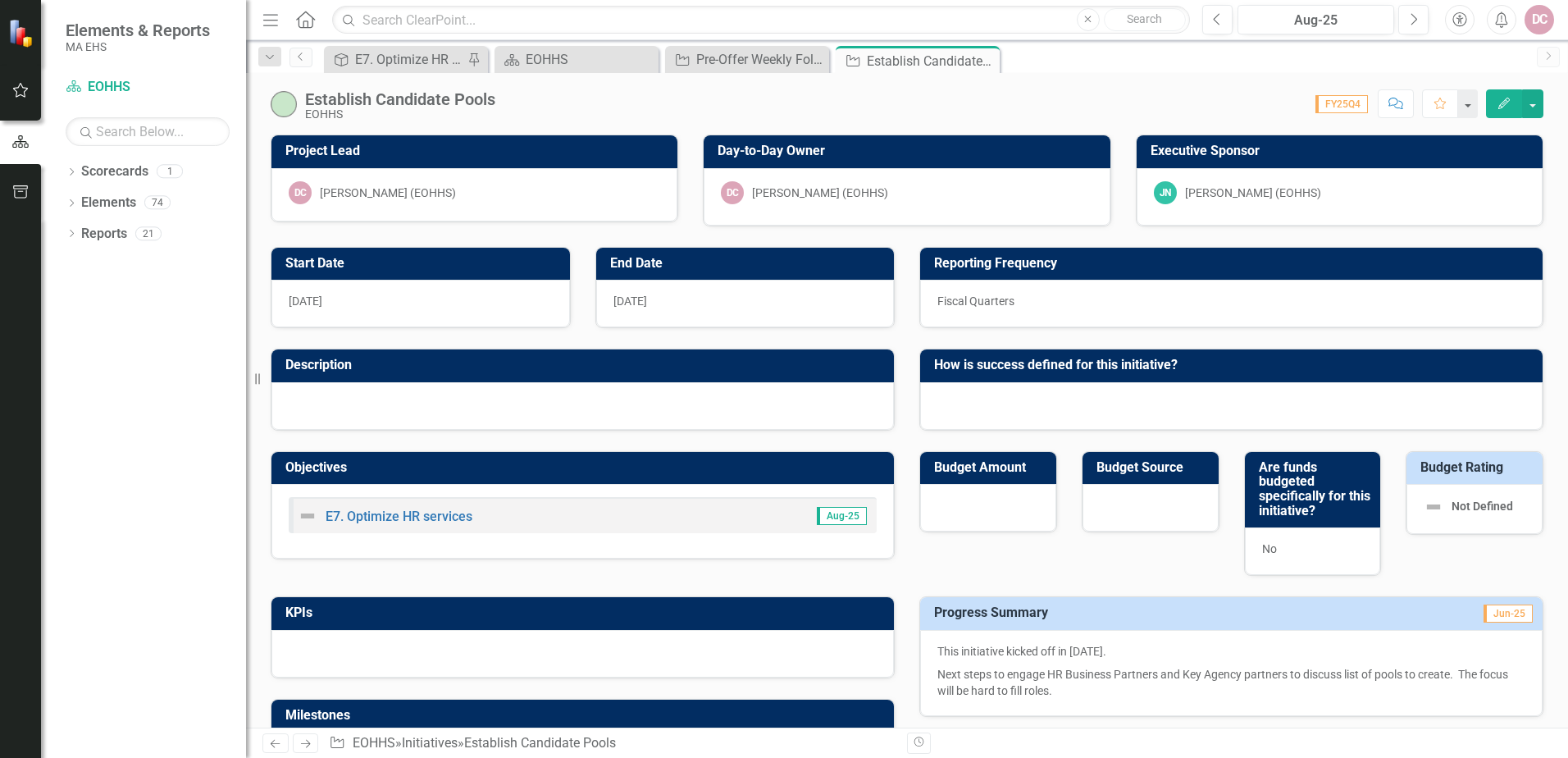
click at [1499, 100] on icon "Edit" at bounding box center [1503, 103] width 14 height 11
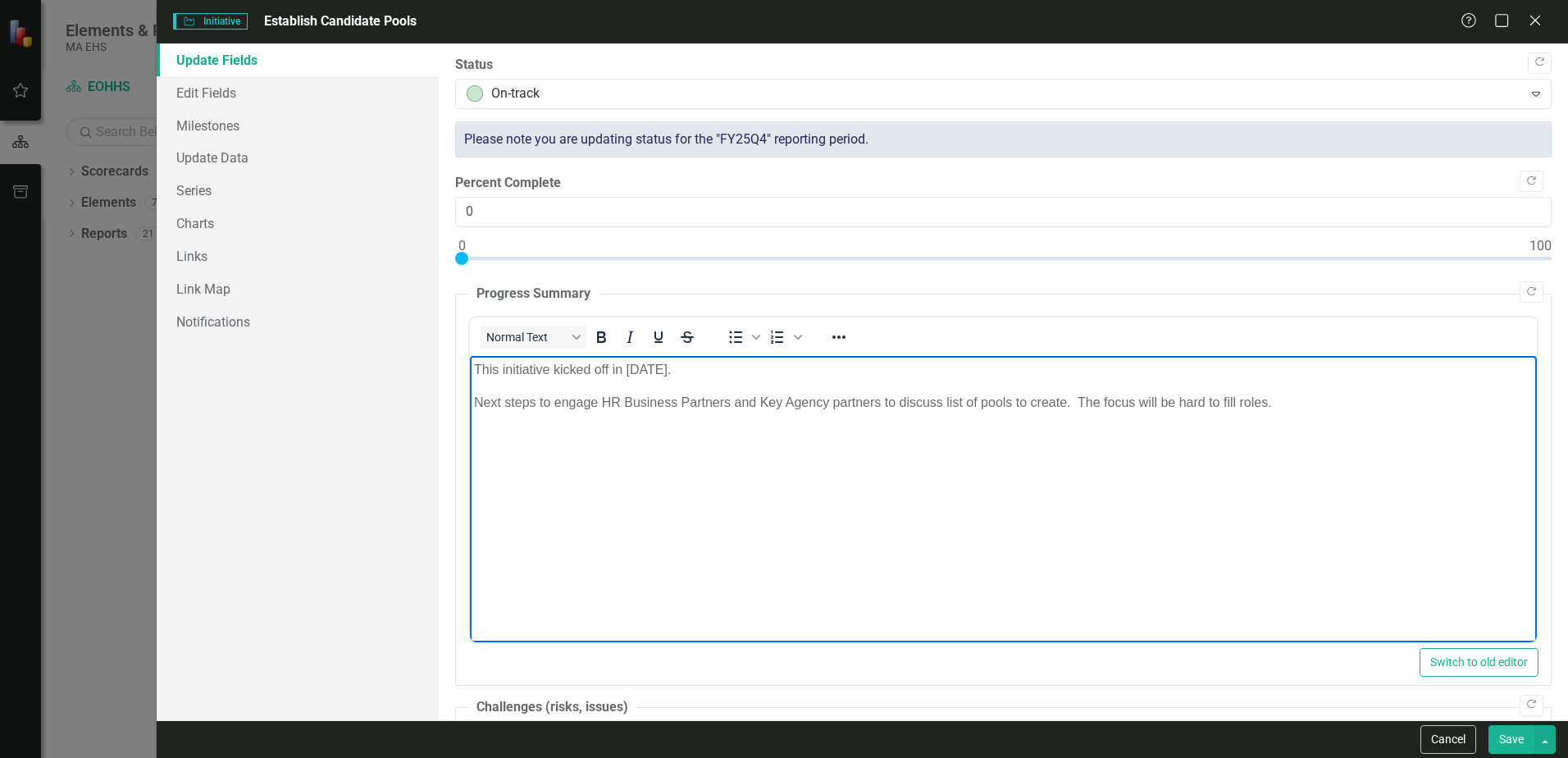
click at [536, 402] on p "Next steps to engage HR Business Partners and Key Agency partners to discuss li…" at bounding box center [1002, 401] width 1059 height 20
click at [1509, 738] on button "Save" at bounding box center [1511, 739] width 46 height 29
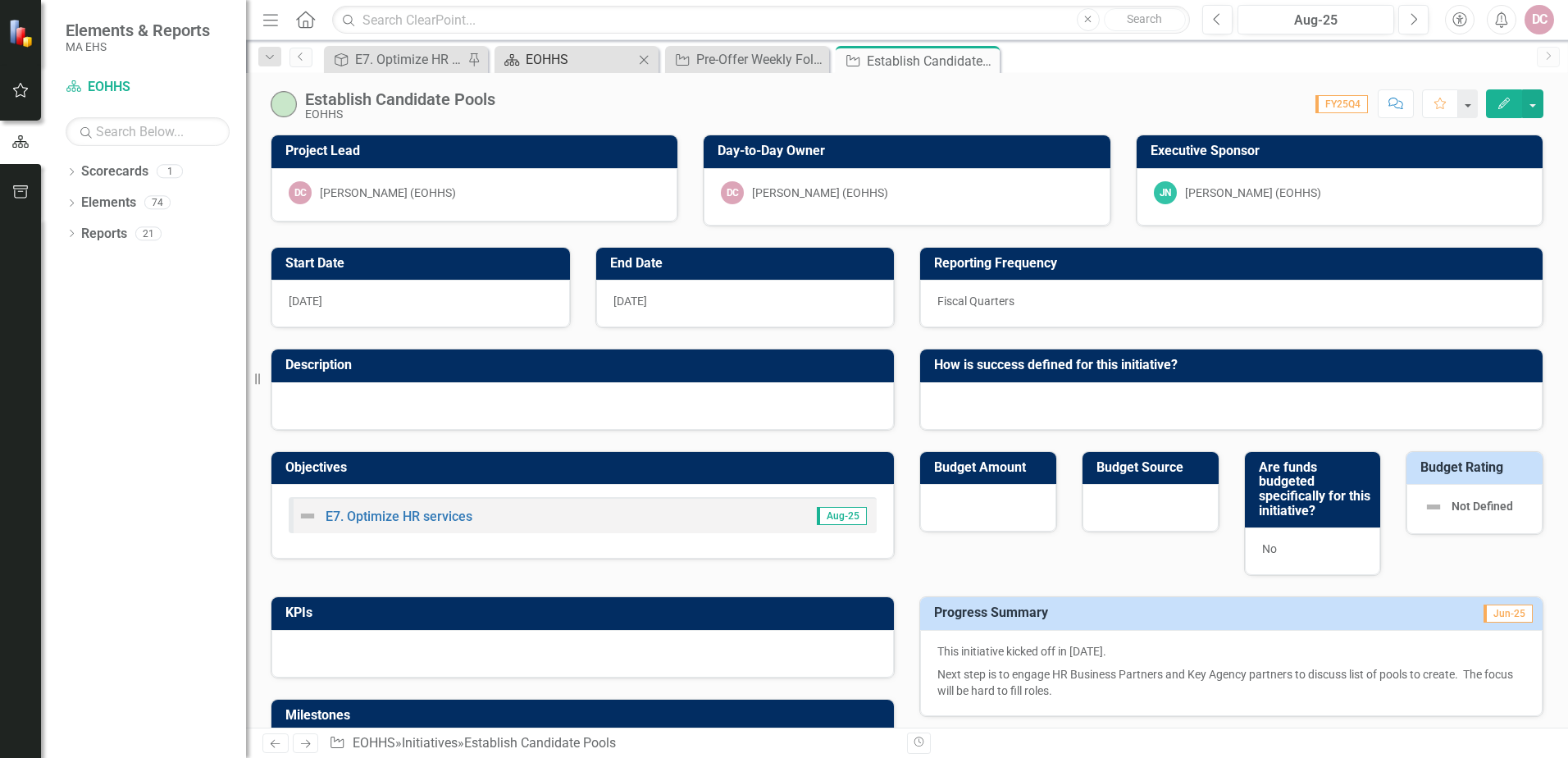
click at [550, 55] on div "EOHHS" at bounding box center [579, 60] width 108 height 20
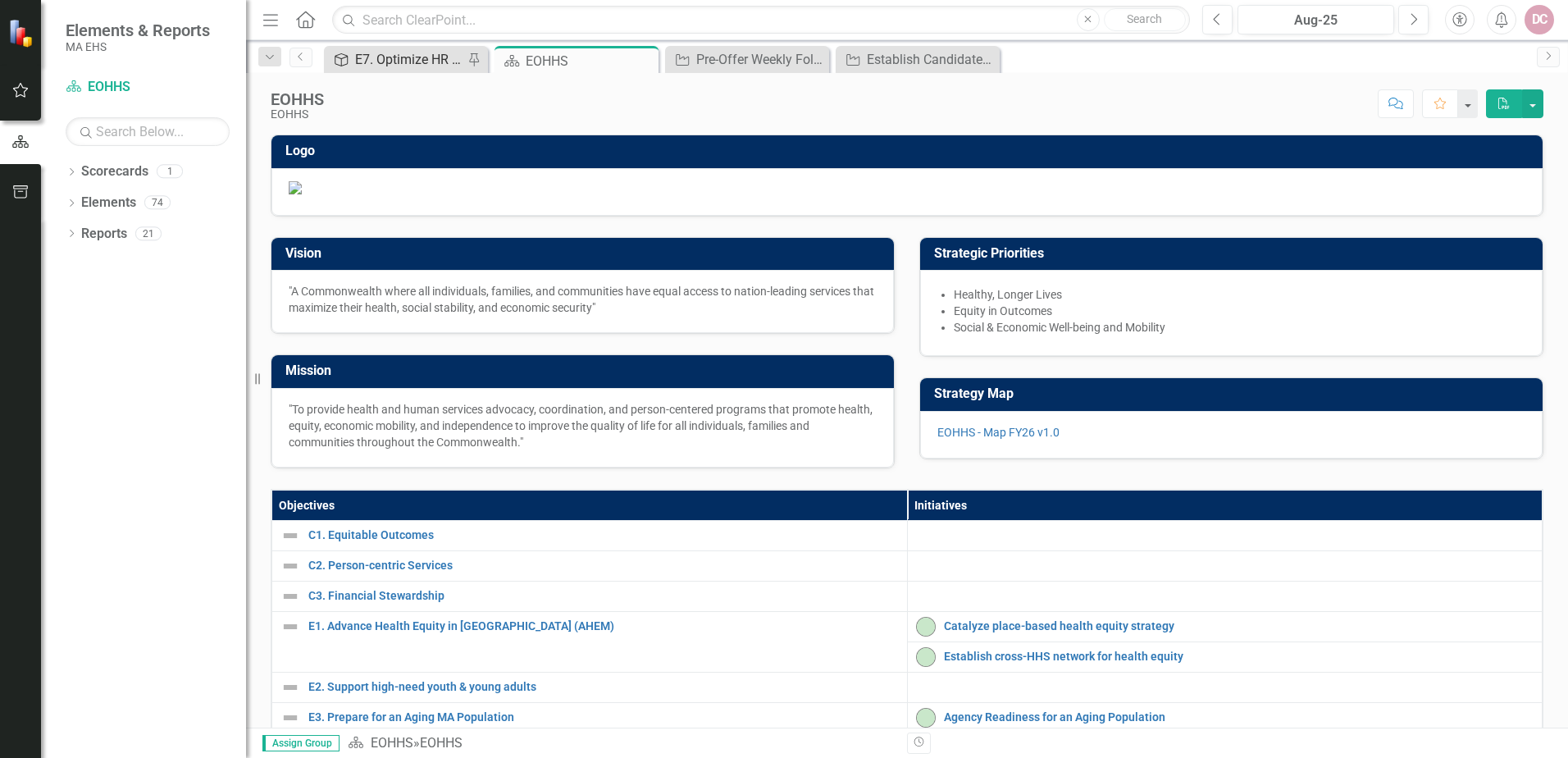
click at [426, 59] on div "E7. Optimize HR services" at bounding box center [409, 60] width 108 height 20
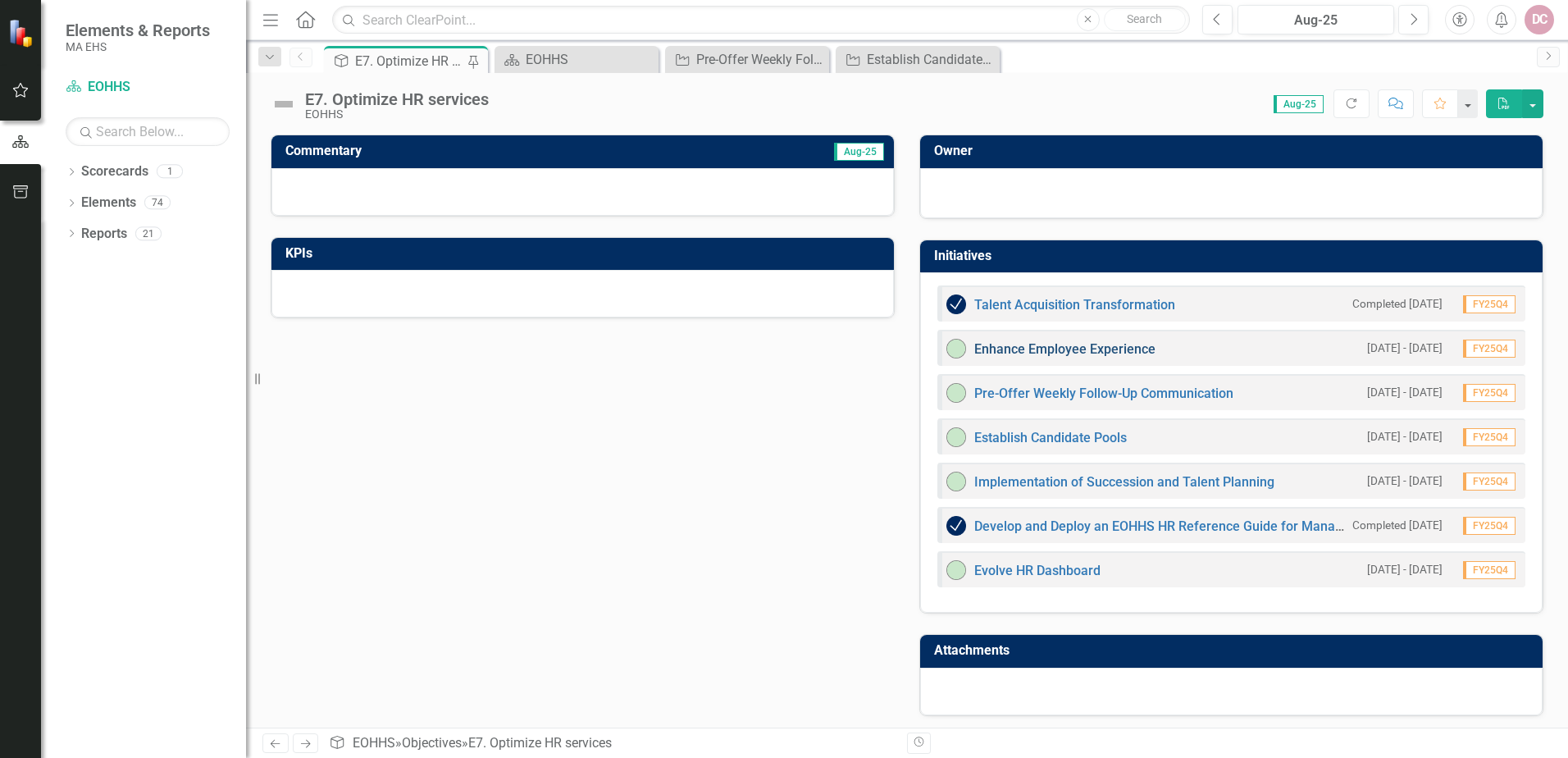
click at [1128, 347] on link "Enhance Employee Experience" at bounding box center [1065, 348] width 181 height 15
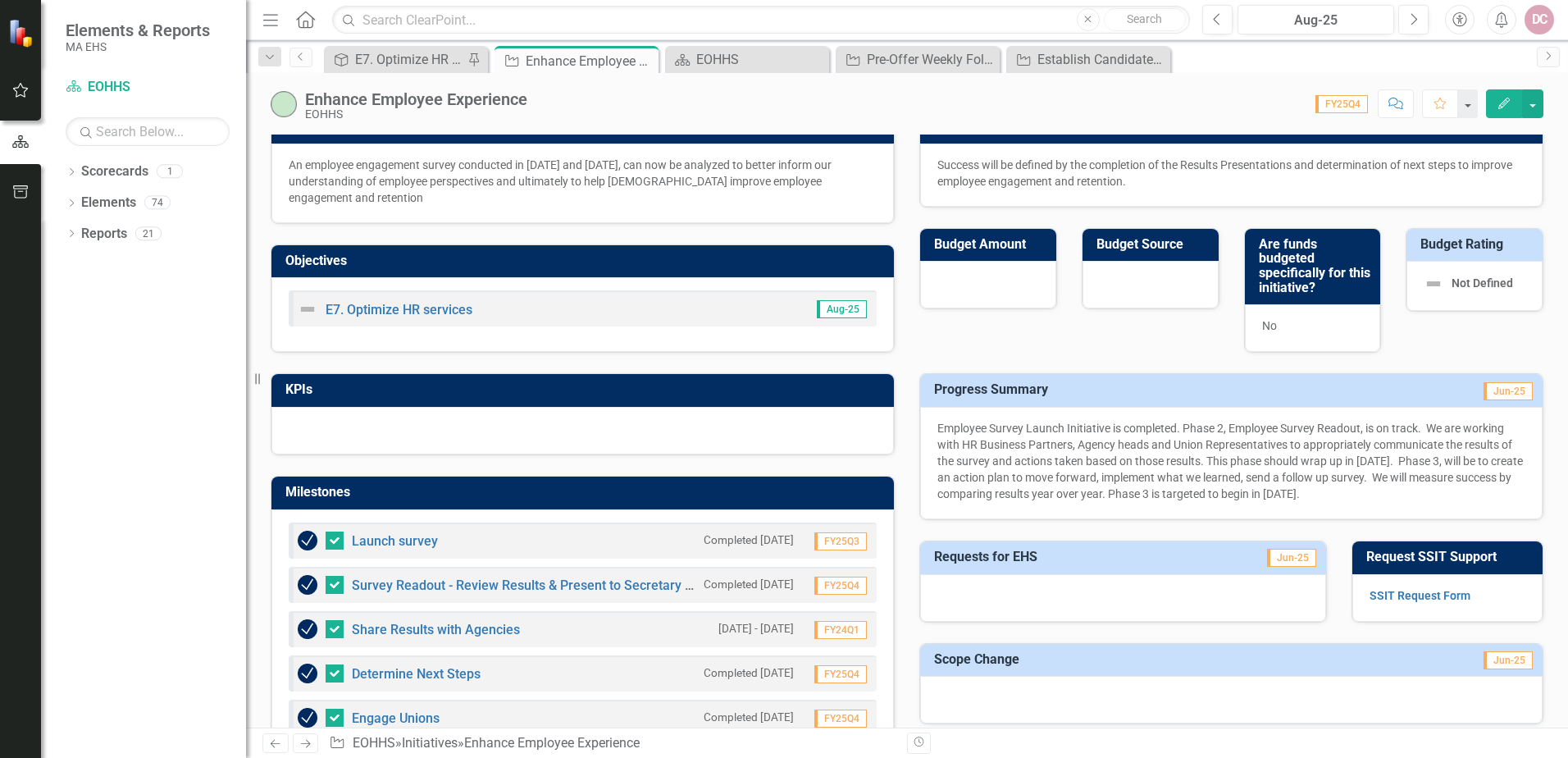
scroll to position [246, 0]
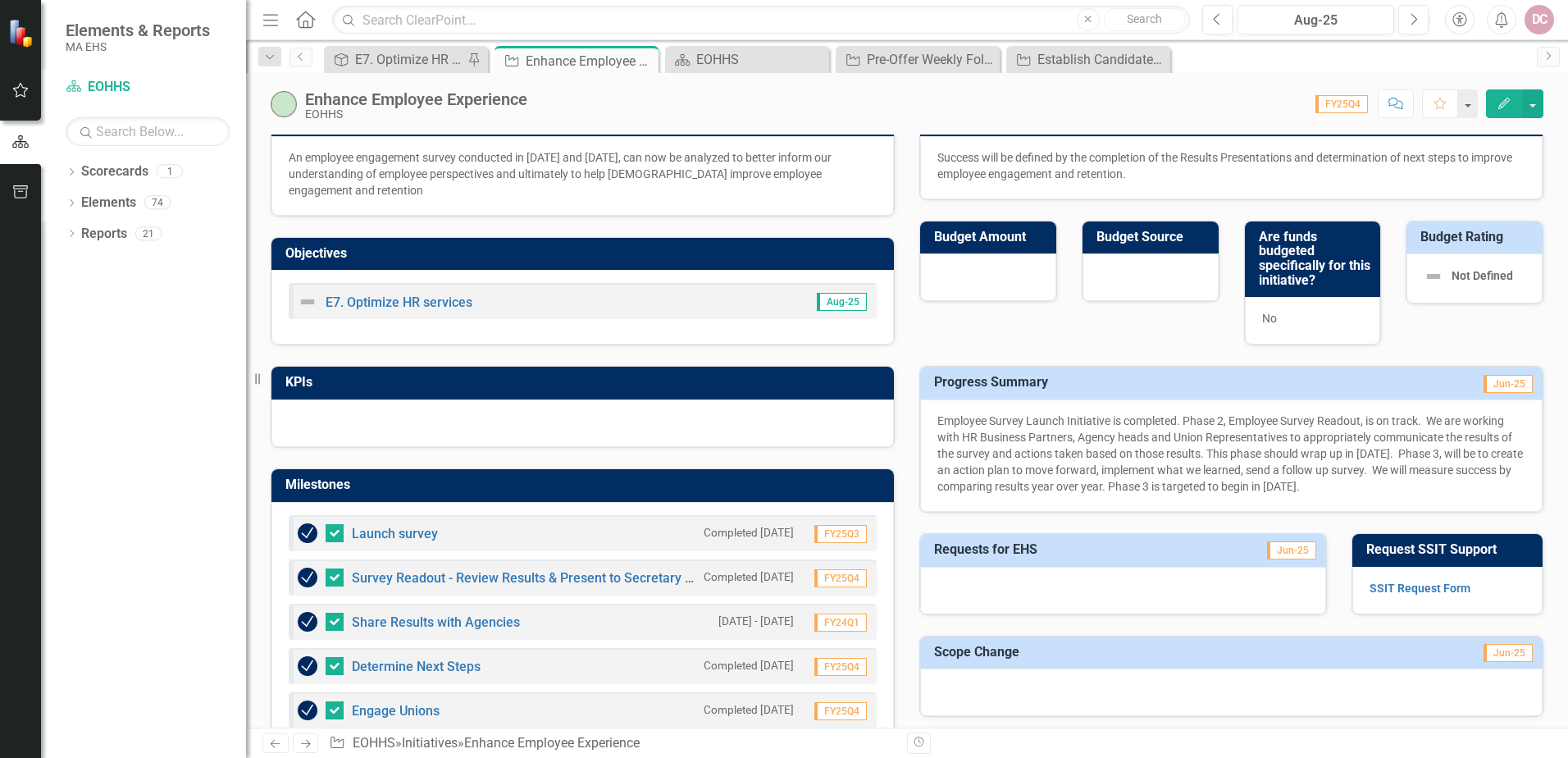
click at [1499, 102] on icon "Edit" at bounding box center [1503, 103] width 14 height 11
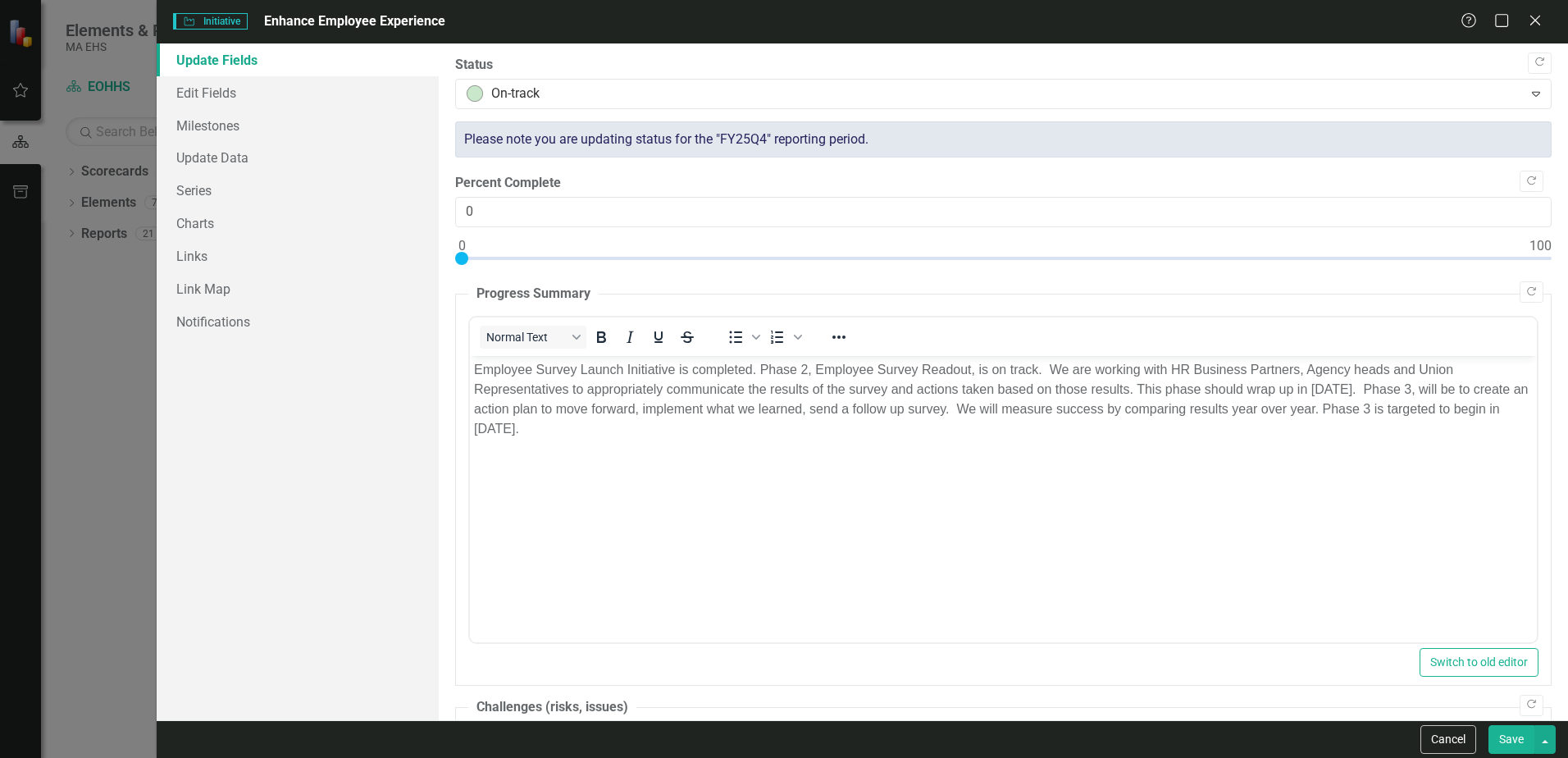
scroll to position [0, 0]
click at [1505, 735] on button "Save" at bounding box center [1511, 739] width 46 height 29
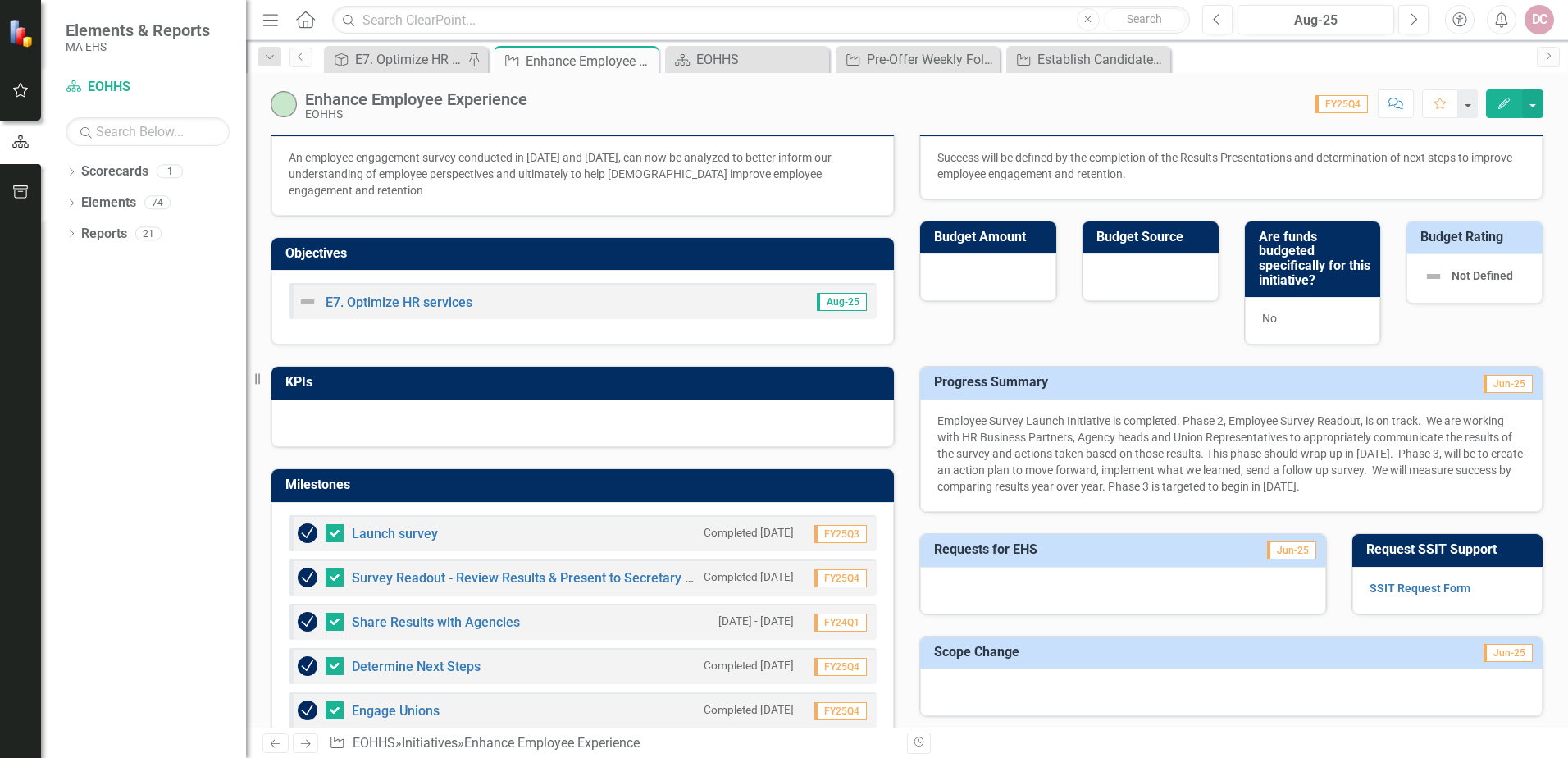
click at [1540, 24] on div "DC" at bounding box center [1539, 20] width 30 height 30
click at [1480, 204] on link "Logout Log Out" at bounding box center [1488, 207] width 129 height 31
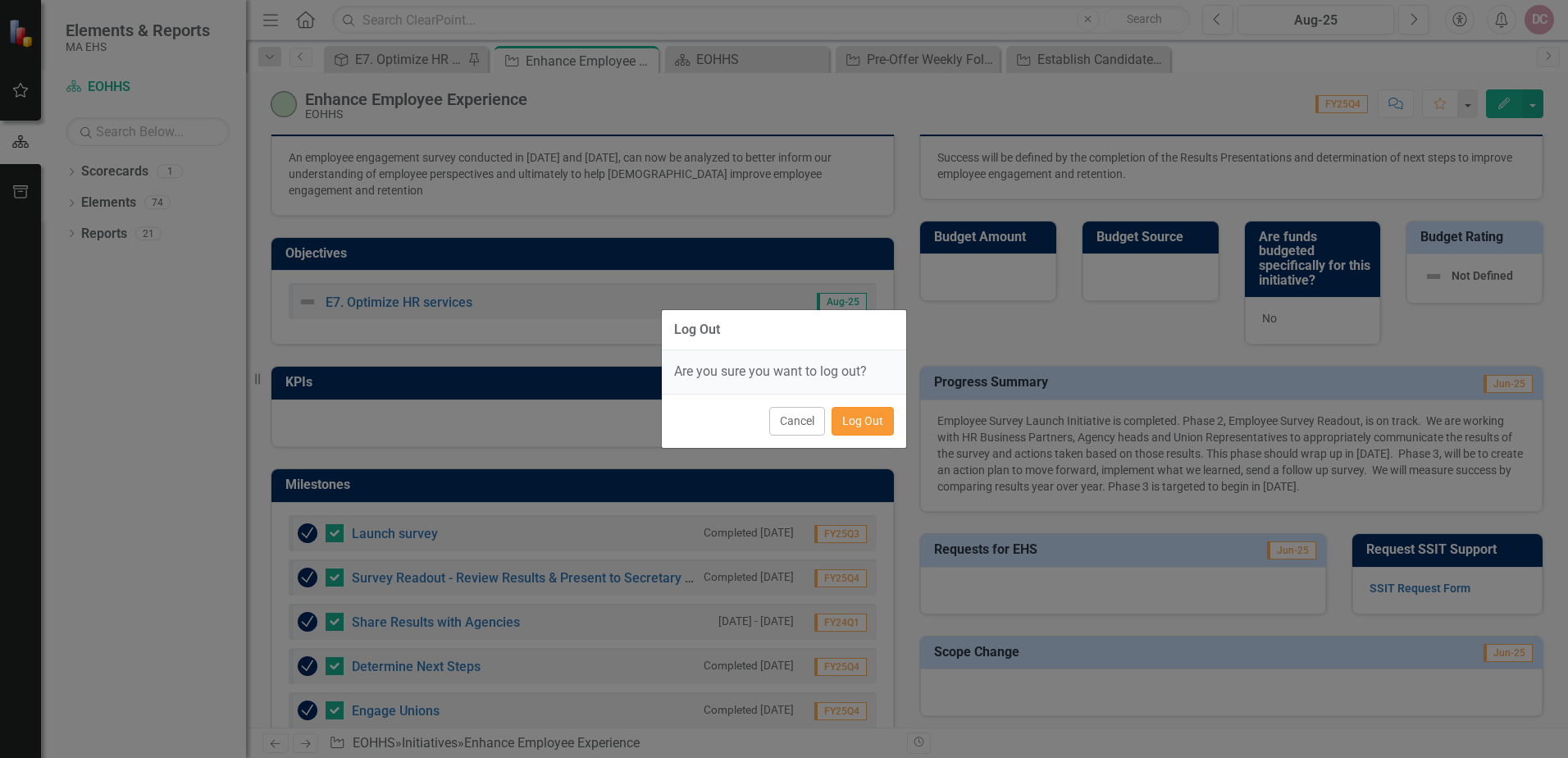
click at [861, 424] on button "Log Out" at bounding box center [862, 421] width 62 height 29
